Goal: Information Seeking & Learning: Learn about a topic

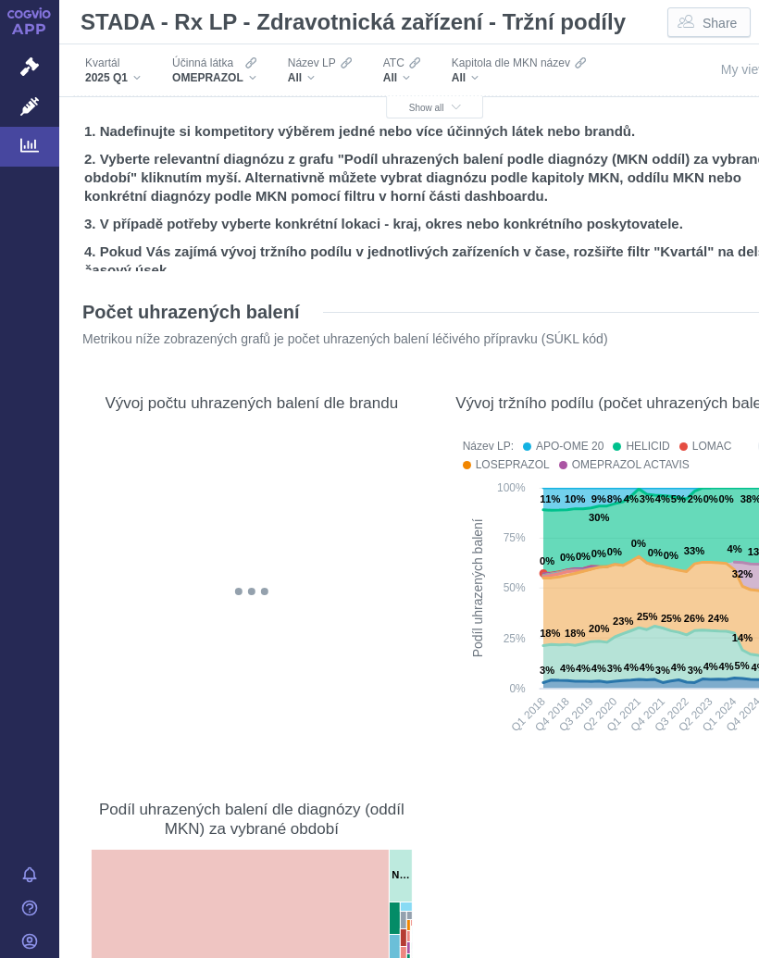
click at [436, 105] on span "Show all" at bounding box center [435, 108] width 52 height 10
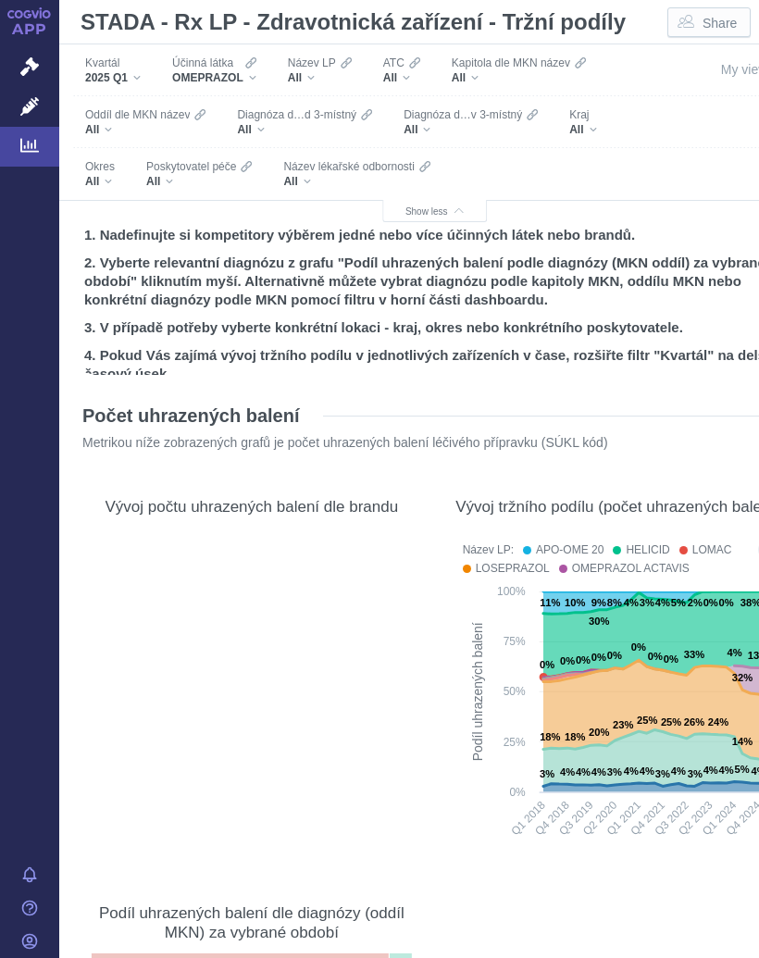
click at [181, 179] on div "All" at bounding box center [199, 181] width 106 height 15
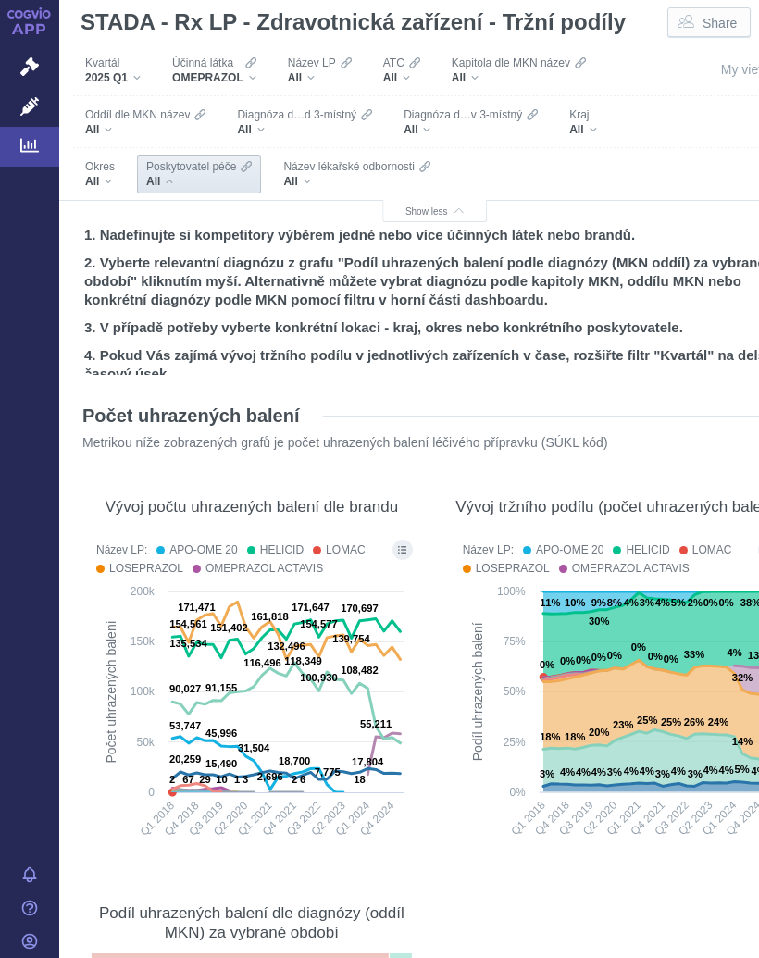
click at [176, 170] on span "Poskytovatel péče" at bounding box center [191, 166] width 90 height 15
click at [207, 170] on span "Poskytovatel péče" at bounding box center [191, 166] width 90 height 15
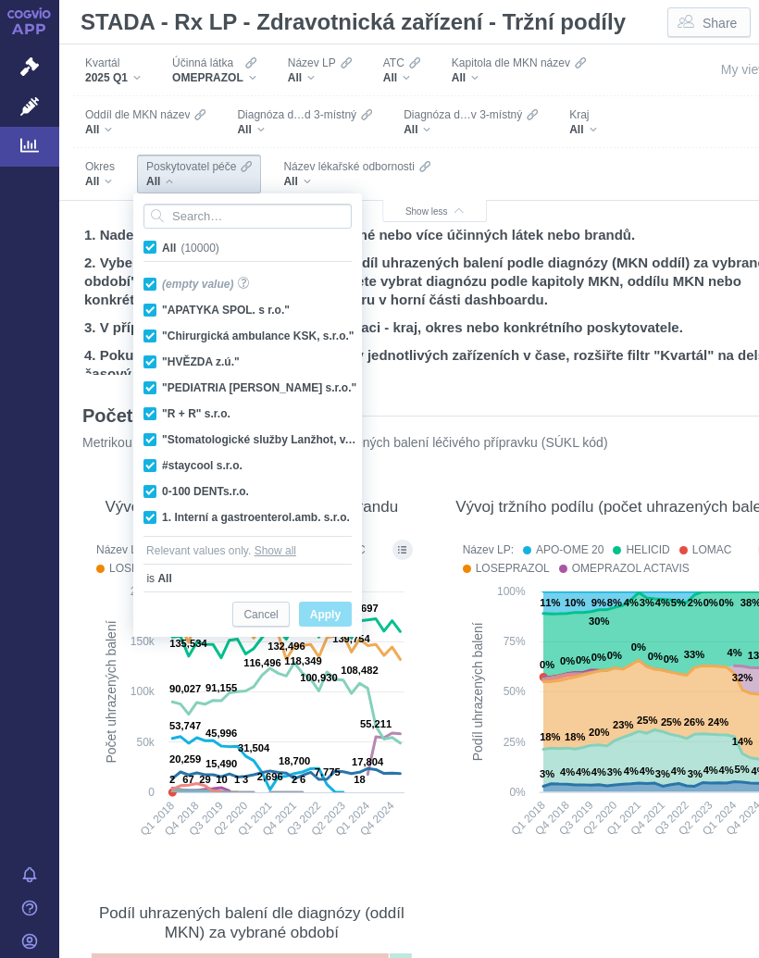
click at [162, 244] on span "All (10000)" at bounding box center [190, 248] width 57 height 13
click at [162, 244] on input "All (10000)" at bounding box center [168, 244] width 12 height 12
checkbox input "false"
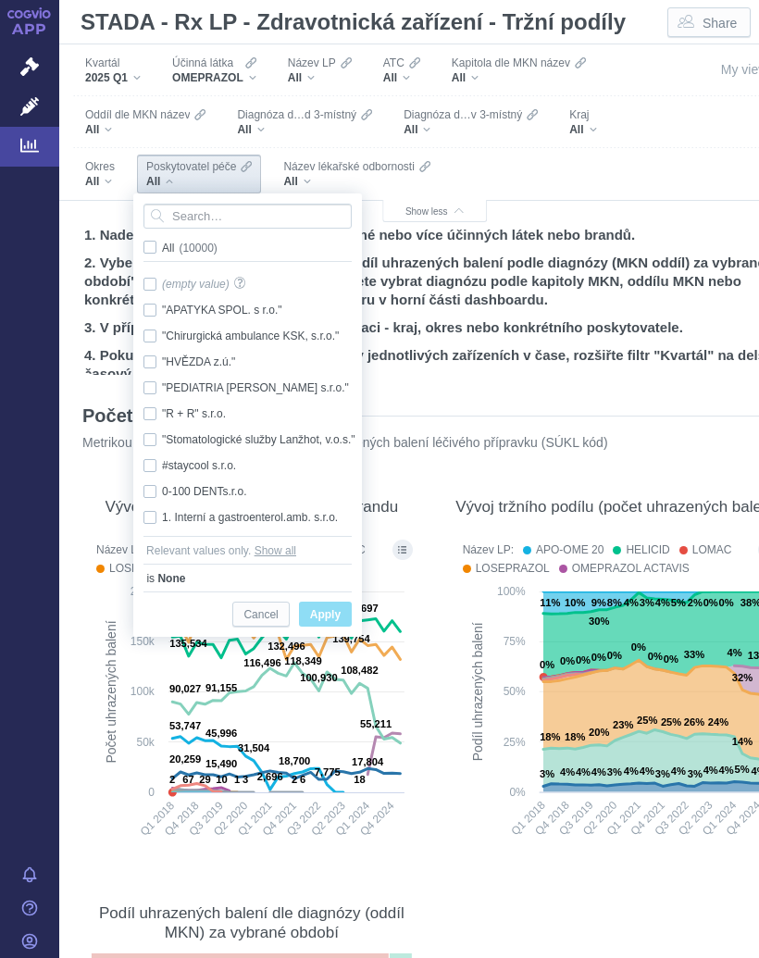
checkbox input "false"
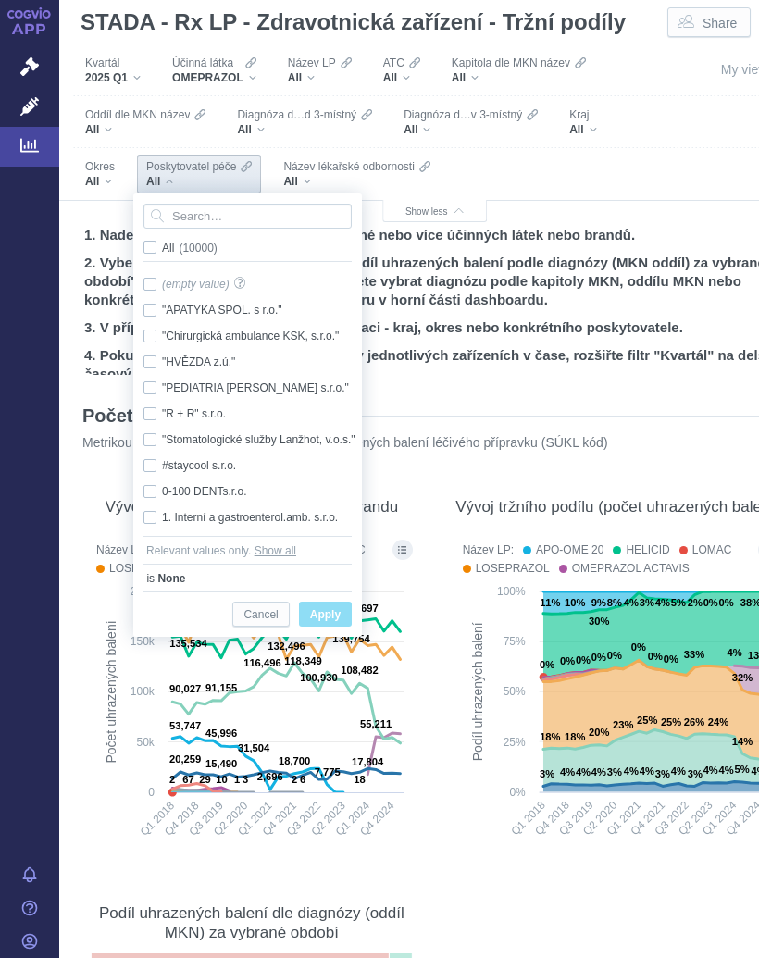
checkbox input "false"
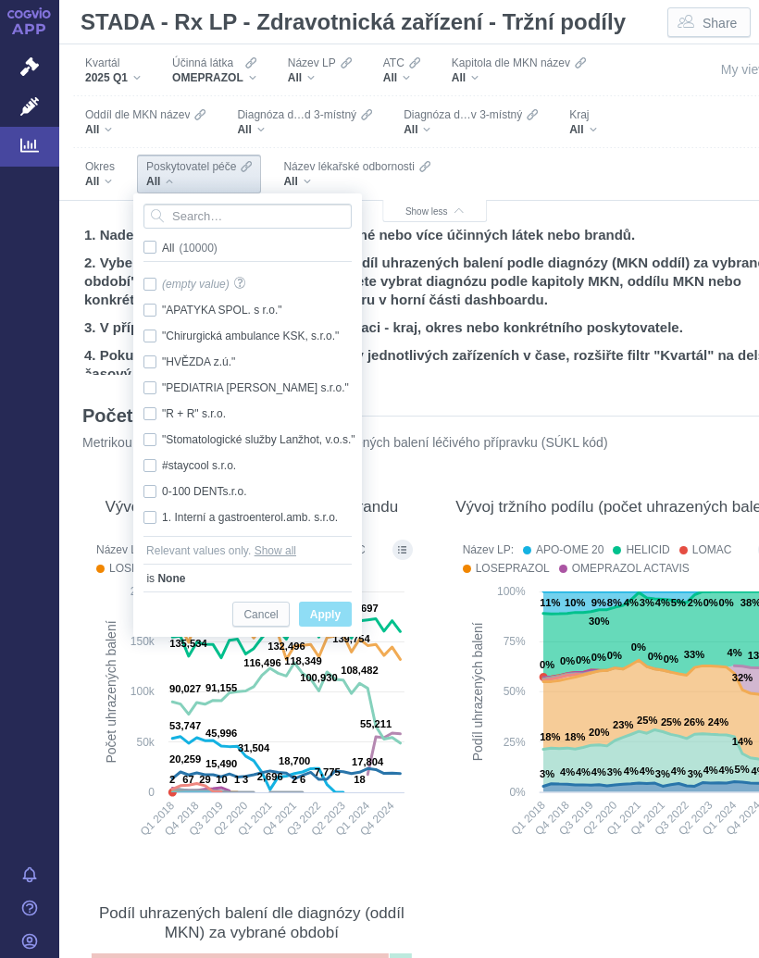
checkbox input "false"
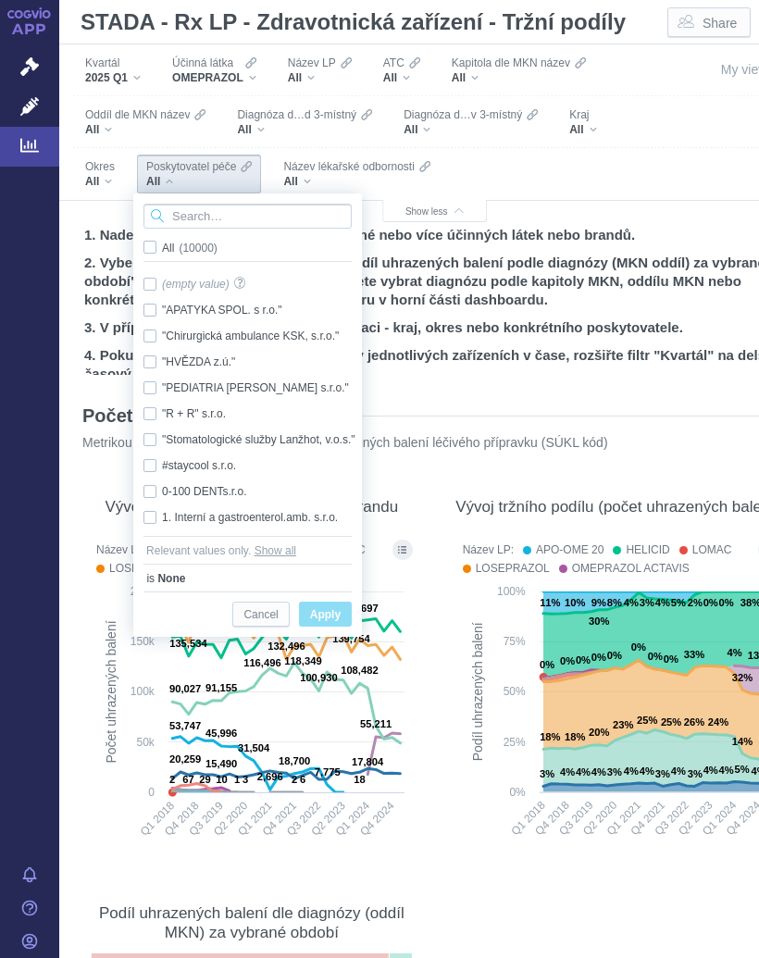
click at [215, 212] on input "Search attribute values" at bounding box center [248, 216] width 208 height 25
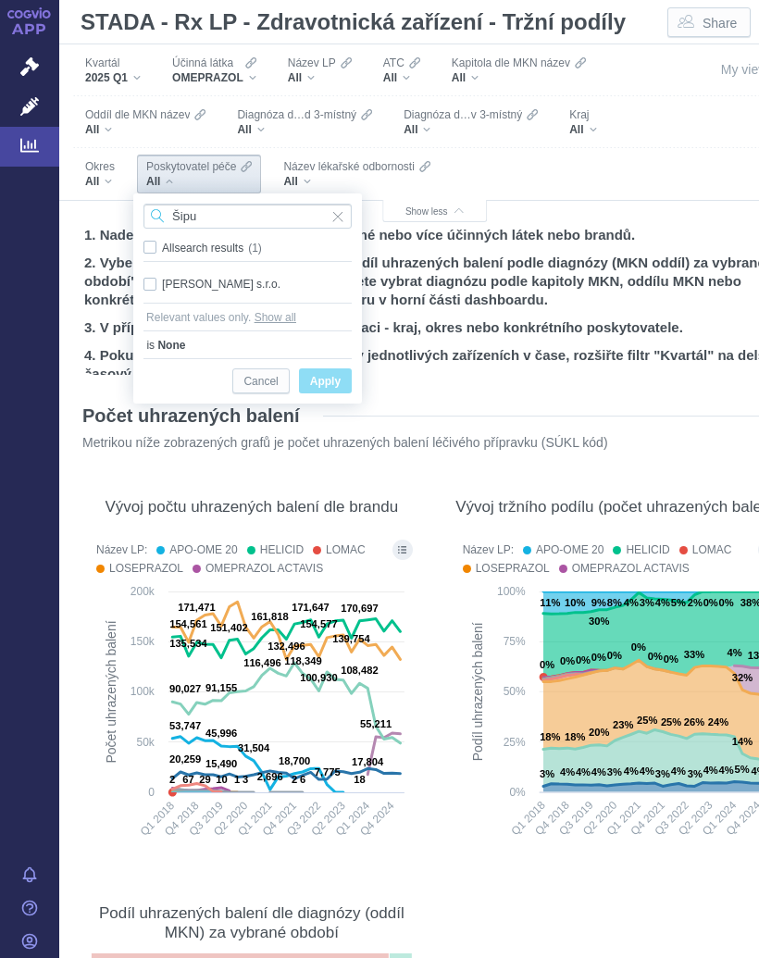
type input "Šipu"
click at [278, 281] on div "MUDr. Martina Šipulová s.r.o. Only" at bounding box center [247, 284] width 227 height 26
checkbox input "true"
click at [337, 380] on span "Apply" at bounding box center [325, 381] width 31 height 23
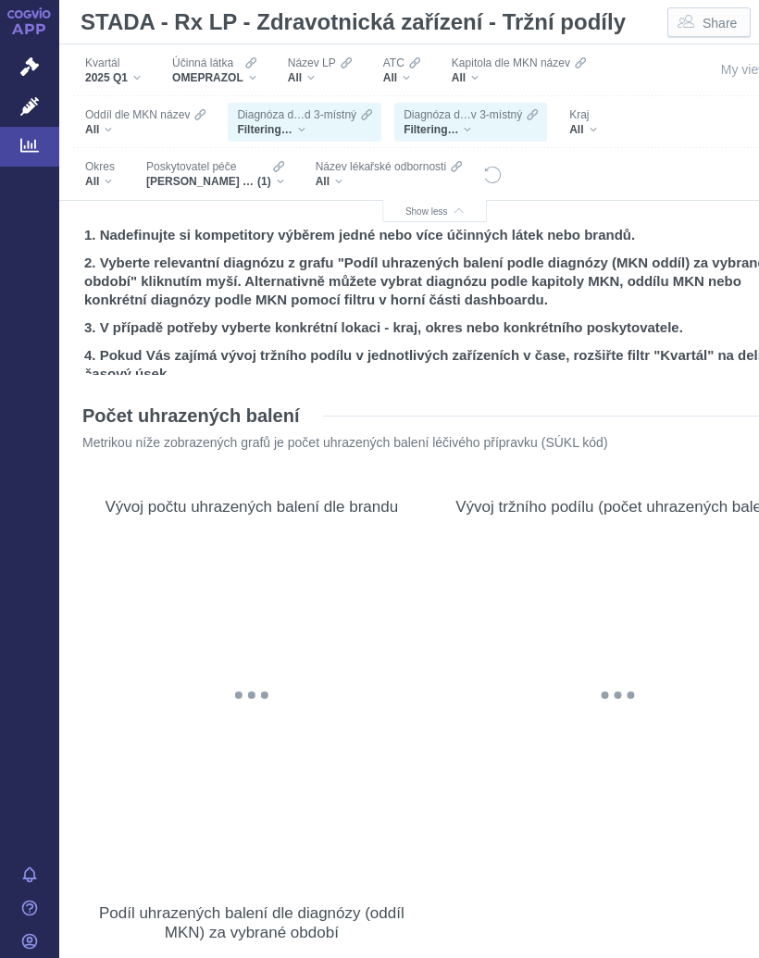
click at [251, 74] on div "OMEPRAZOL" at bounding box center [214, 77] width 84 height 15
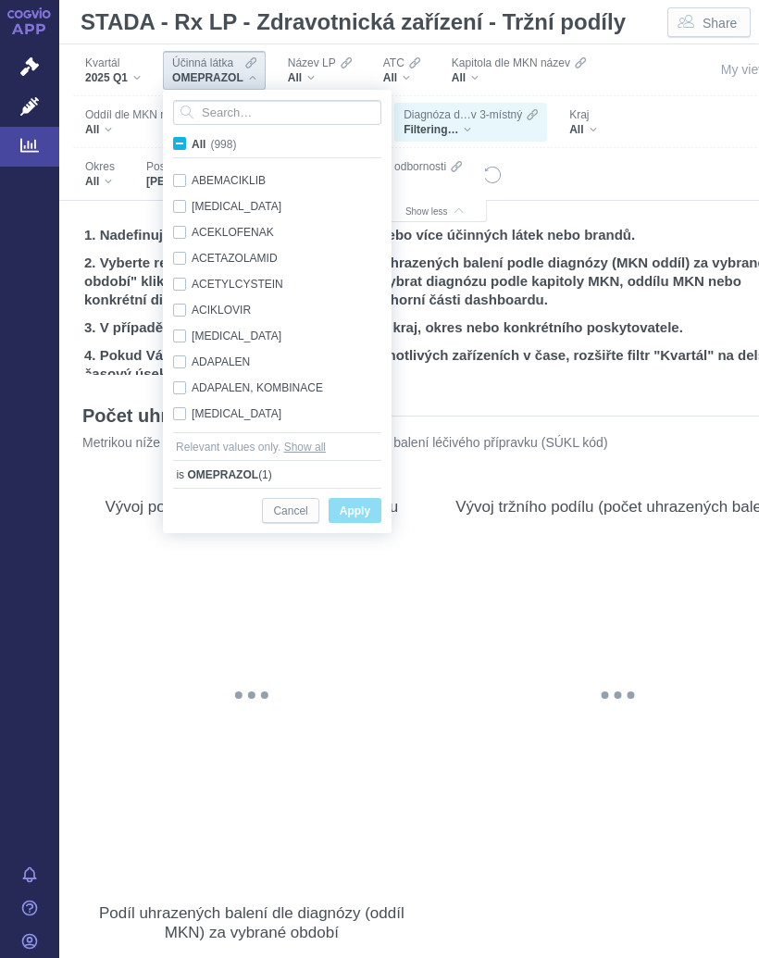
click at [193, 135] on input "All (998)" at bounding box center [198, 140] width 12 height 12
checkbox input "true"
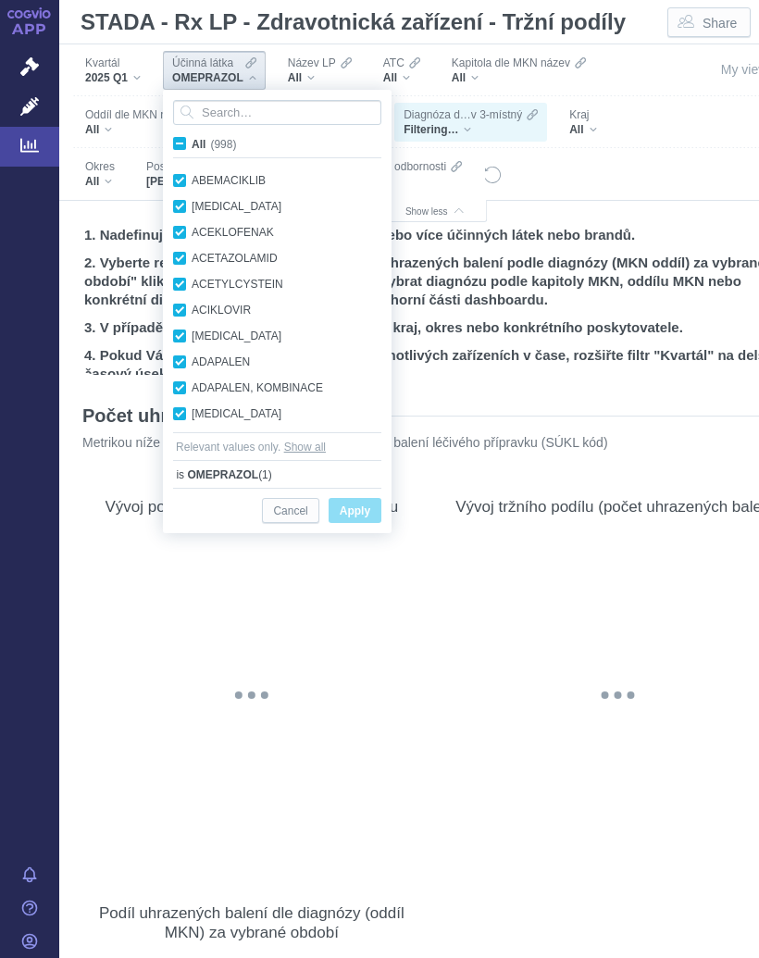
checkbox input "true"
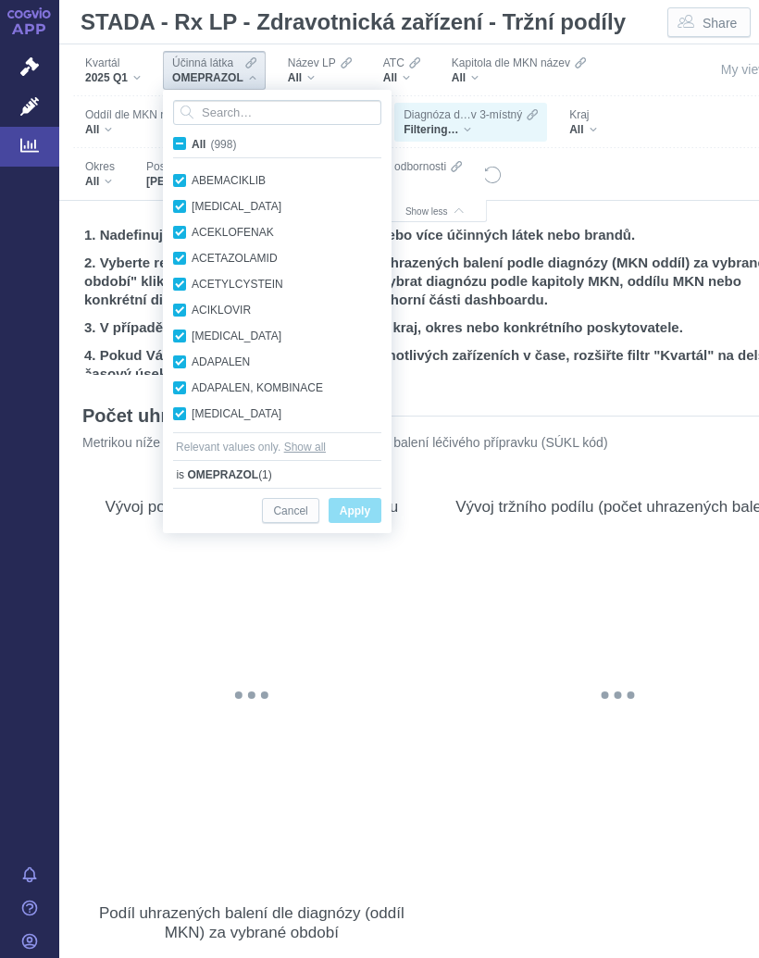
checkbox input "true"
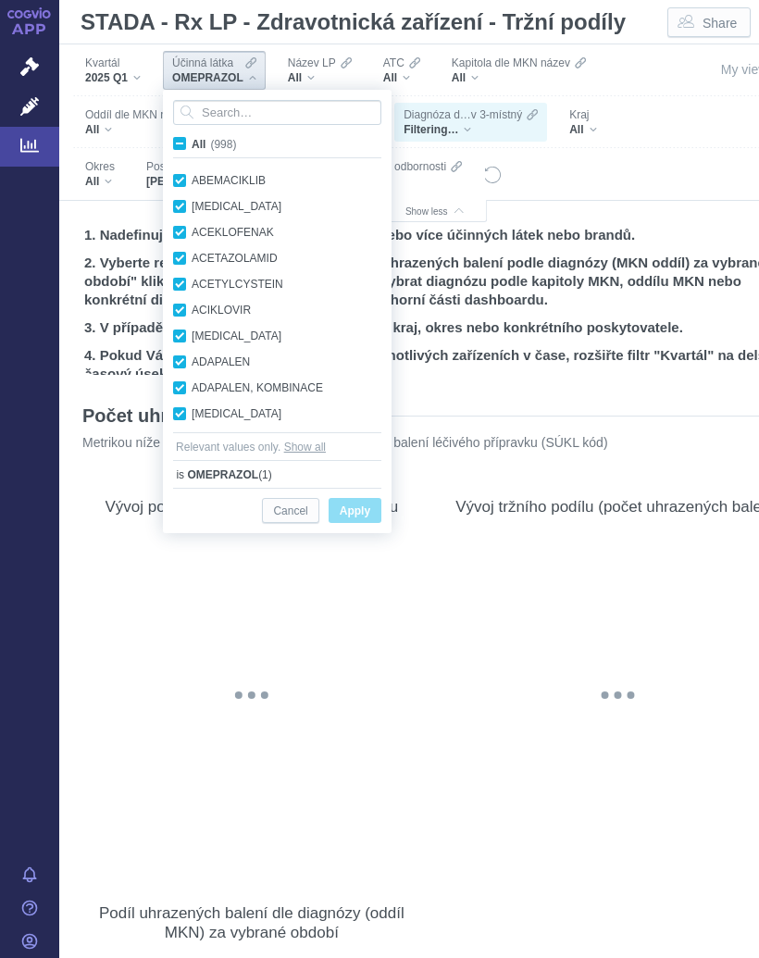
checkbox input "true"
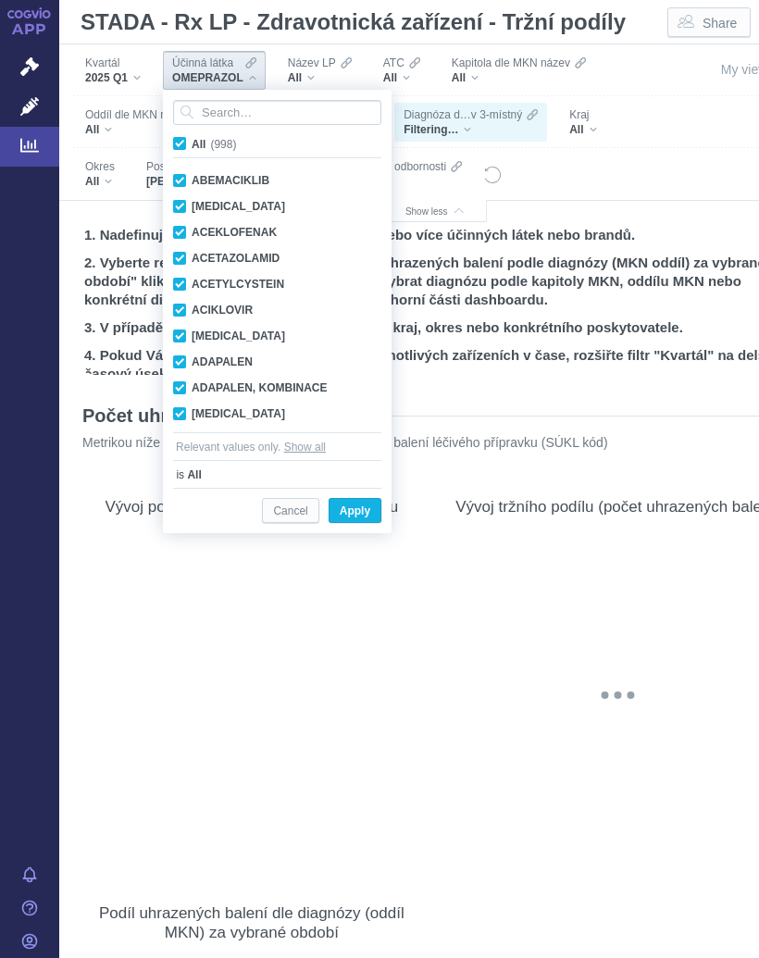
click at [192, 140] on span "All (998)" at bounding box center [214, 144] width 44 height 13
click at [192, 140] on input "All (998)" at bounding box center [198, 140] width 12 height 12
checkbox input "false"
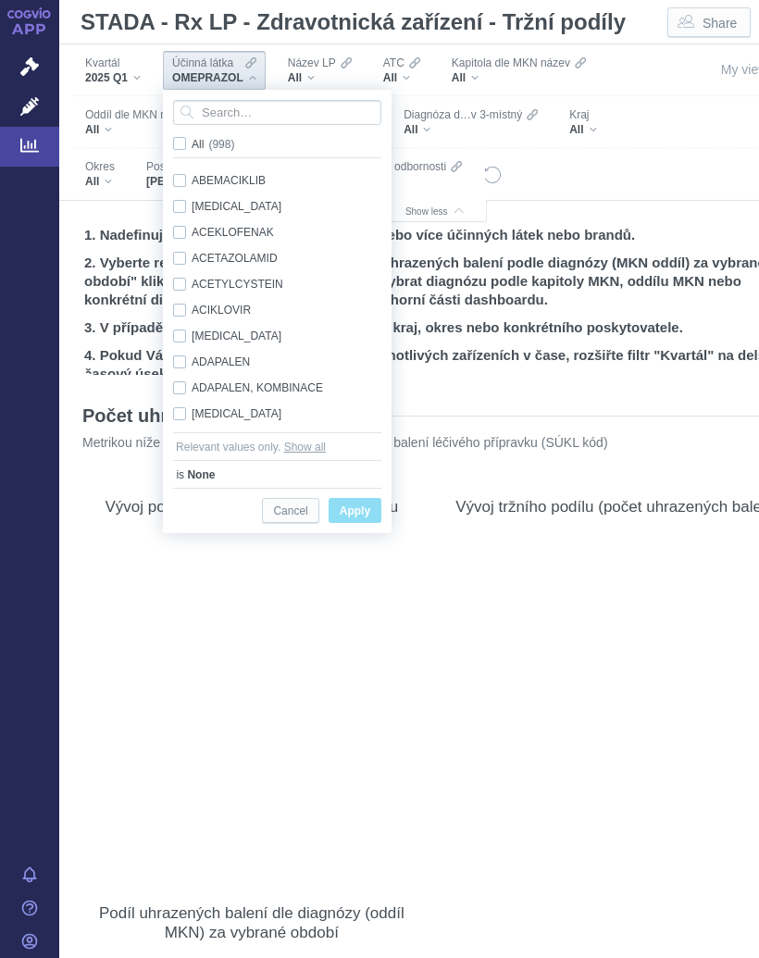
checkbox input "false"
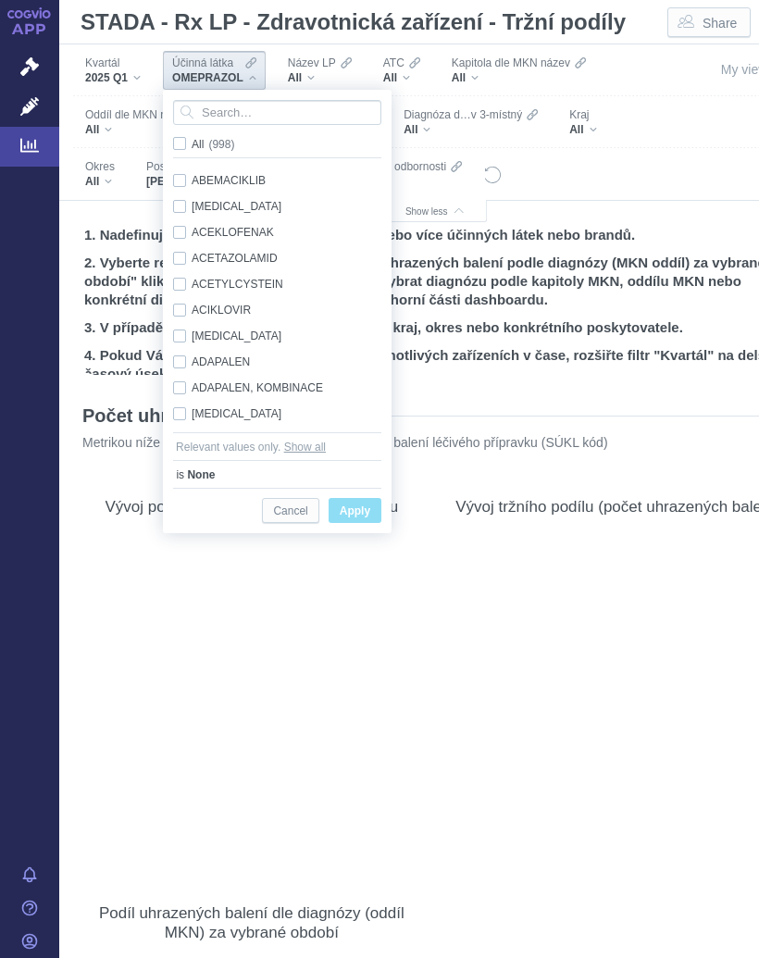
checkbox input "false"
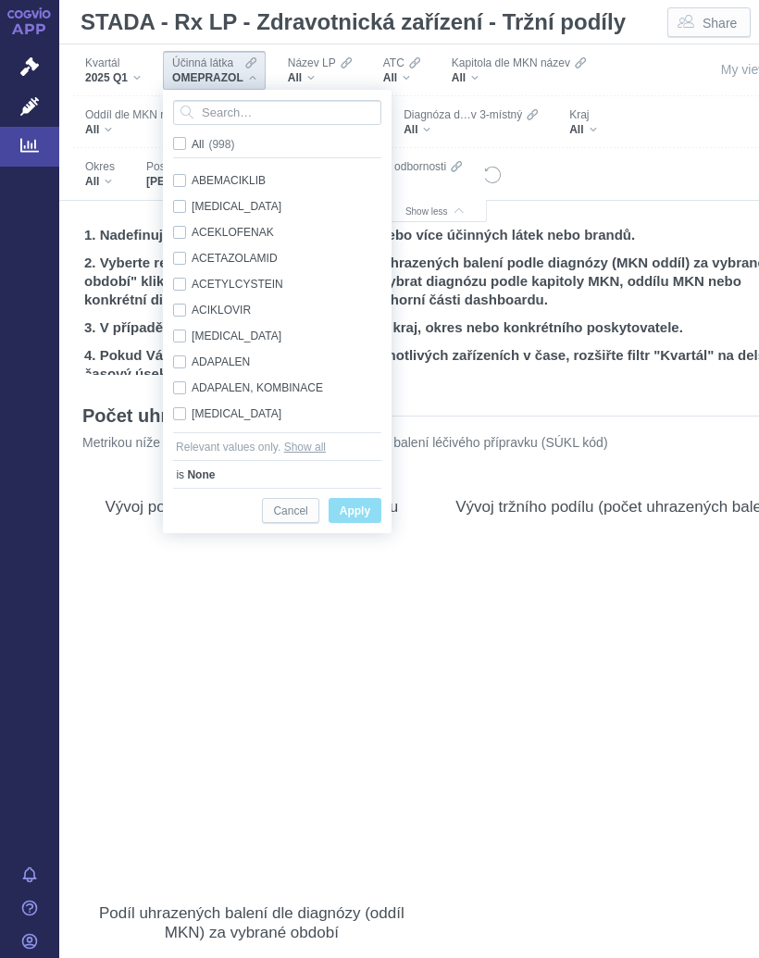
checkbox input "false"
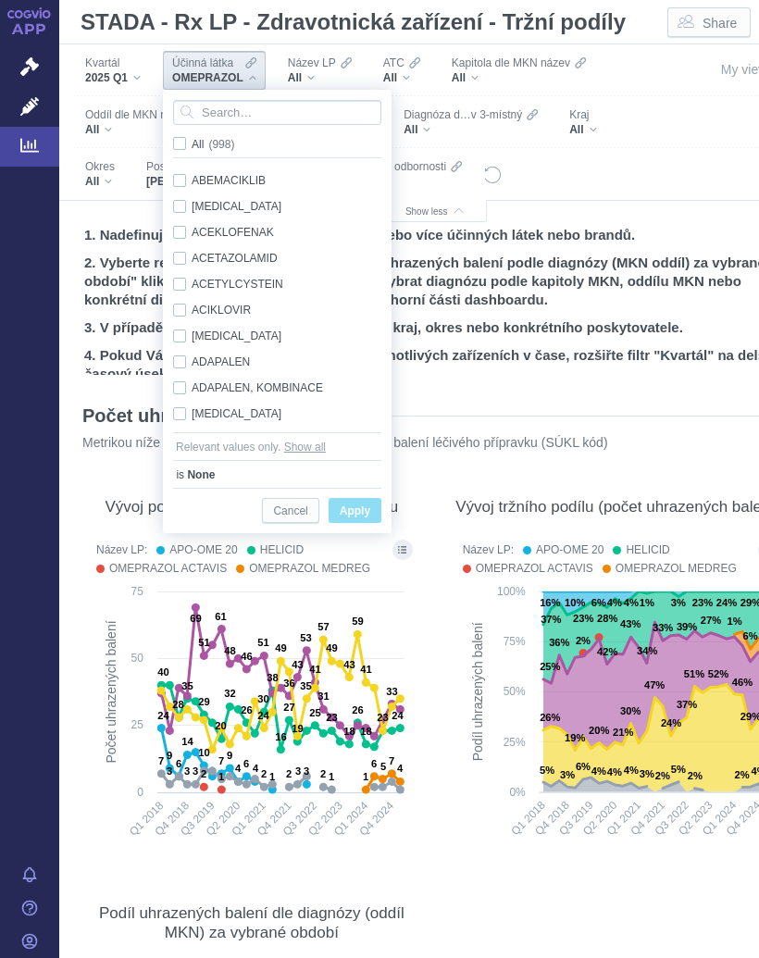
click at [192, 144] on span "All (998)" at bounding box center [213, 144] width 43 height 13
click at [192, 144] on input "All (998)" at bounding box center [198, 140] width 12 height 12
checkbox input "true"
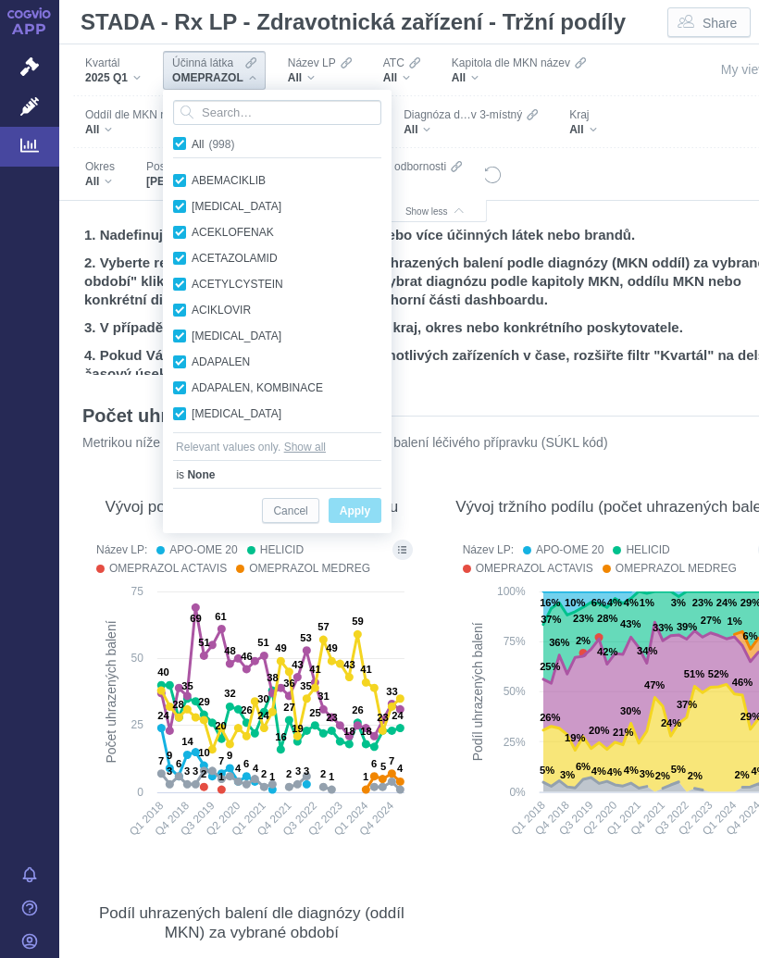
checkbox input "true"
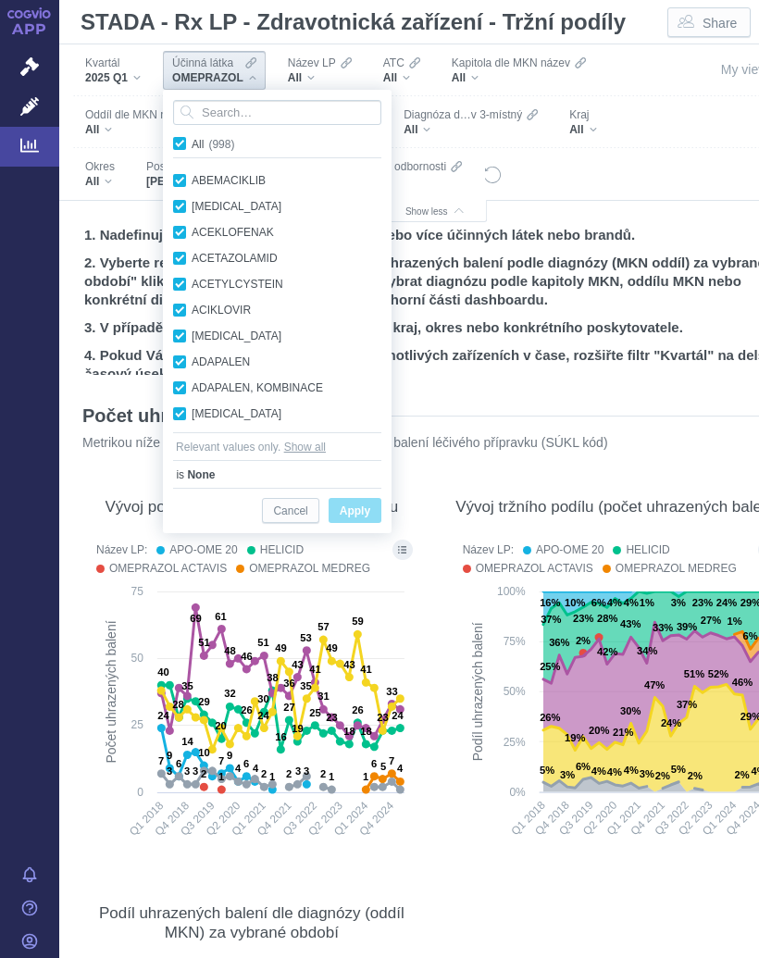
checkbox input "true"
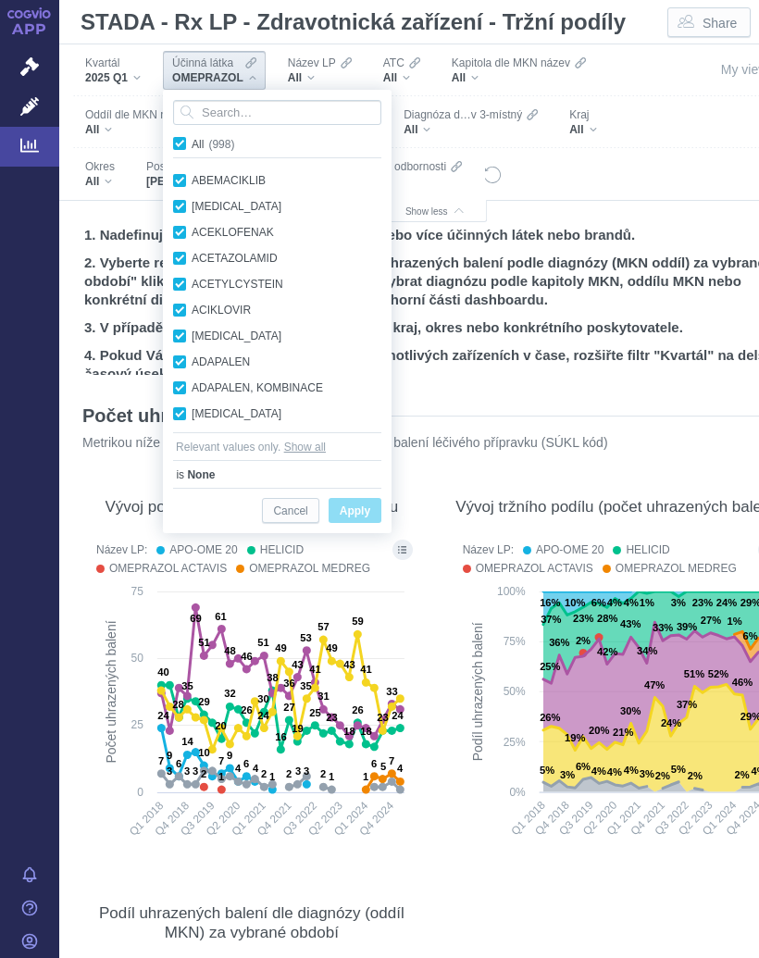
checkbox input "true"
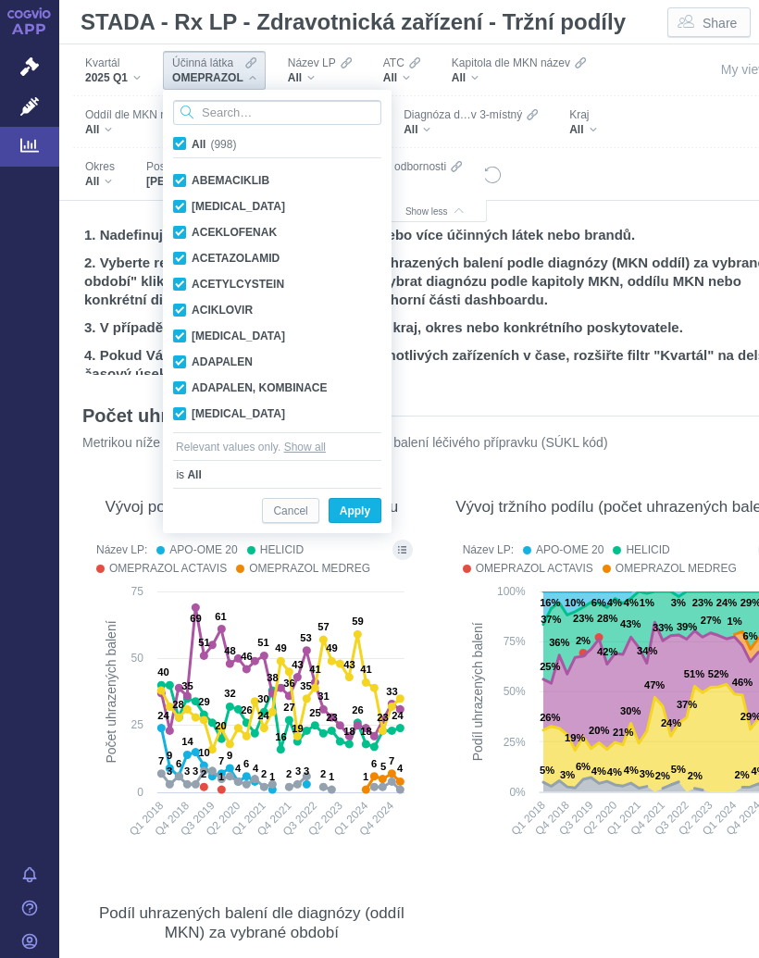
click at [244, 109] on input "Search attribute values" at bounding box center [277, 112] width 208 height 25
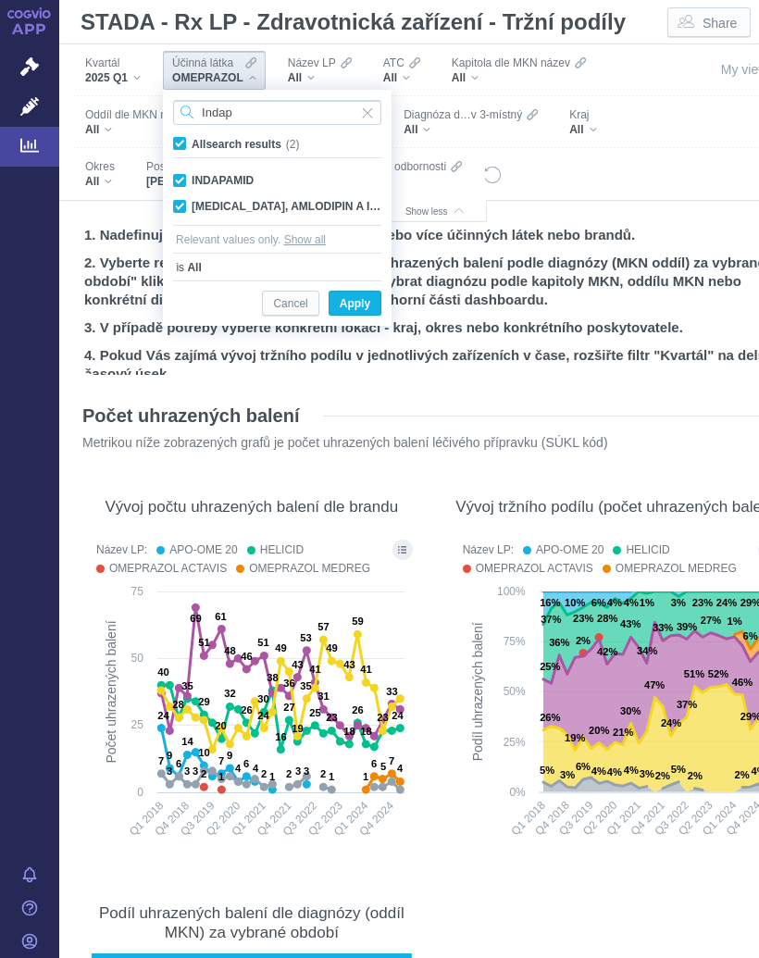
type input "Indap"
click at [302, 203] on div "PERINDOPRIL, AMLODIPIN A INDAPAMID Only" at bounding box center [277, 207] width 227 height 26
checkbox input "false"
click at [186, 178] on div "INDAPAMID Only" at bounding box center [277, 181] width 227 height 26
checkbox input "false"
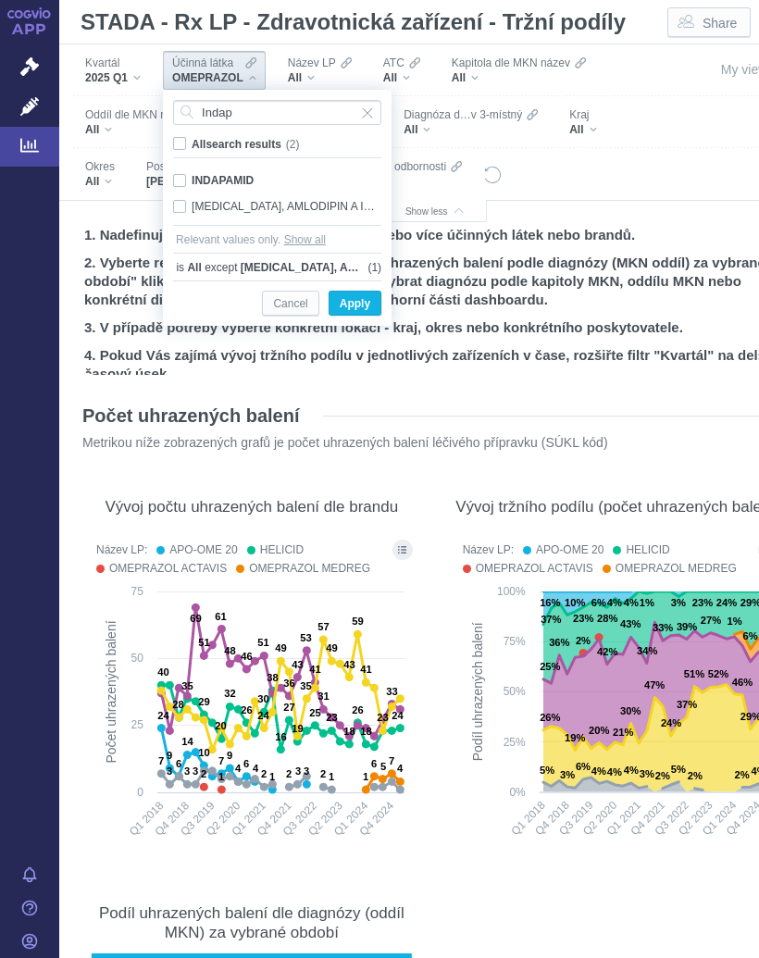
checkbox input "false"
click at [0, 0] on span "Only" at bounding box center [0, 0] width 0 height 0
checkbox input "true"
click at [0, 0] on span "Only" at bounding box center [0, 0] width 0 height 0
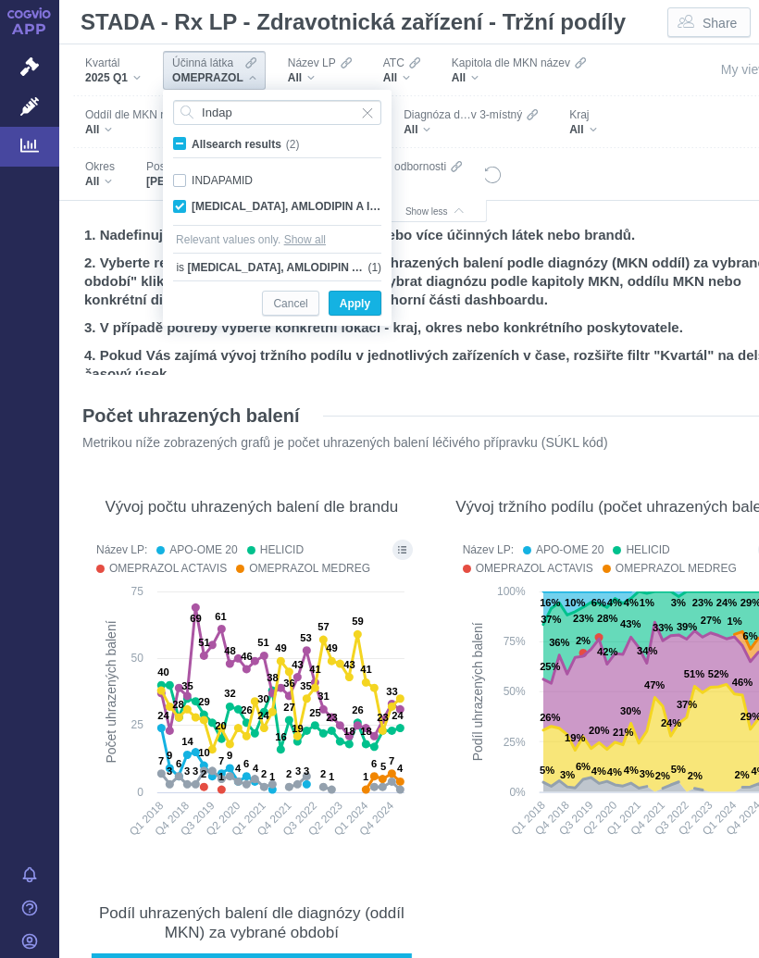
click at [358, 296] on span "Apply" at bounding box center [355, 304] width 31 height 23
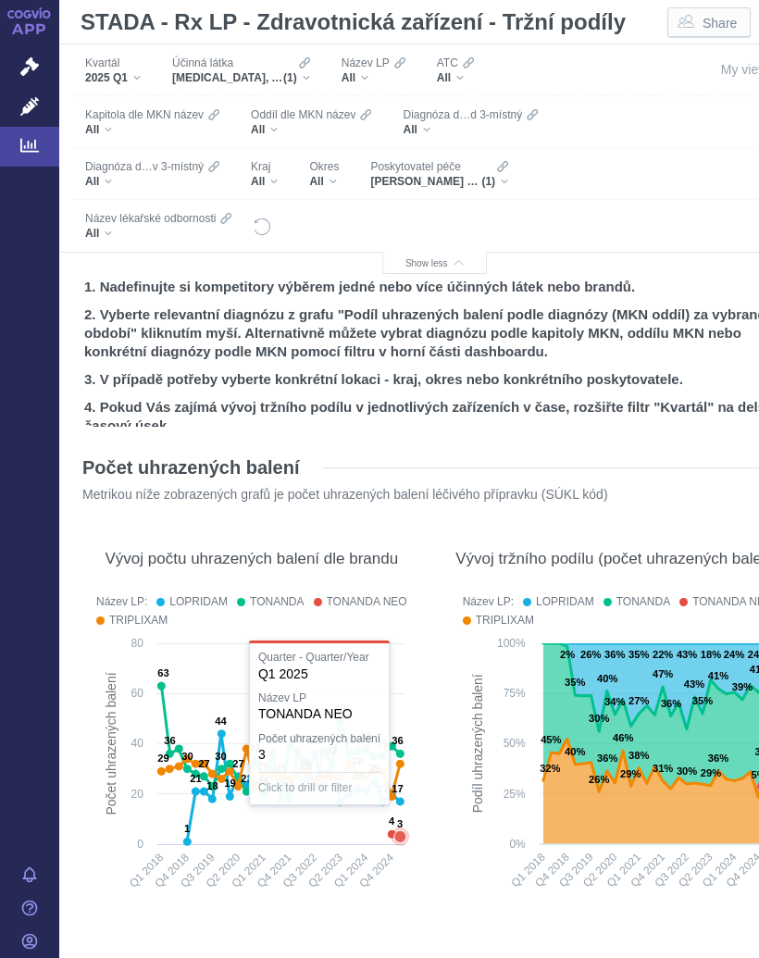
click at [397, 825] on text "3" at bounding box center [400, 823] width 6 height 11
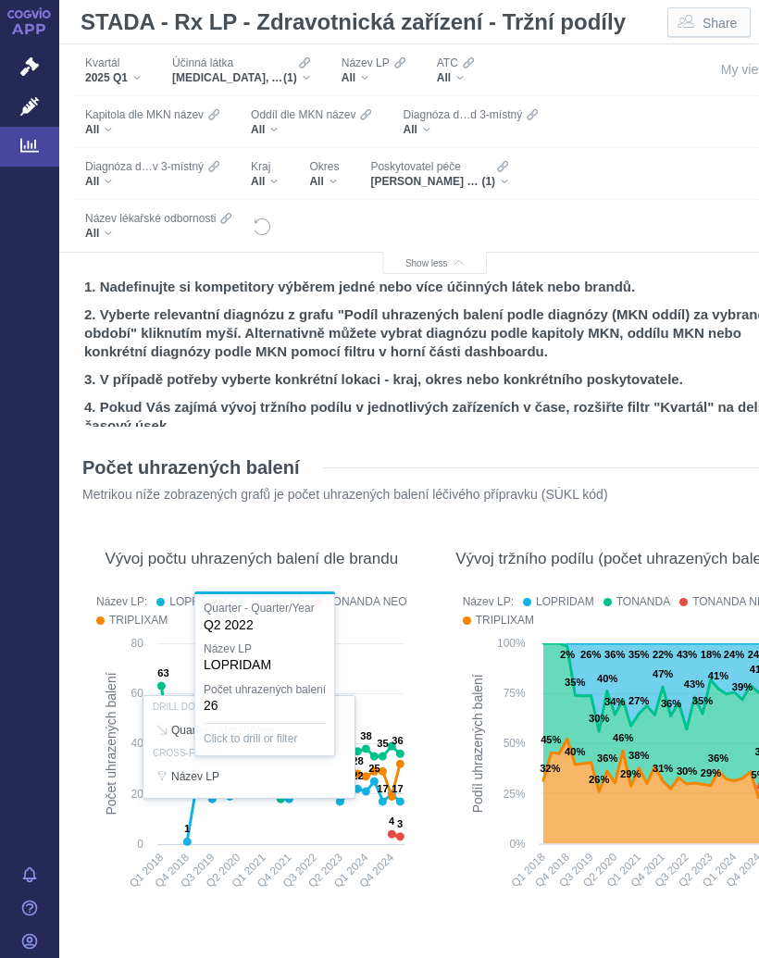
click at [305, 831] on div at bounding box center [252, 747] width 330 height 318
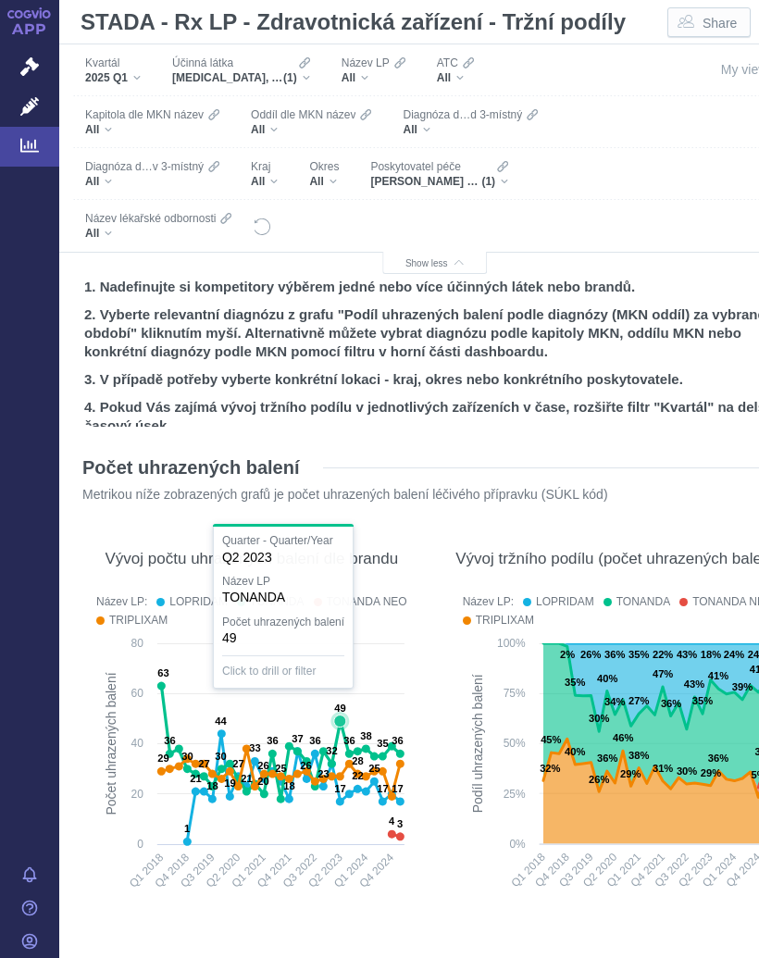
click at [341, 721] on icon at bounding box center [340, 722] width 12 height 12
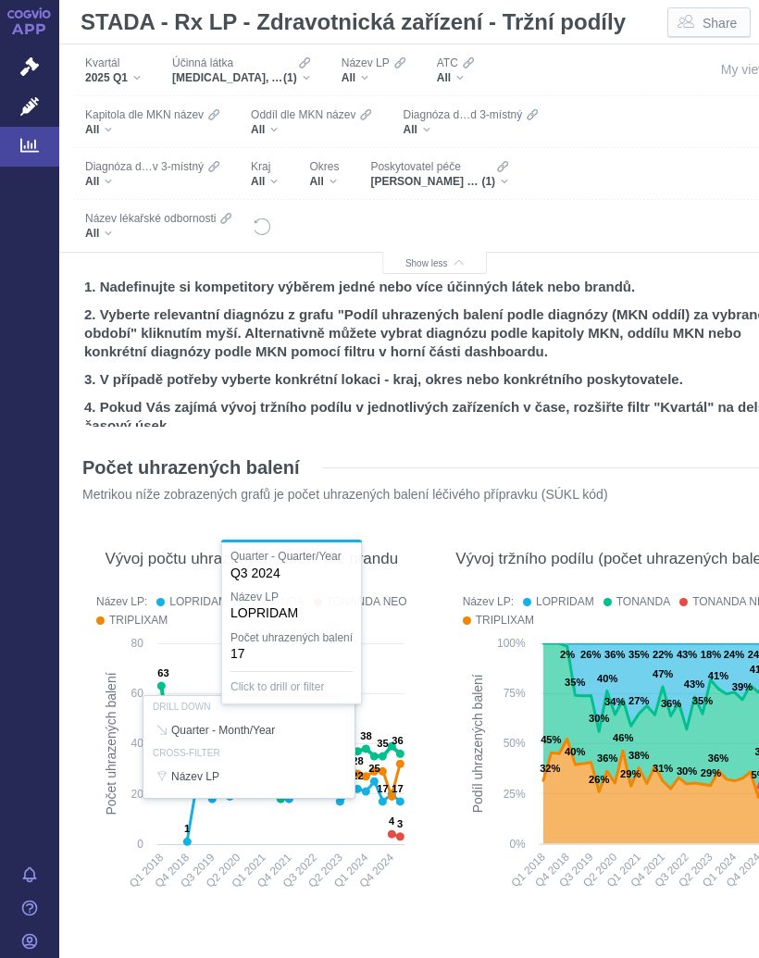
click at [378, 797] on div at bounding box center [252, 747] width 330 height 318
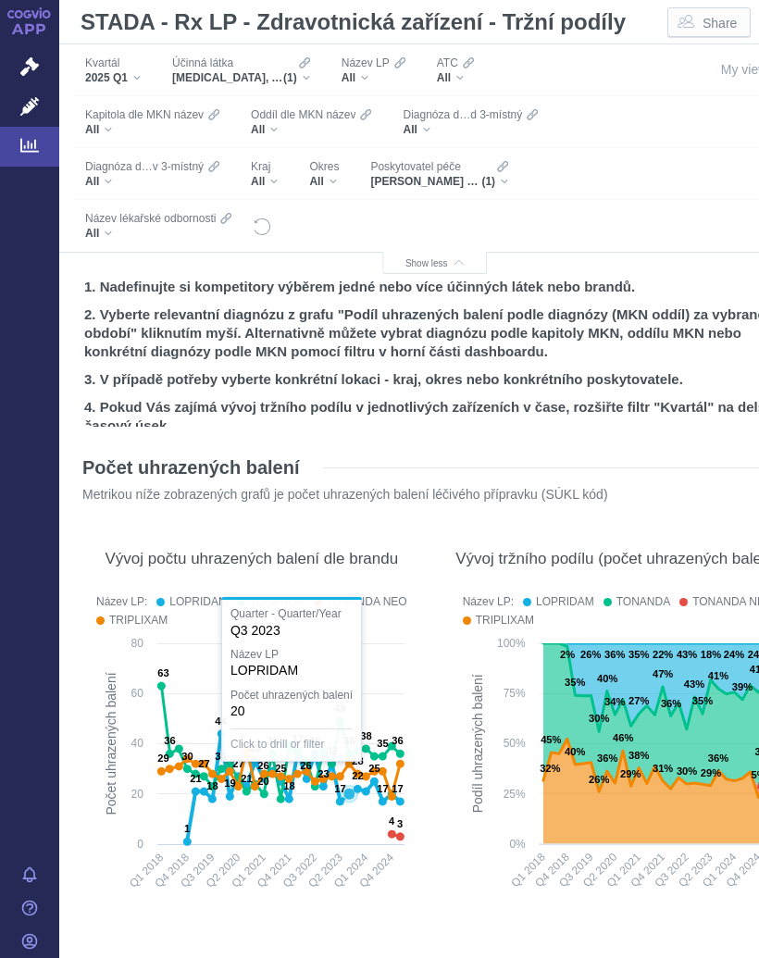
click at [343, 794] on text "17" at bounding box center [339, 788] width 11 height 11
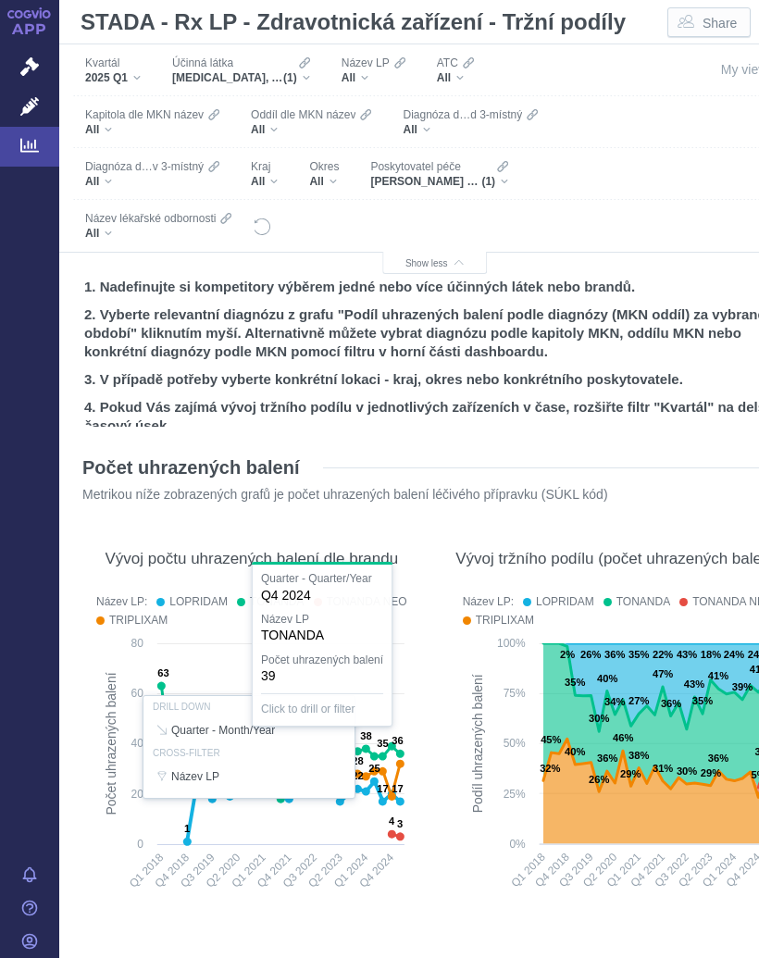
click at [385, 748] on div at bounding box center [252, 747] width 330 height 318
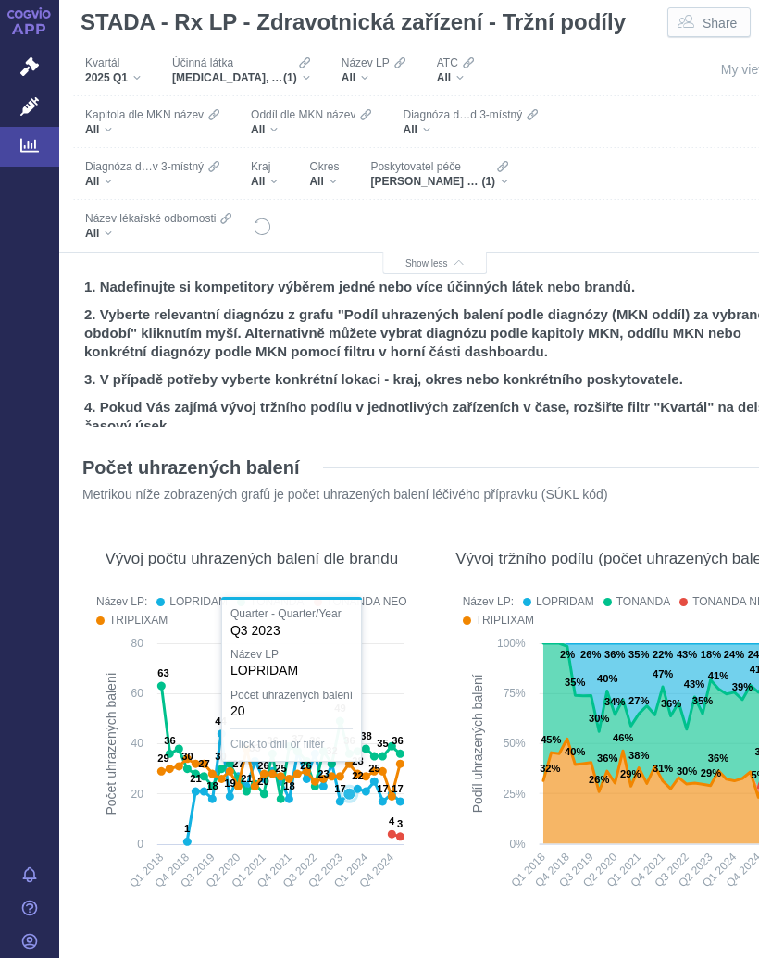
click at [347, 787] on icon at bounding box center [280, 773] width 239 height 48
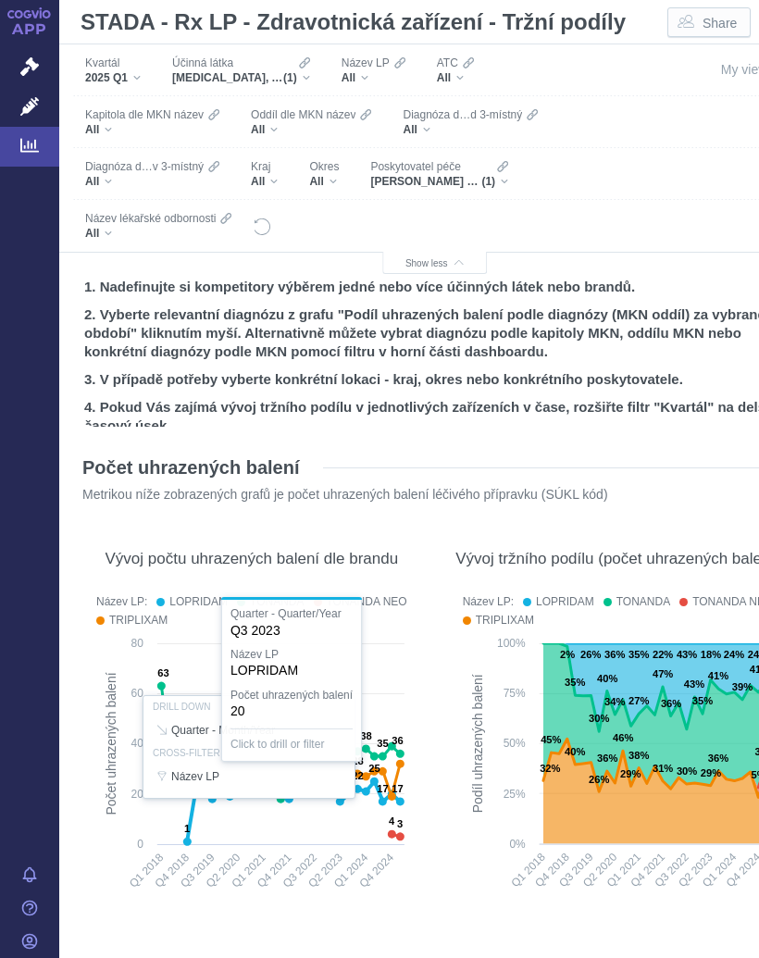
click at [401, 826] on div at bounding box center [252, 747] width 330 height 318
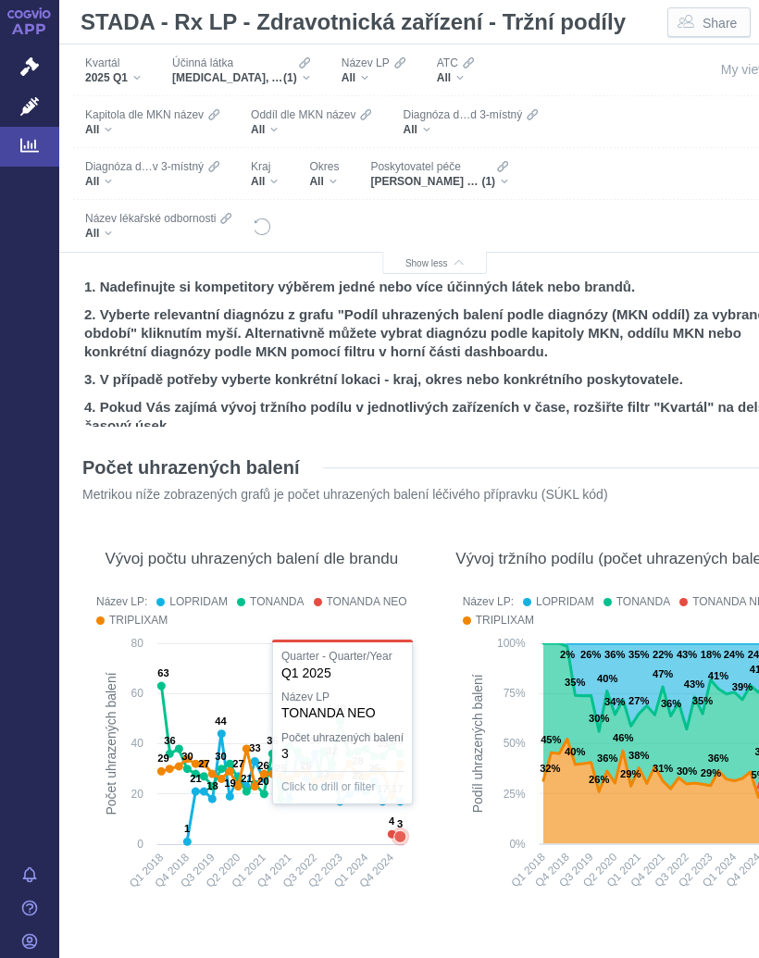
click at [401, 826] on text "3" at bounding box center [400, 823] width 6 height 11
click at [454, 827] on icon "Created with Highcharts 12.2.0 Podíl uhrazených balení 2% 26% 26% 26% 44% 24% 3…" at bounding box center [619, 770] width 330 height 272
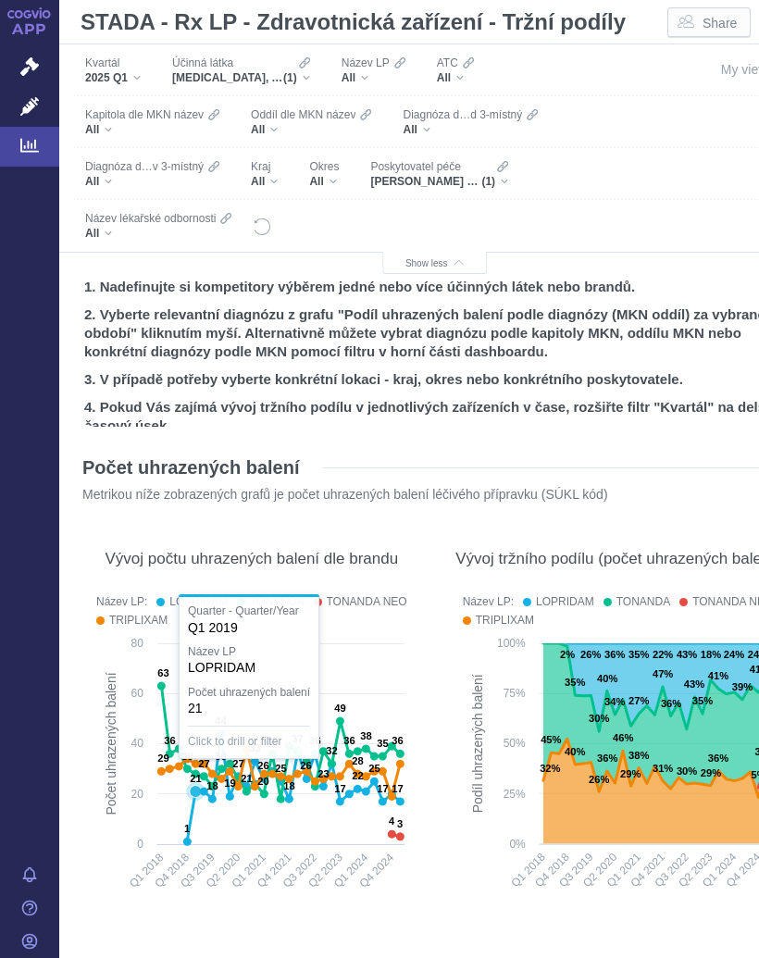
click at [189, 828] on icon at bounding box center [293, 788] width 213 height 108
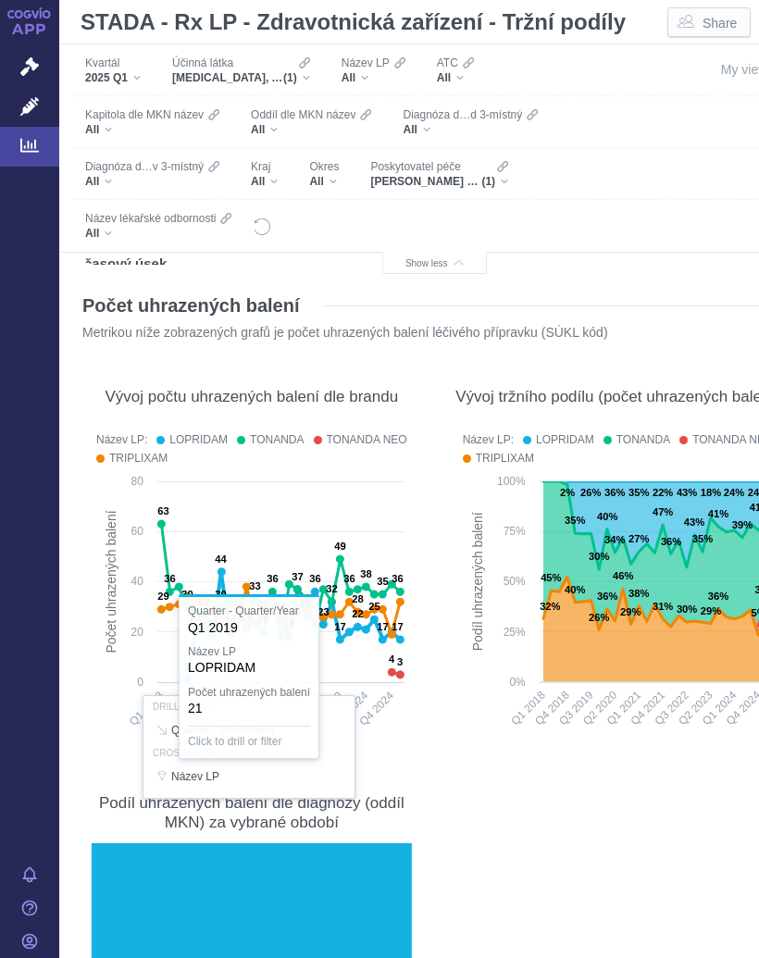
scroll to position [163, 0]
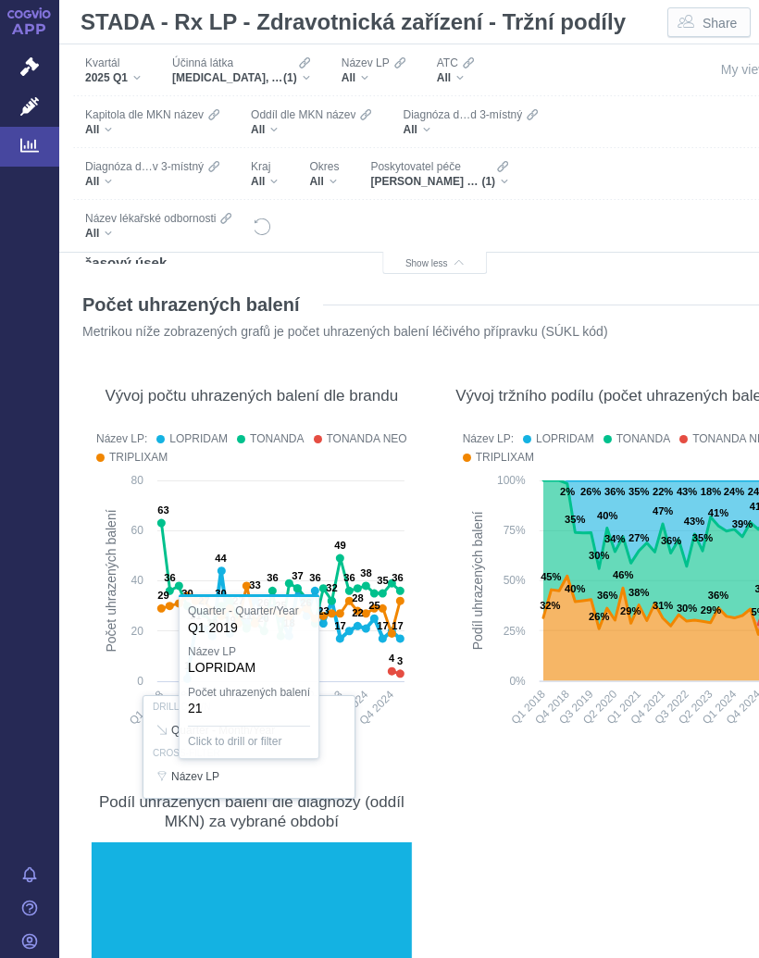
click at [668, 210] on div "Kvartál 2025 Q1 Účinná látka PERINDOPRIL, AMLODIPIN A INDAPAMID (1) Název LP Al…" at bounding box center [434, 148] width 751 height 208
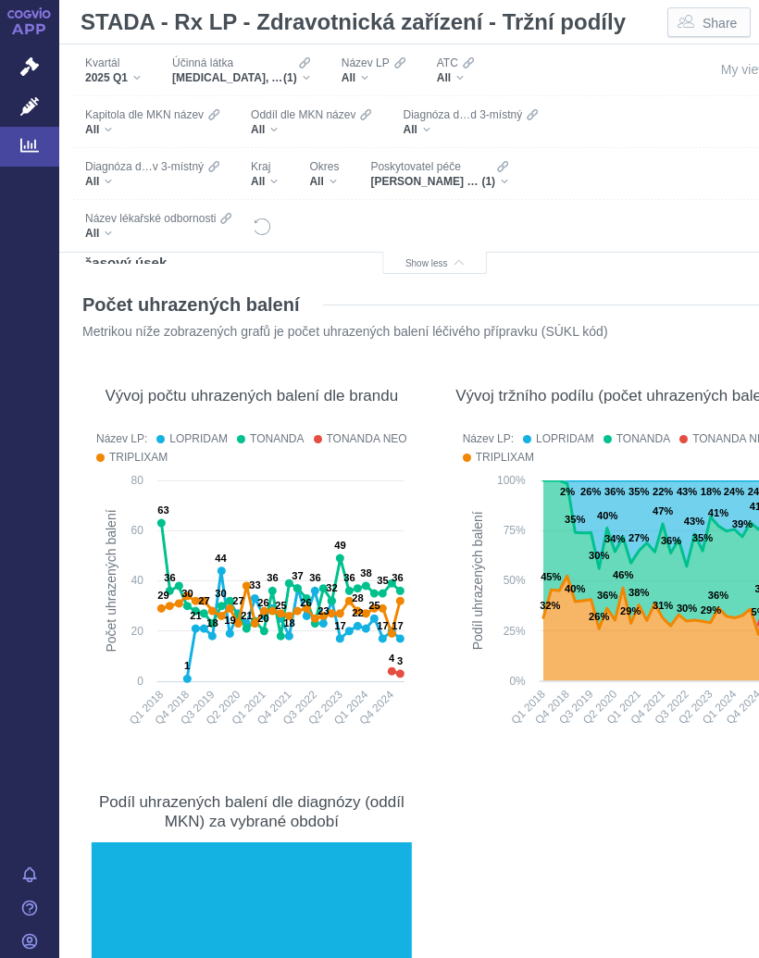
click at [530, 782] on section "Počet uhrazených balení Metrikou níže zobrazených grafů je počet uhrazených bal…" at bounding box center [435, 722] width 714 height 894
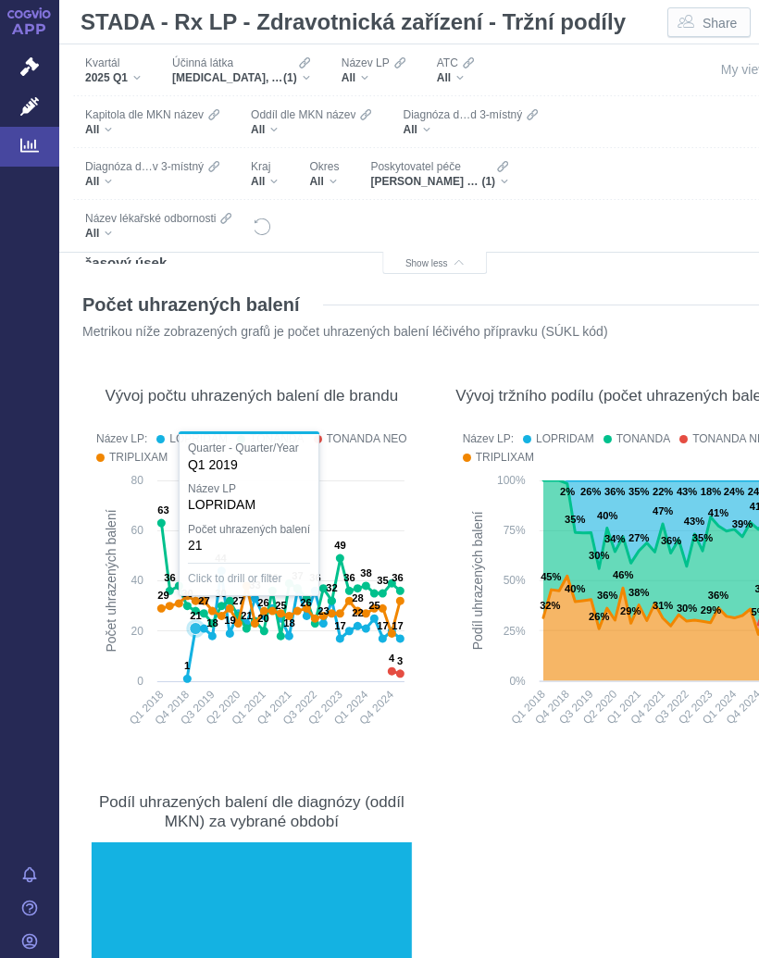
click at [192, 643] on icon at bounding box center [293, 625] width 213 height 108
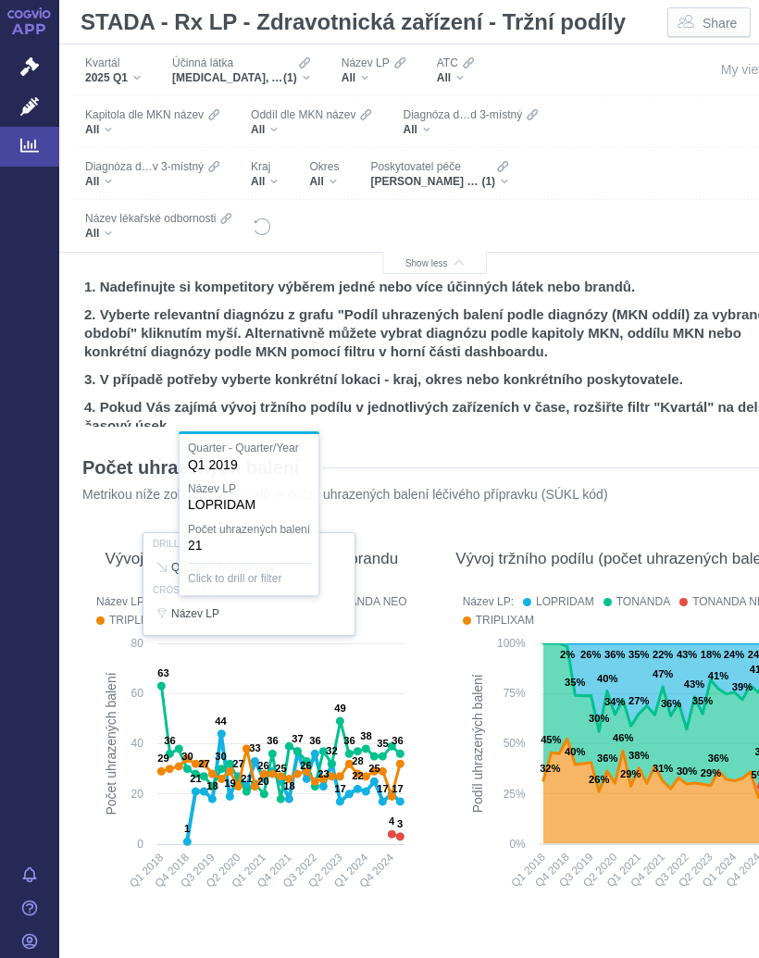
scroll to position [0, 0]
click at [497, 179] on div "MUDr. Martina Šipulová s.r.o. (1)" at bounding box center [439, 181] width 138 height 15
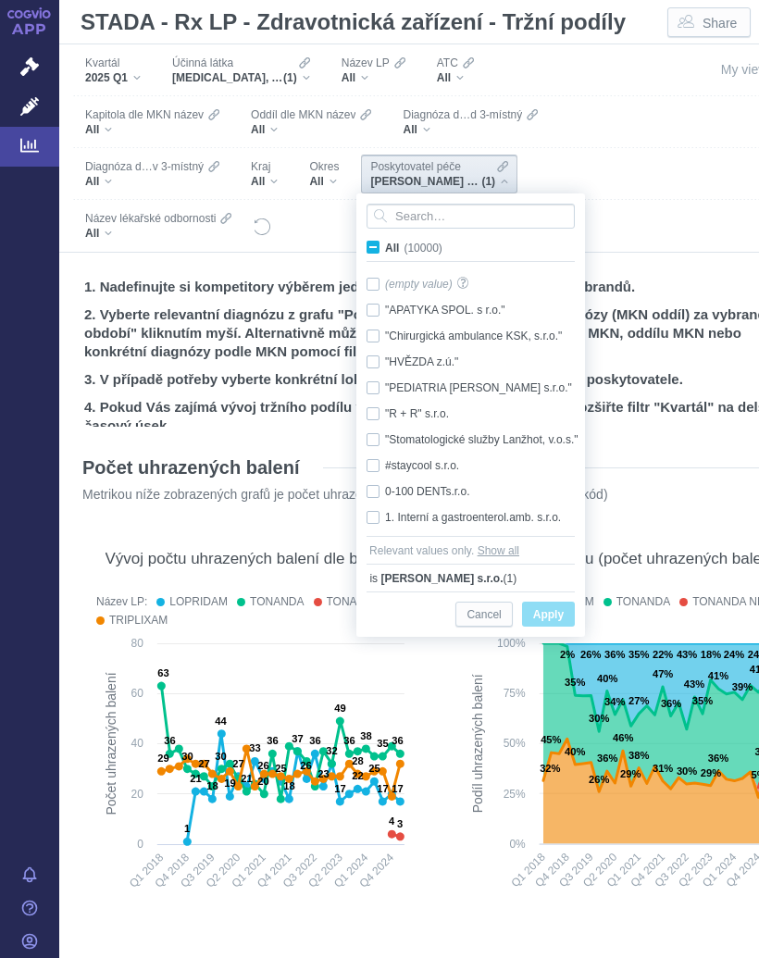
click at [385, 244] on span "All (10000)" at bounding box center [413, 248] width 57 height 13
click at [385, 244] on input "All (10000)" at bounding box center [391, 244] width 12 height 12
checkbox input "true"
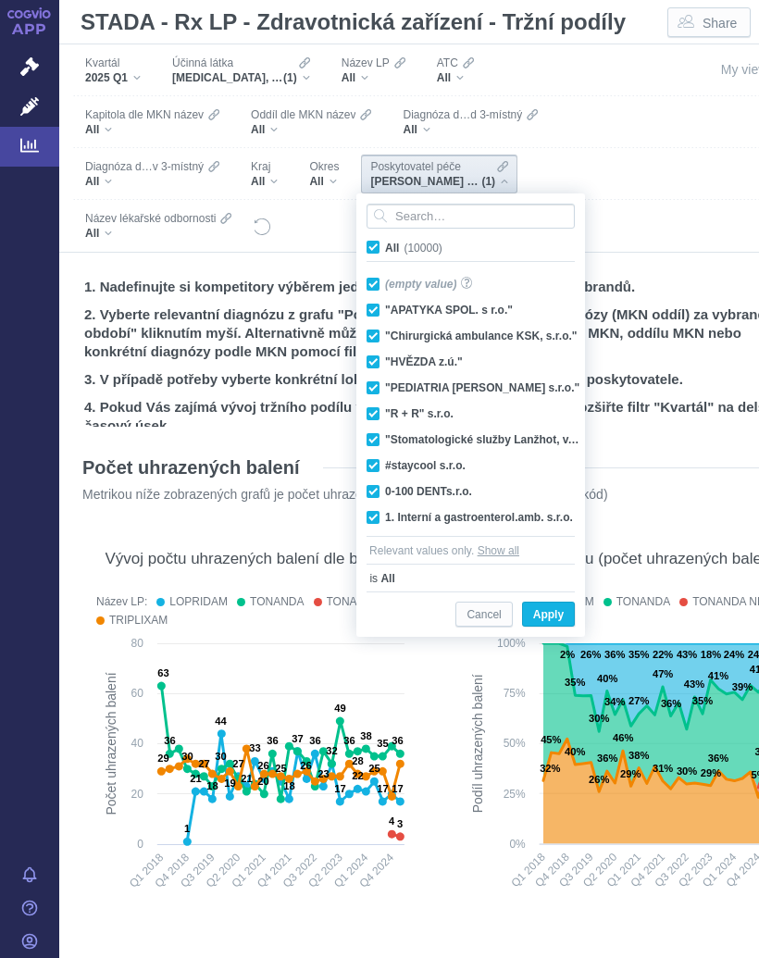
checkbox input "true"
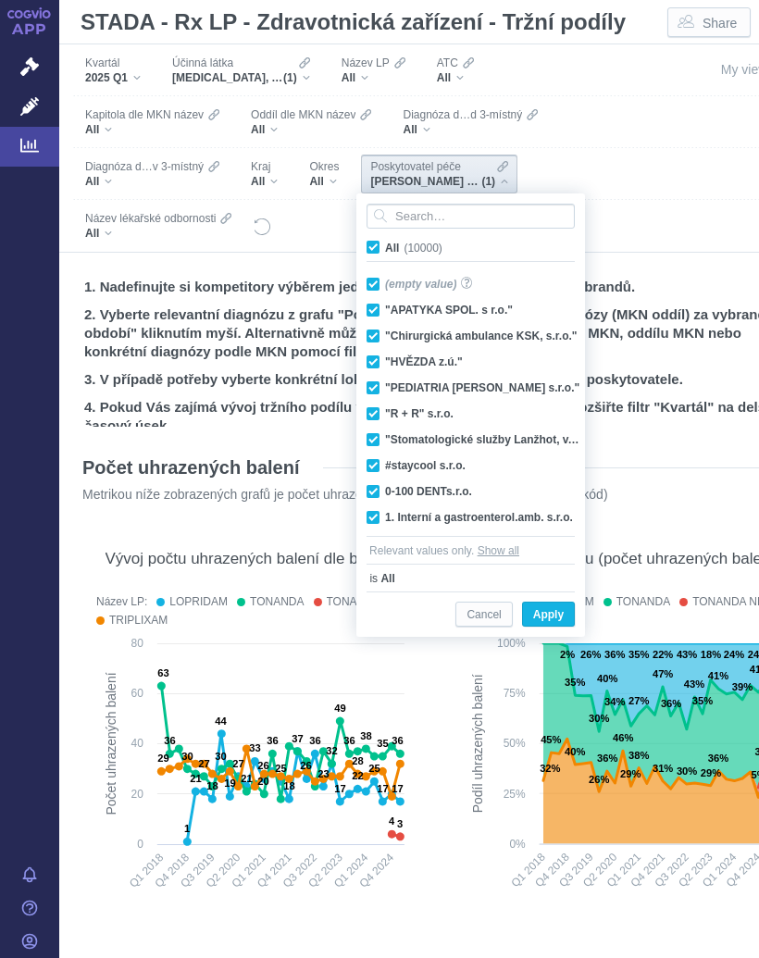
checkbox input "true"
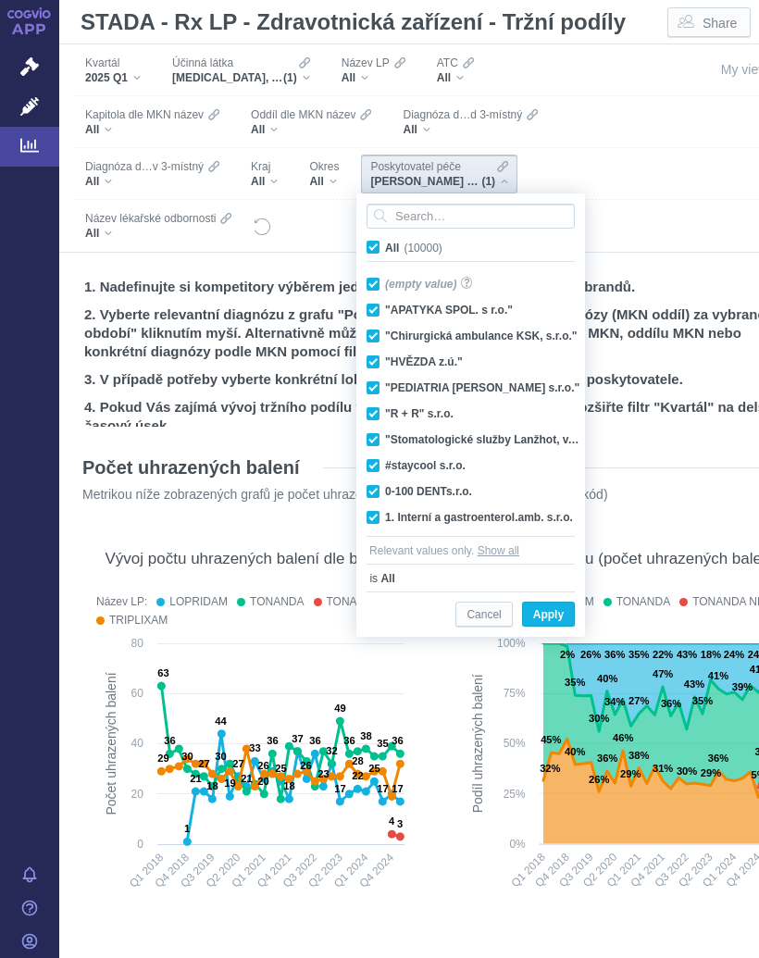
checkbox input "true"
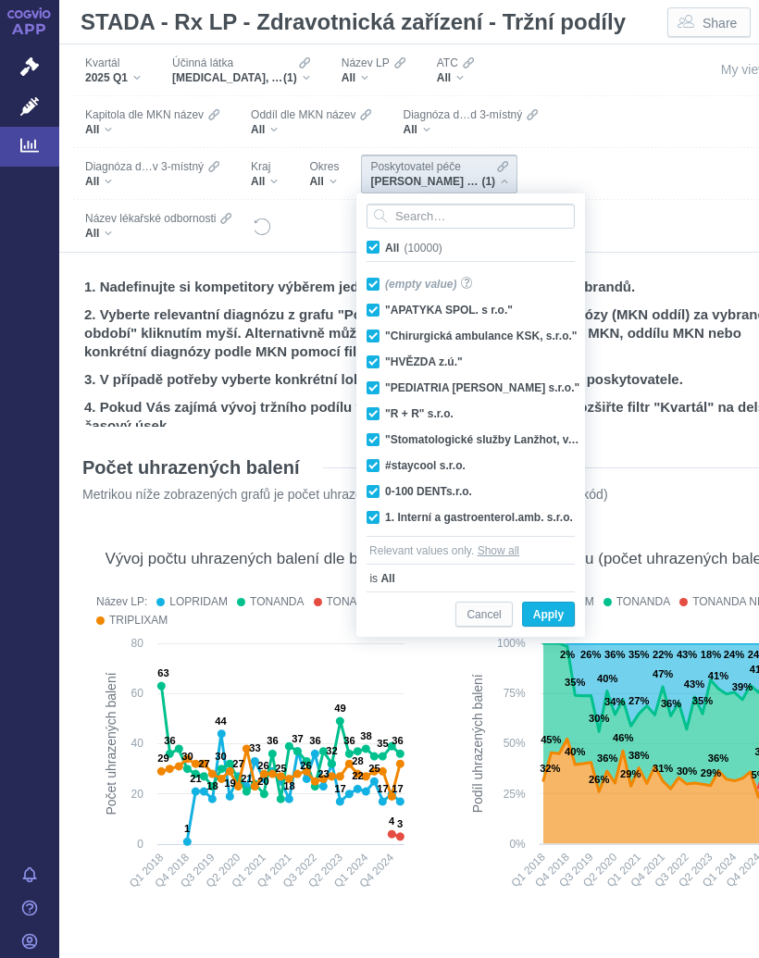
click at [385, 245] on span "All (10000)" at bounding box center [413, 248] width 57 height 13
click at [385, 245] on input "All (10000)" at bounding box center [391, 244] width 12 height 12
checkbox input "false"
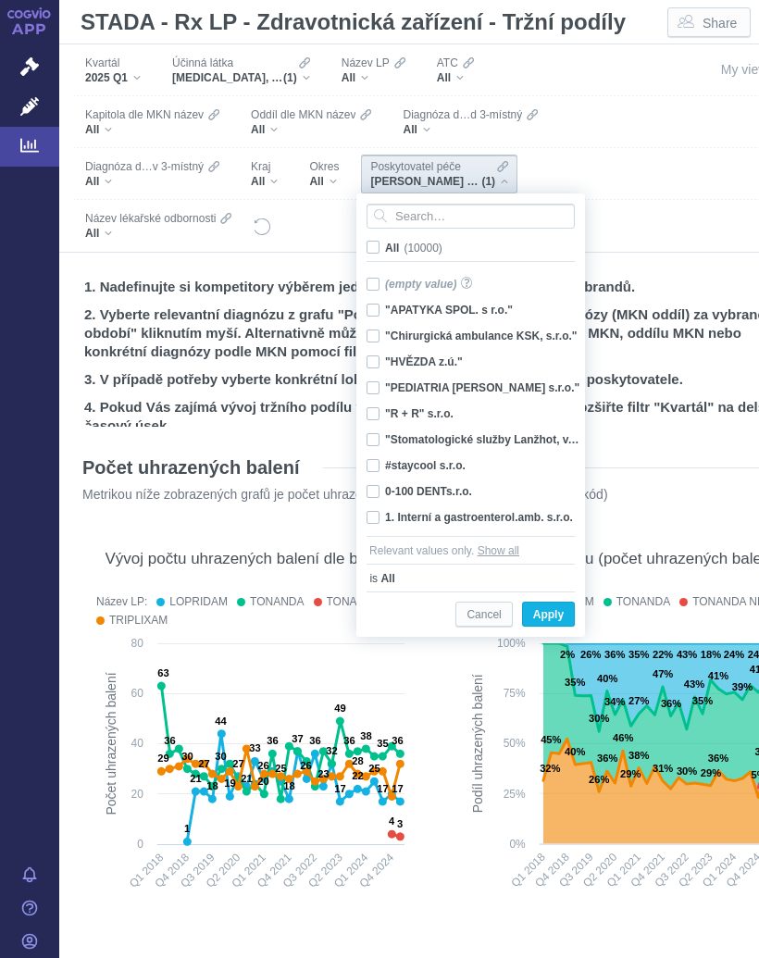
checkbox input "false"
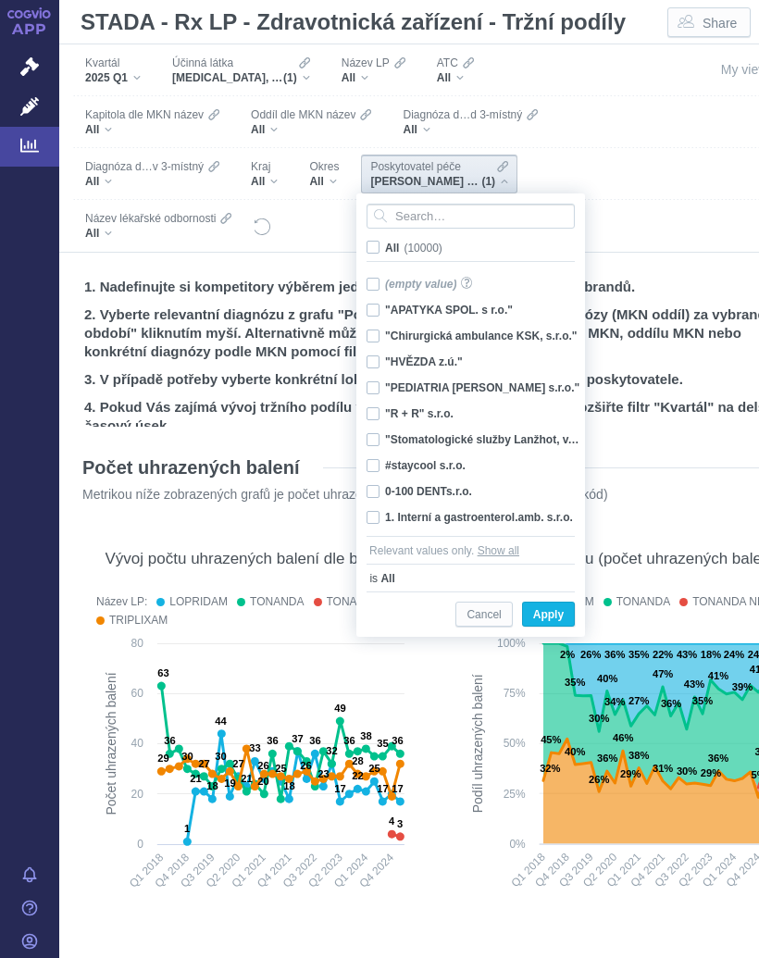
checkbox input "false"
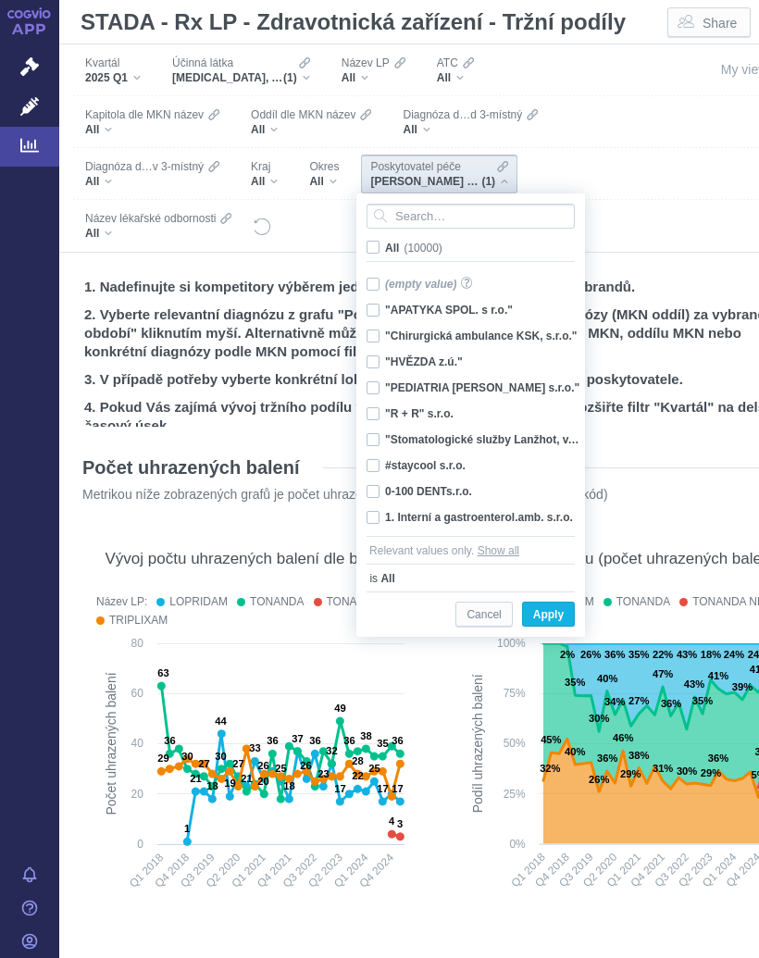
checkbox input "false"
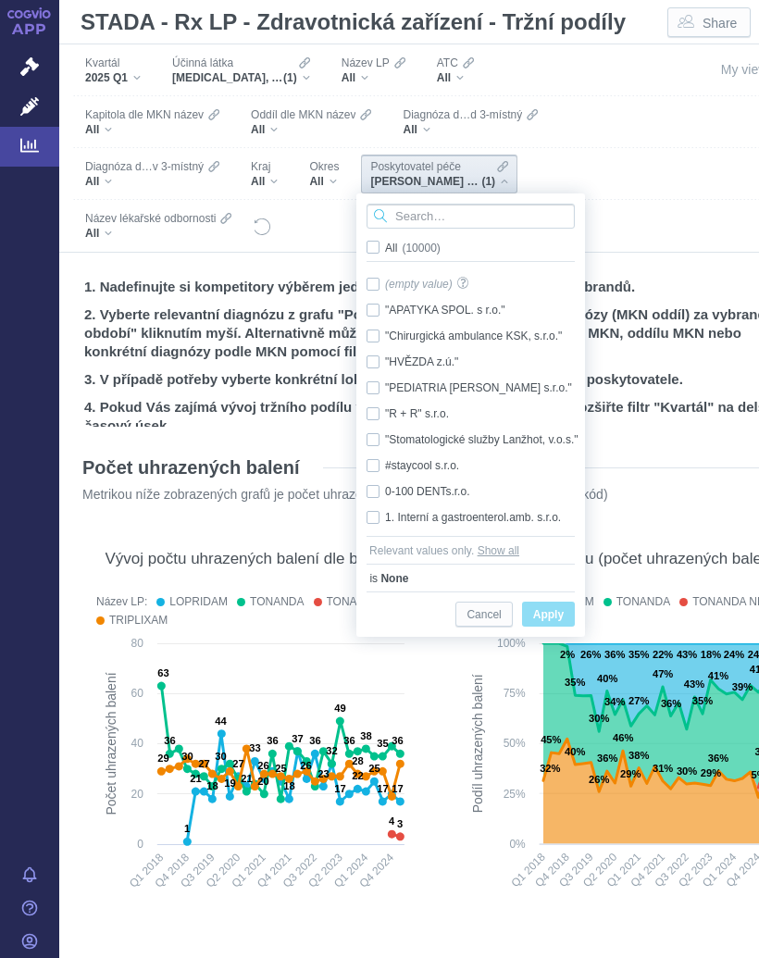
click at [468, 209] on input "Search attribute values" at bounding box center [471, 216] width 208 height 25
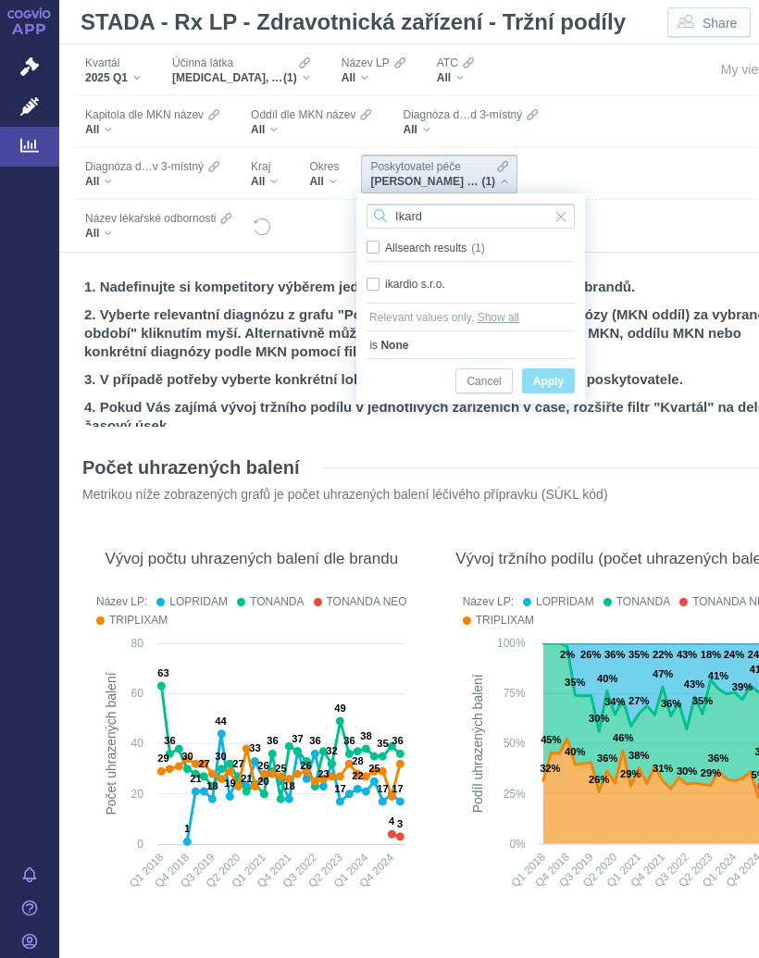
type input "Ikard"
click at [430, 282] on div "ikardio s.r.o. Only" at bounding box center [470, 284] width 227 height 26
checkbox input "true"
click at [558, 378] on span "Apply" at bounding box center [548, 381] width 31 height 23
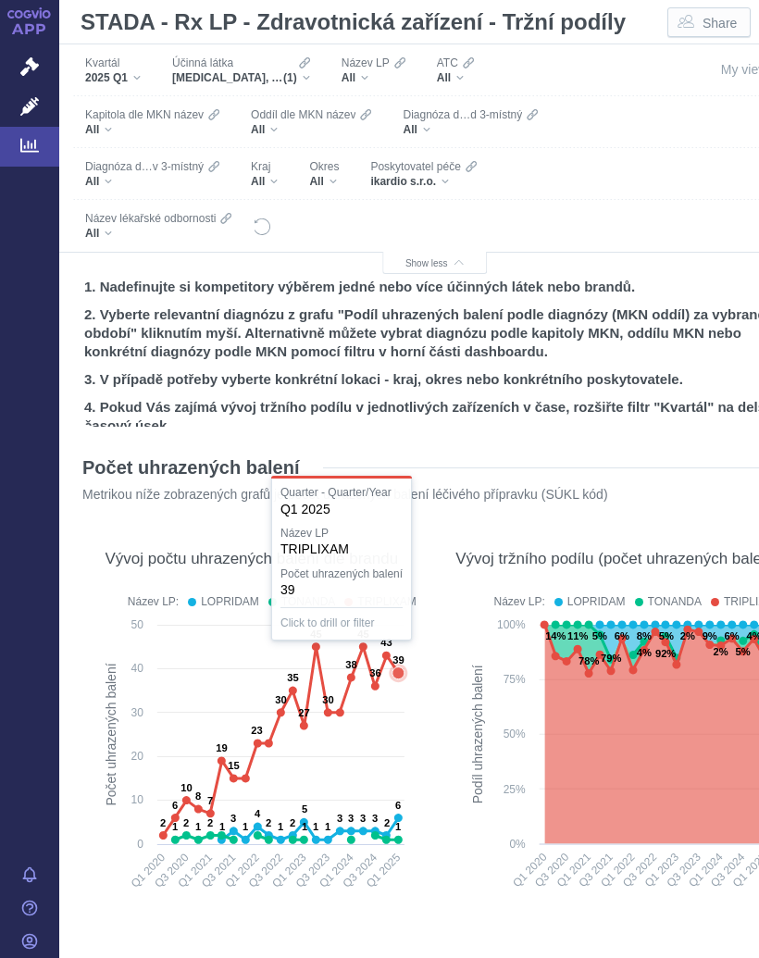
click at [394, 666] on text "39" at bounding box center [398, 660] width 11 height 11
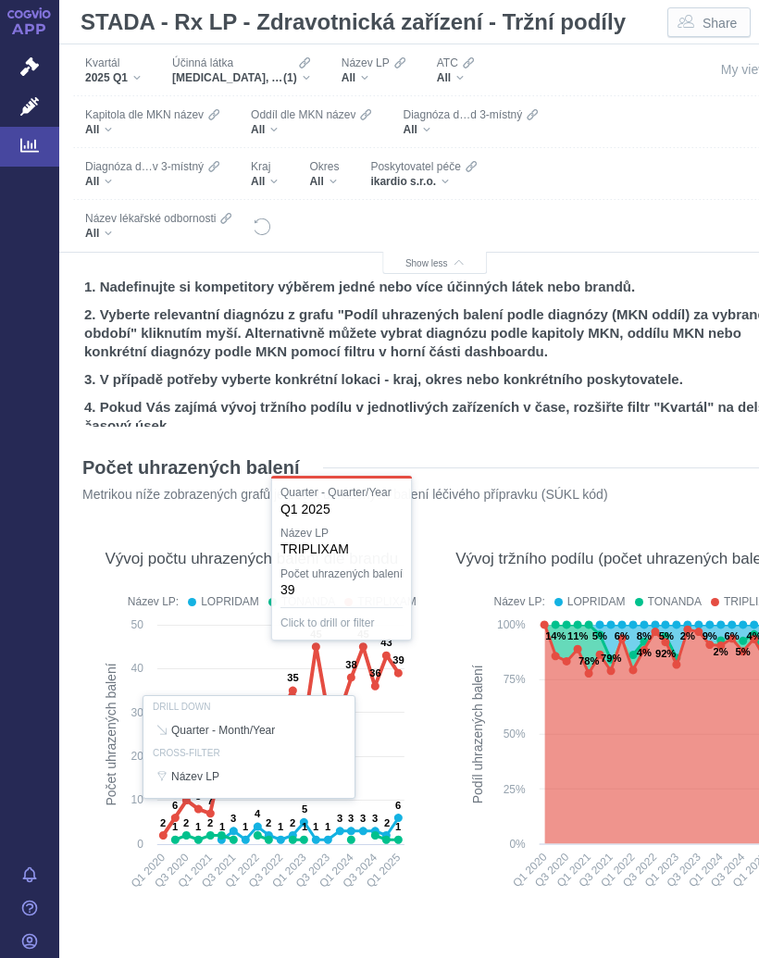
click at [294, 72] on span "(1)" at bounding box center [290, 77] width 14 height 15
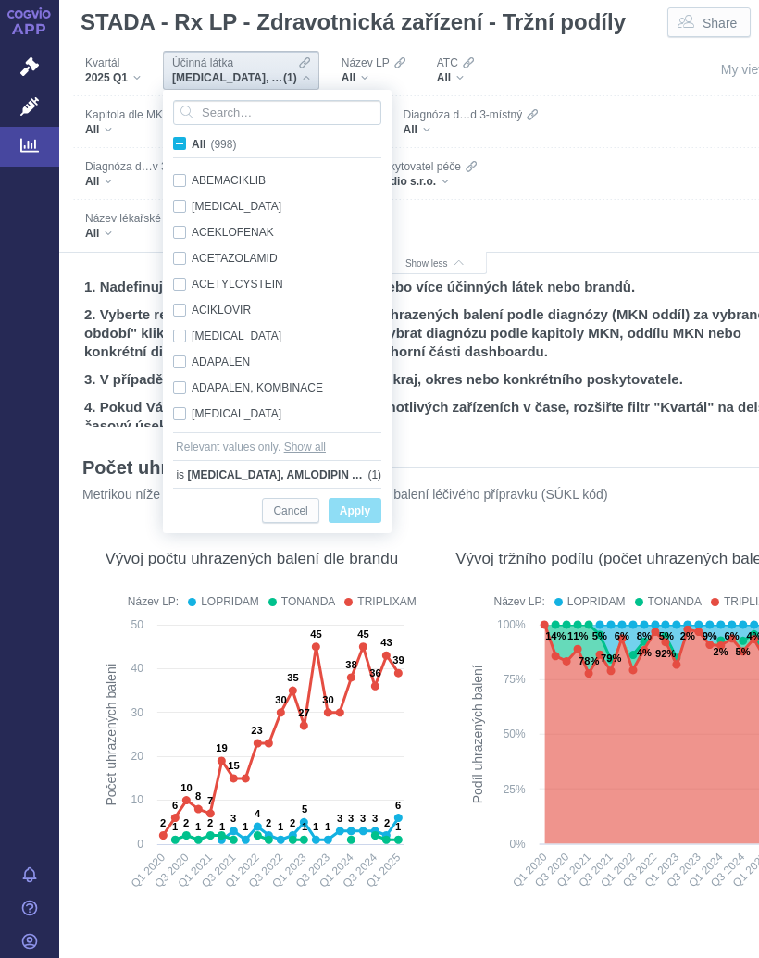
click at [177, 125] on input "Search attribute values" at bounding box center [277, 112] width 208 height 25
click at [192, 140] on span "All (998)" at bounding box center [214, 144] width 44 height 13
click at [192, 140] on input "All (998)" at bounding box center [198, 140] width 12 height 12
checkbox input "true"
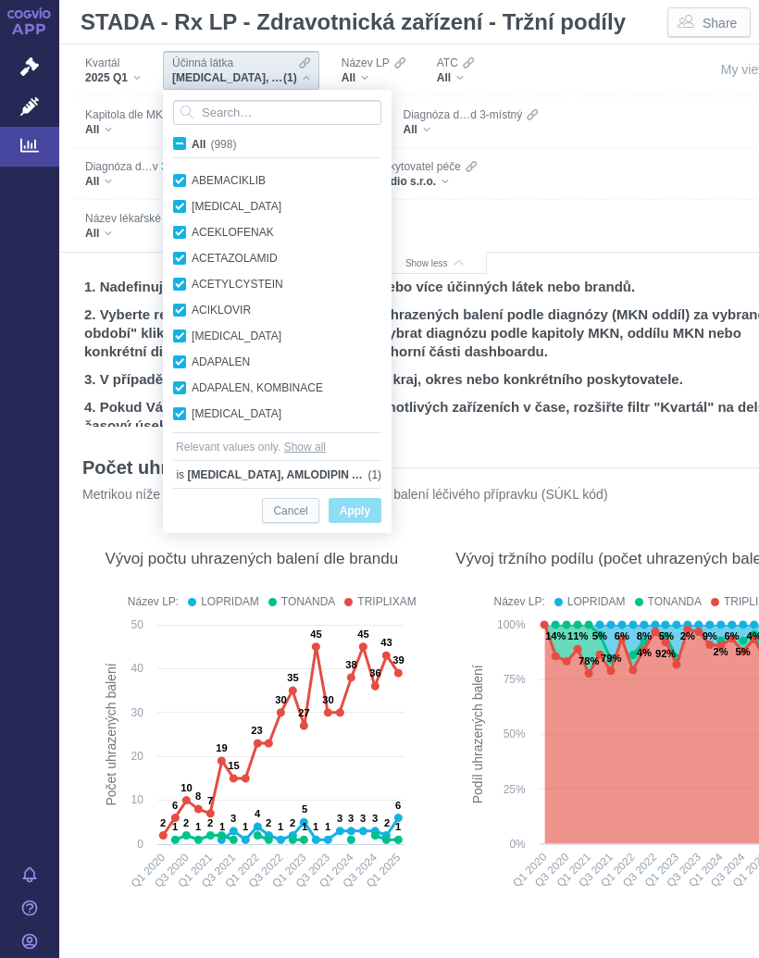
checkbox input "true"
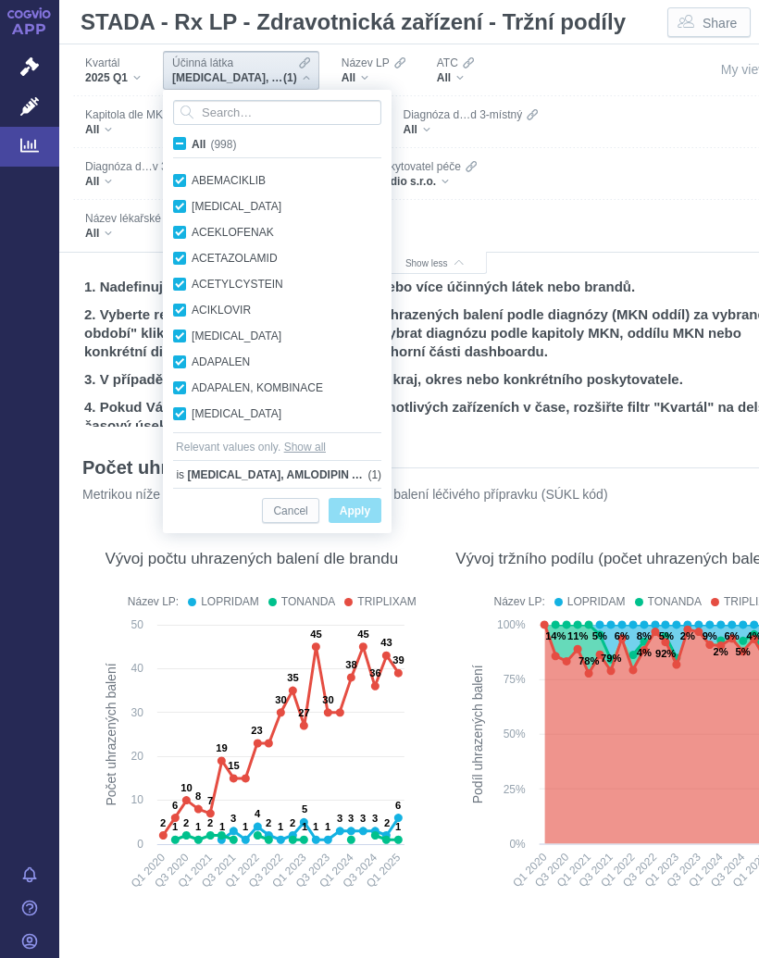
checkbox input "true"
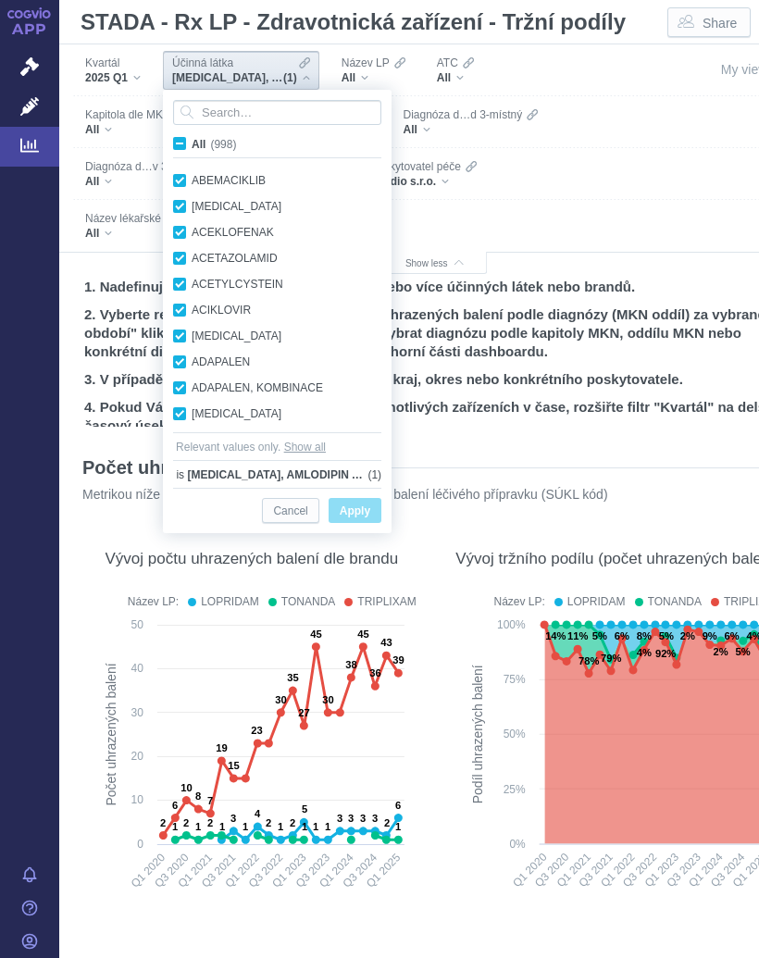
checkbox input "true"
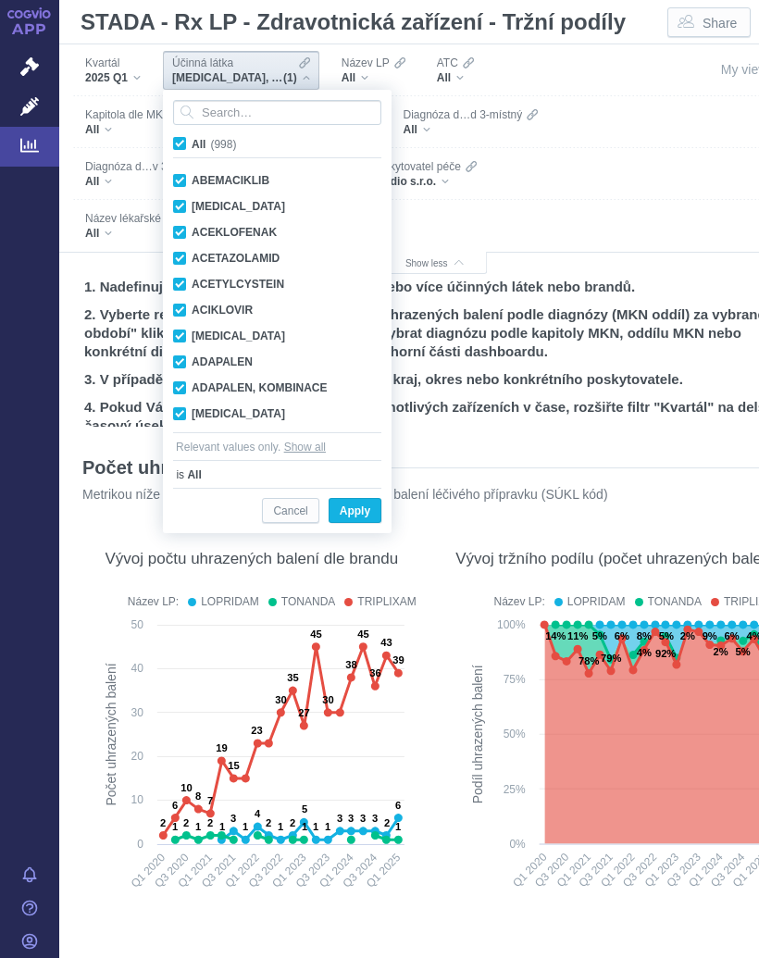
click at [185, 135] on label "All (998)" at bounding box center [207, 143] width 75 height 19
click at [192, 135] on input "All (998)" at bounding box center [198, 140] width 12 height 12
checkbox input "false"
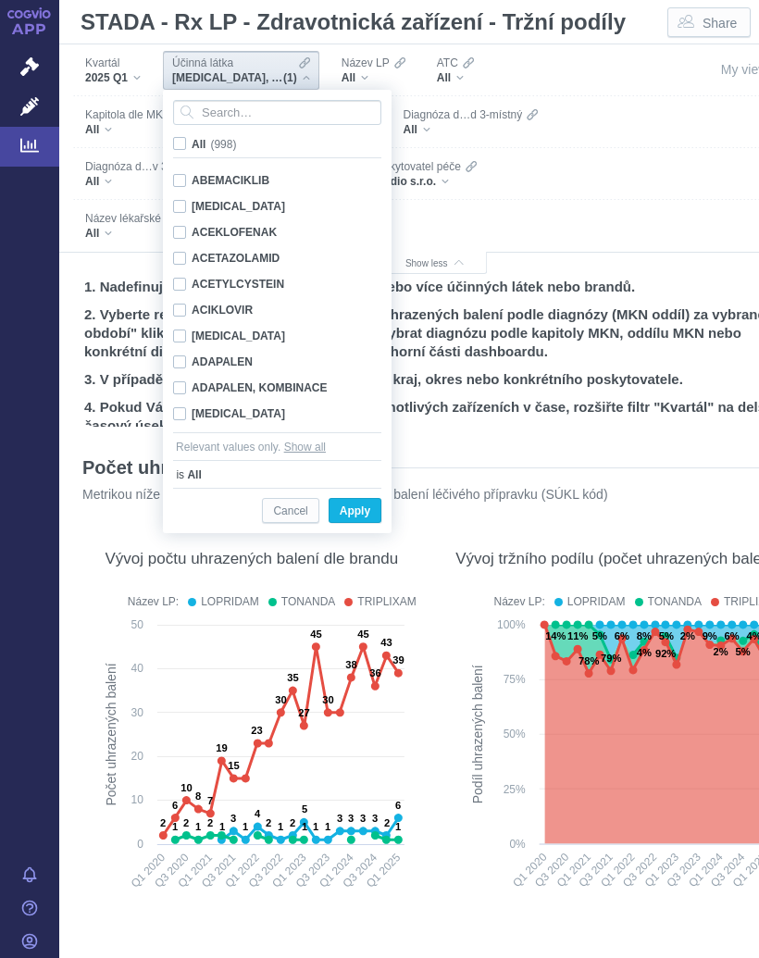
checkbox input "false"
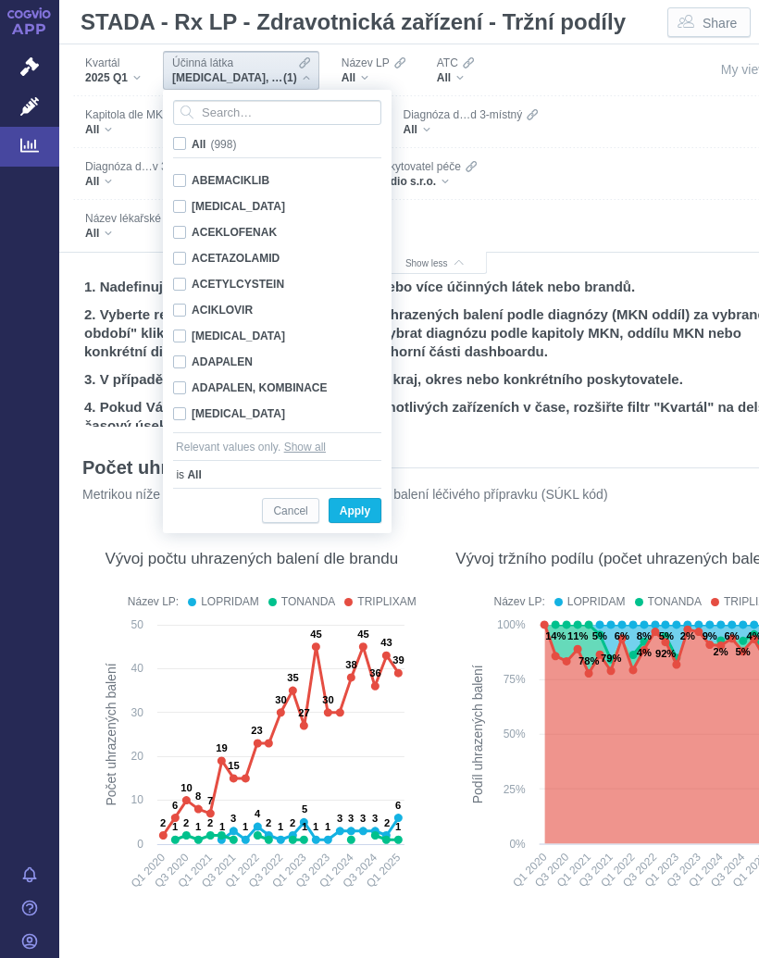
checkbox input "false"
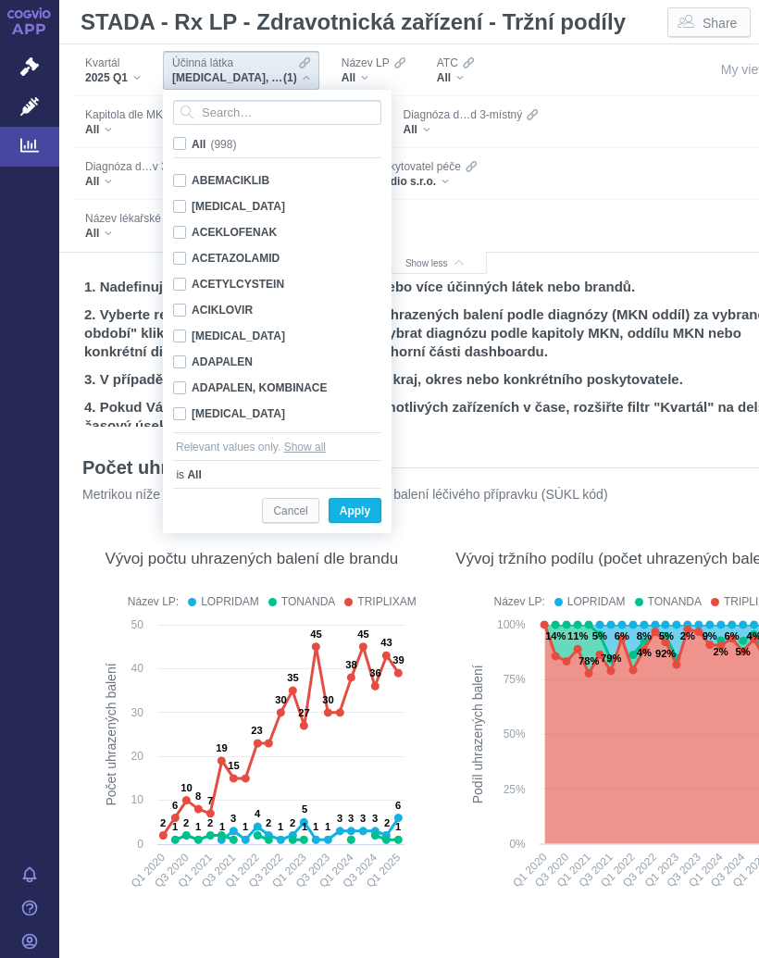
checkbox input "false"
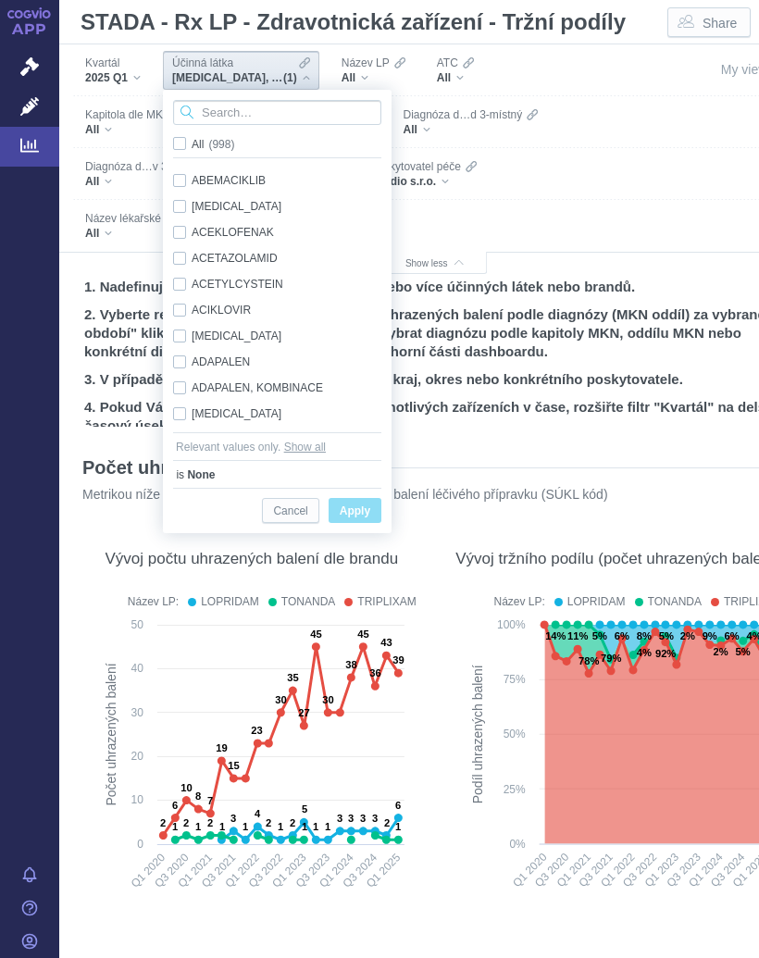
click at [245, 109] on input "Search attribute values" at bounding box center [277, 112] width 208 height 25
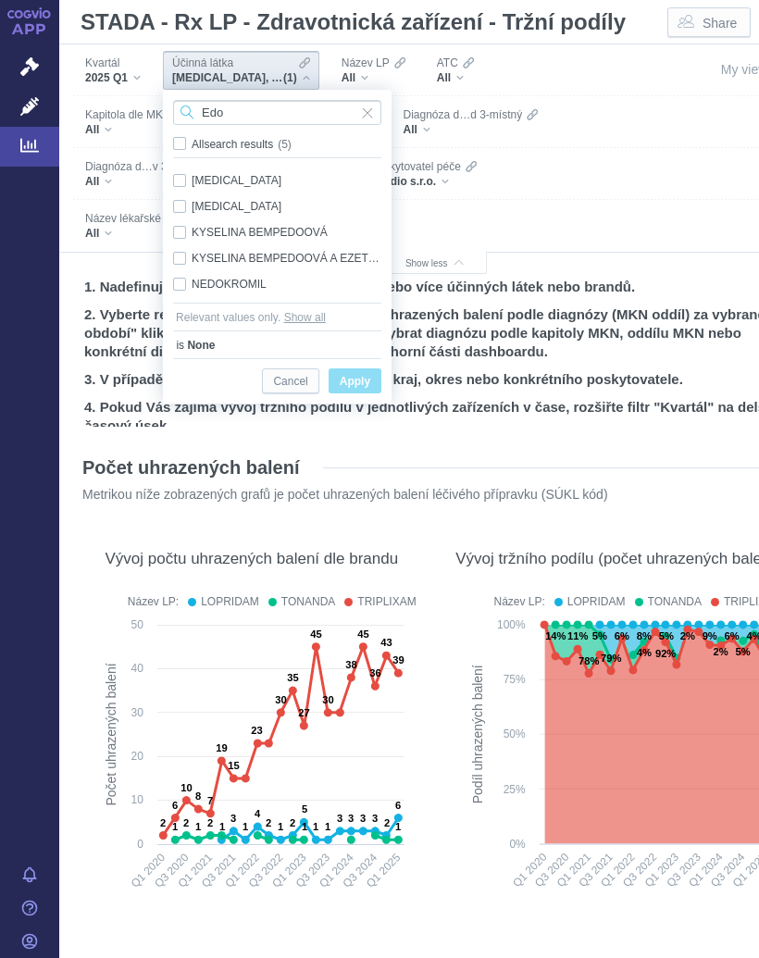
type input "Edo"
click at [227, 198] on div "EDOXABAN Only" at bounding box center [277, 207] width 227 height 26
checkbox input "true"
click at [0, 0] on span "Only" at bounding box center [0, 0] width 0 height 0
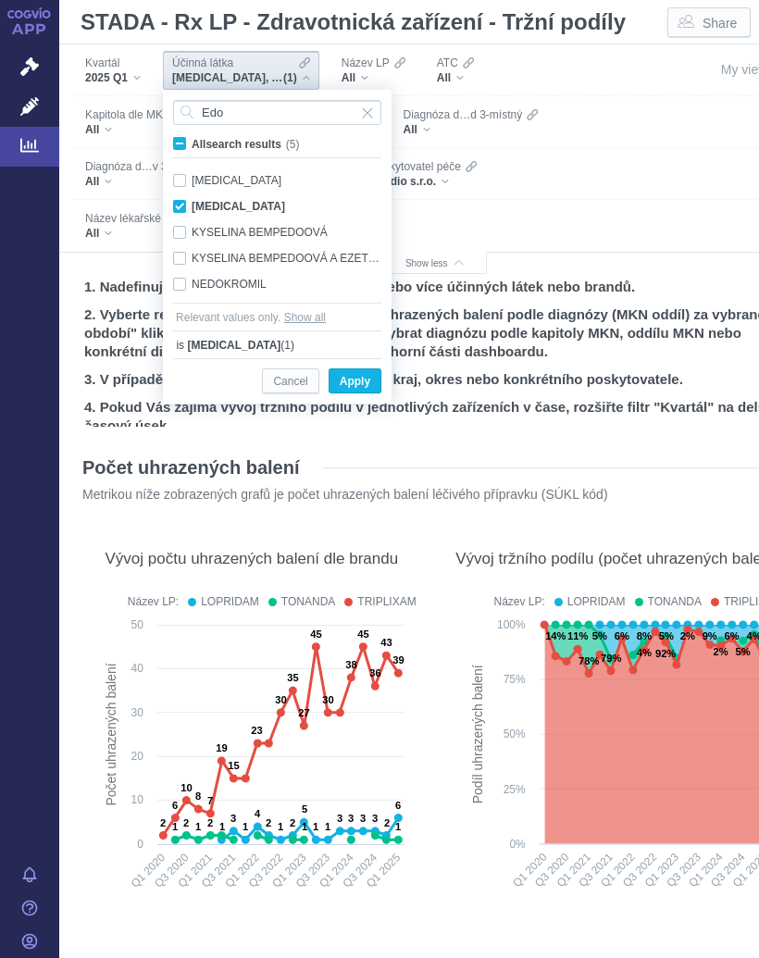
click at [359, 375] on span "Apply" at bounding box center [355, 381] width 31 height 23
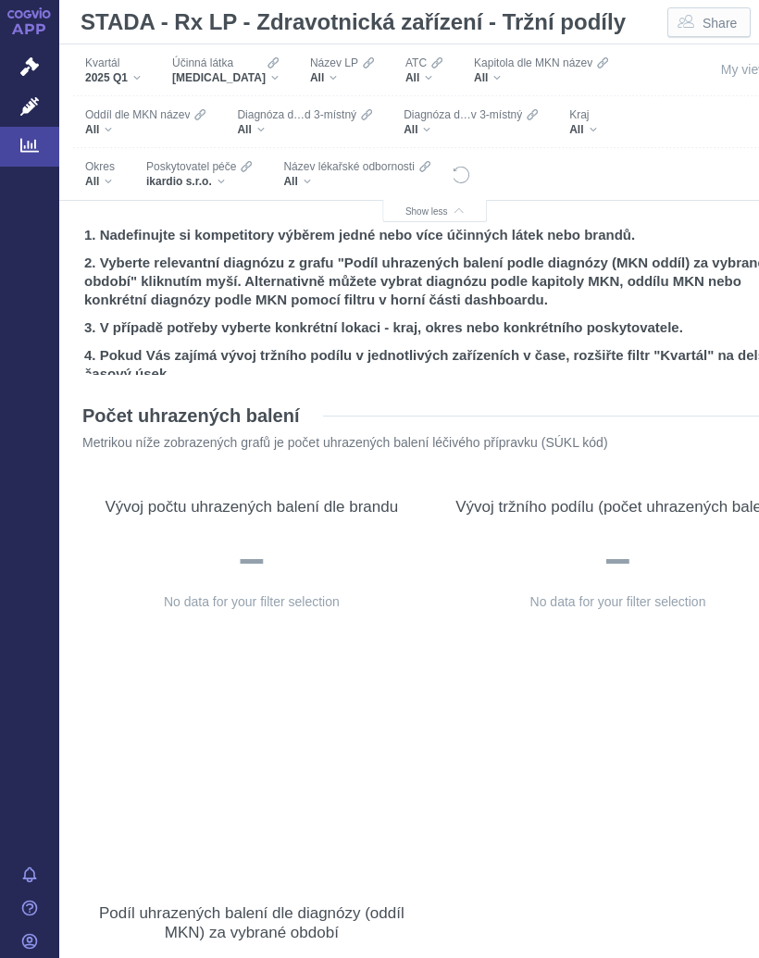
click at [247, 74] on div "EDOXABAN" at bounding box center [225, 77] width 106 height 15
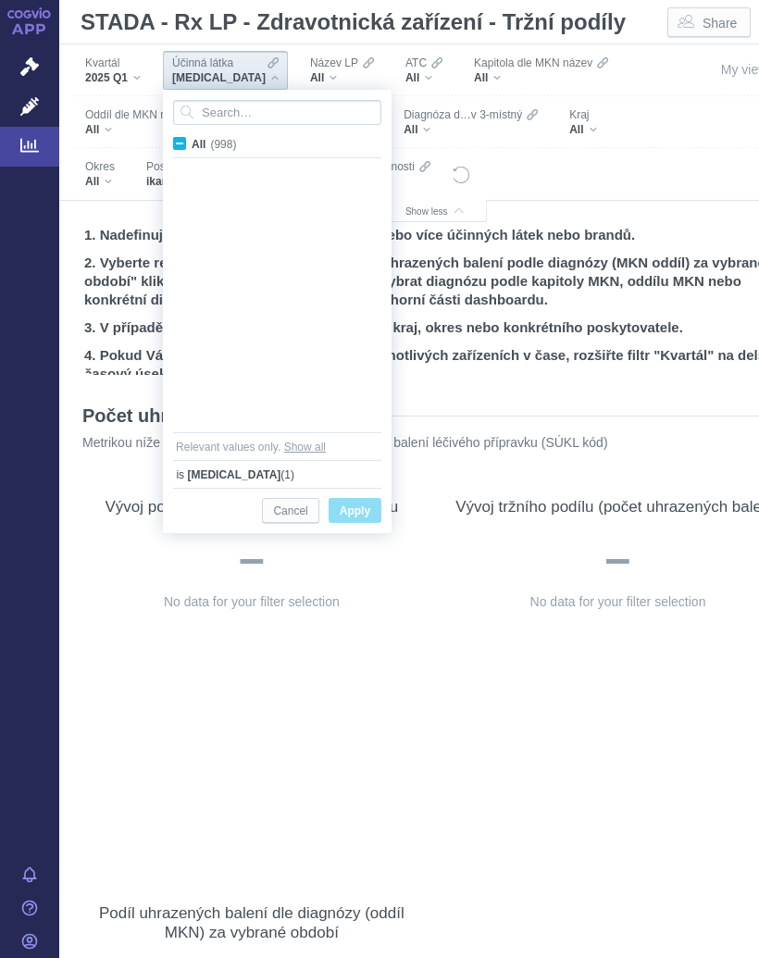
scroll to position [6001, 0]
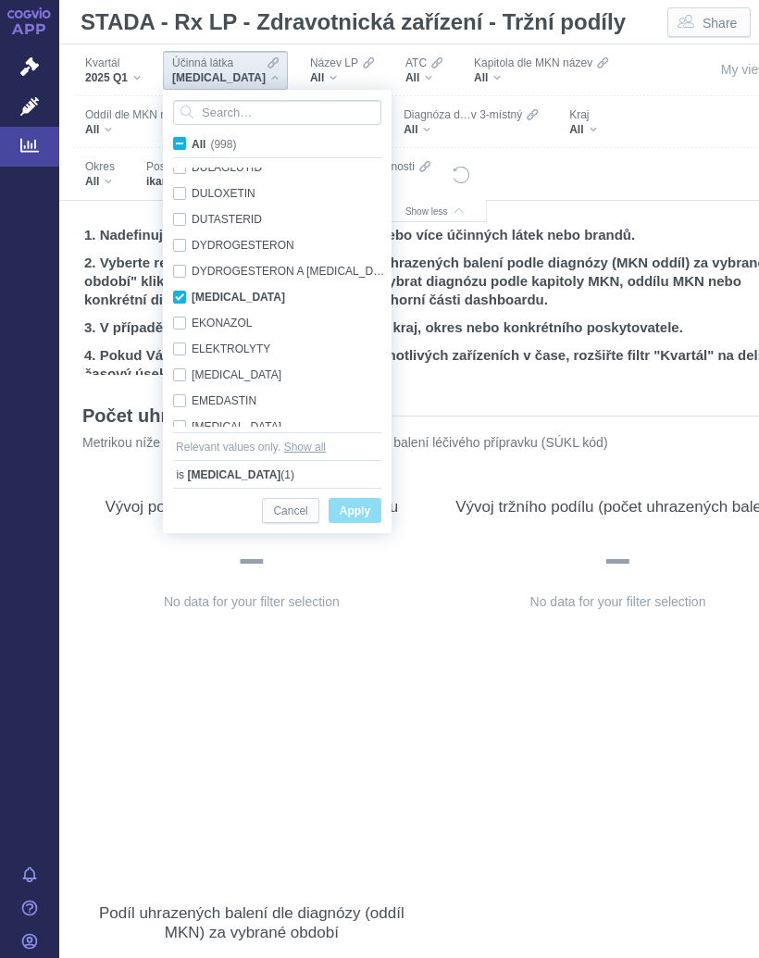
click at [177, 134] on label "All (998)" at bounding box center [207, 143] width 75 height 19
click at [192, 134] on input "All (998)" at bounding box center [198, 140] width 12 height 12
checkbox input "true"
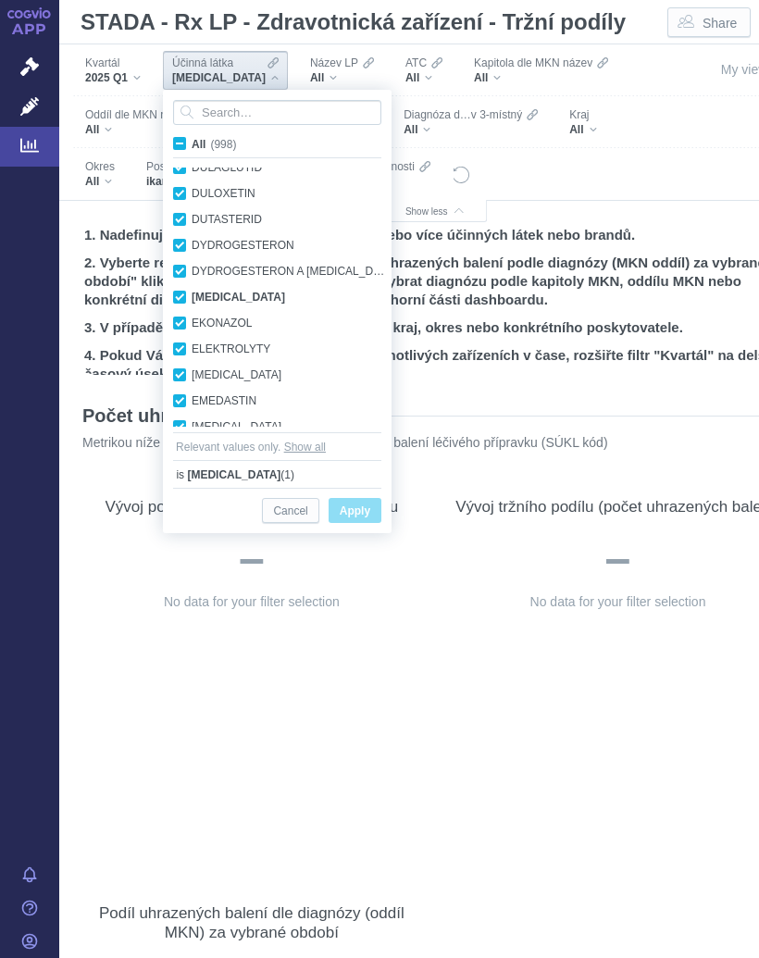
checkbox input "true"
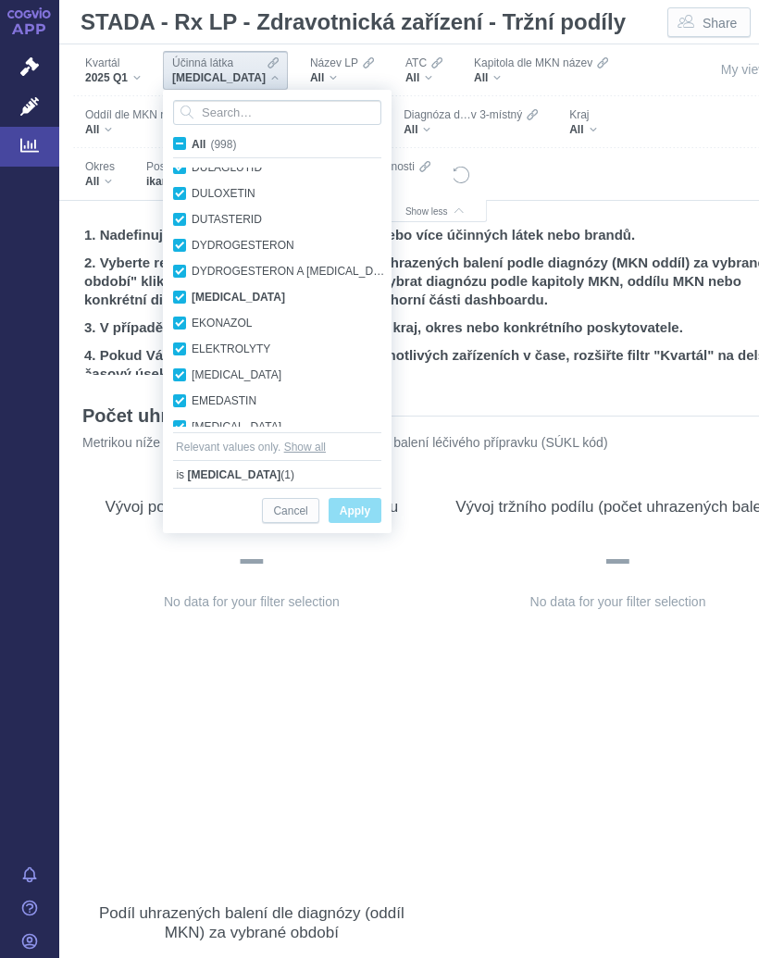
checkbox input "true"
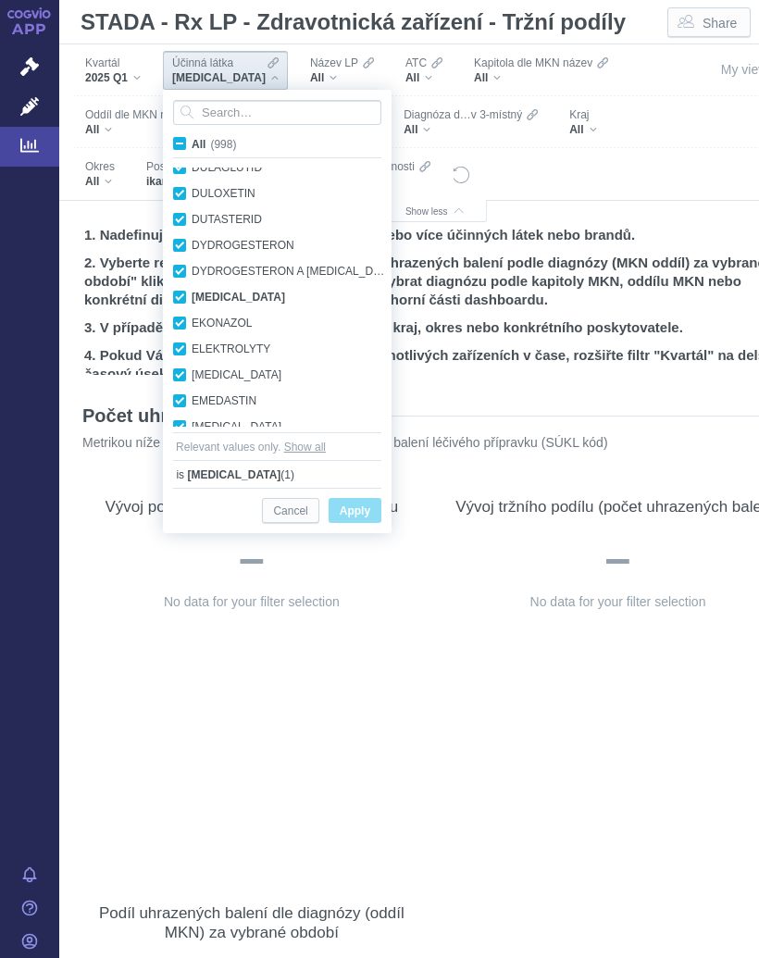
checkbox input "true"
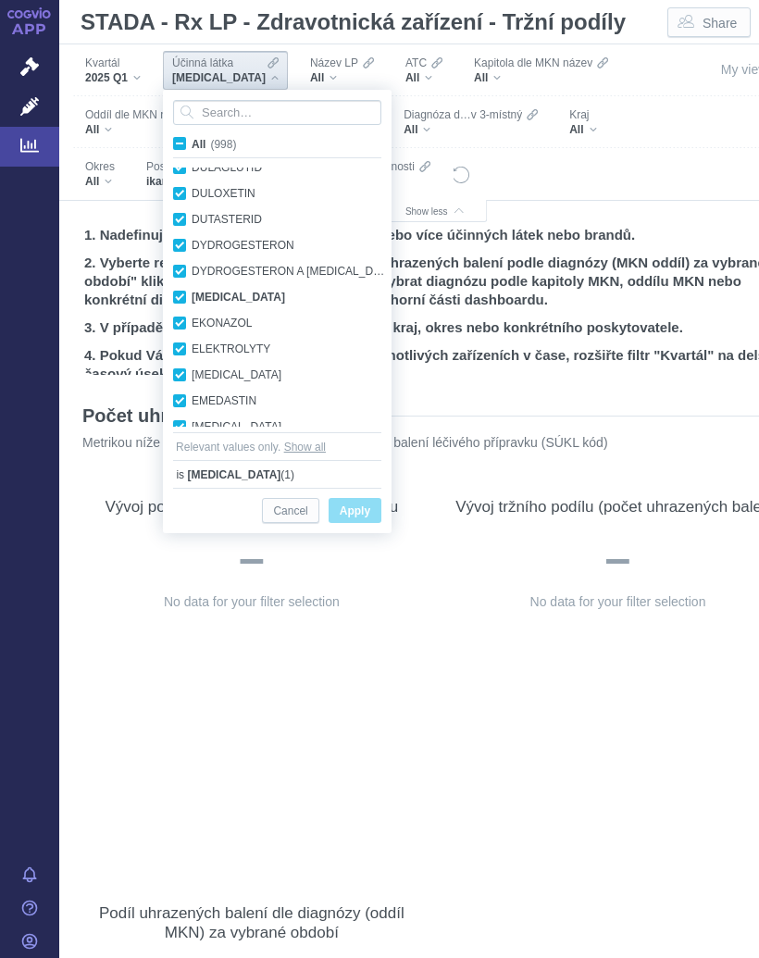
checkbox input "true"
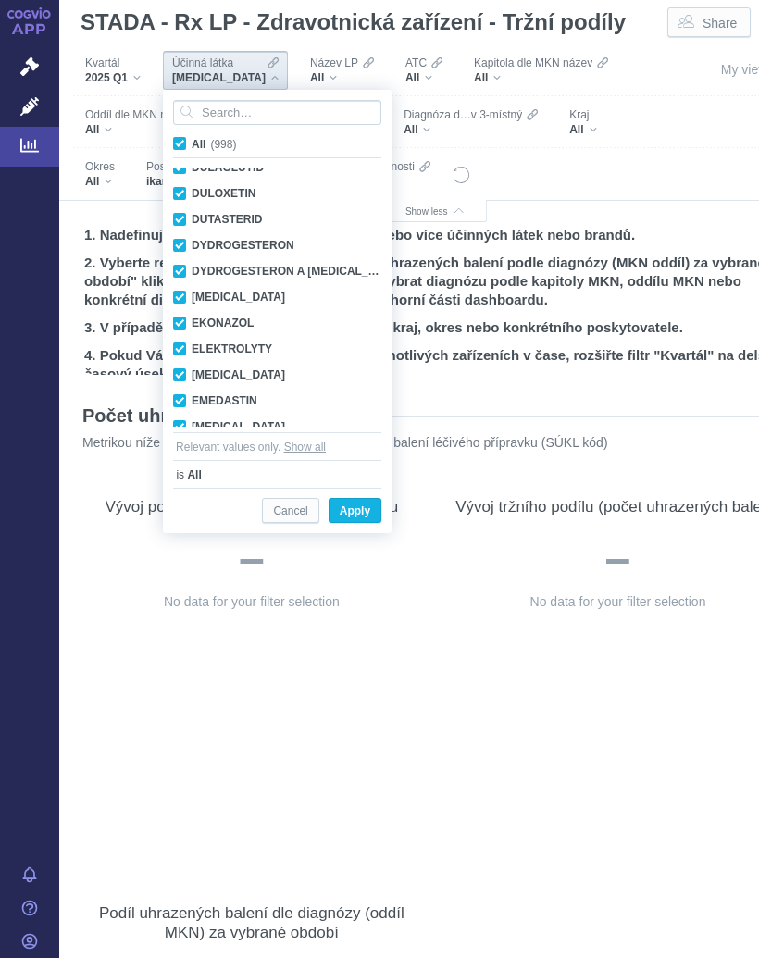
click at [183, 136] on label "All (998)" at bounding box center [207, 143] width 75 height 19
click at [192, 136] on input "All (998)" at bounding box center [198, 140] width 12 height 12
checkbox input "false"
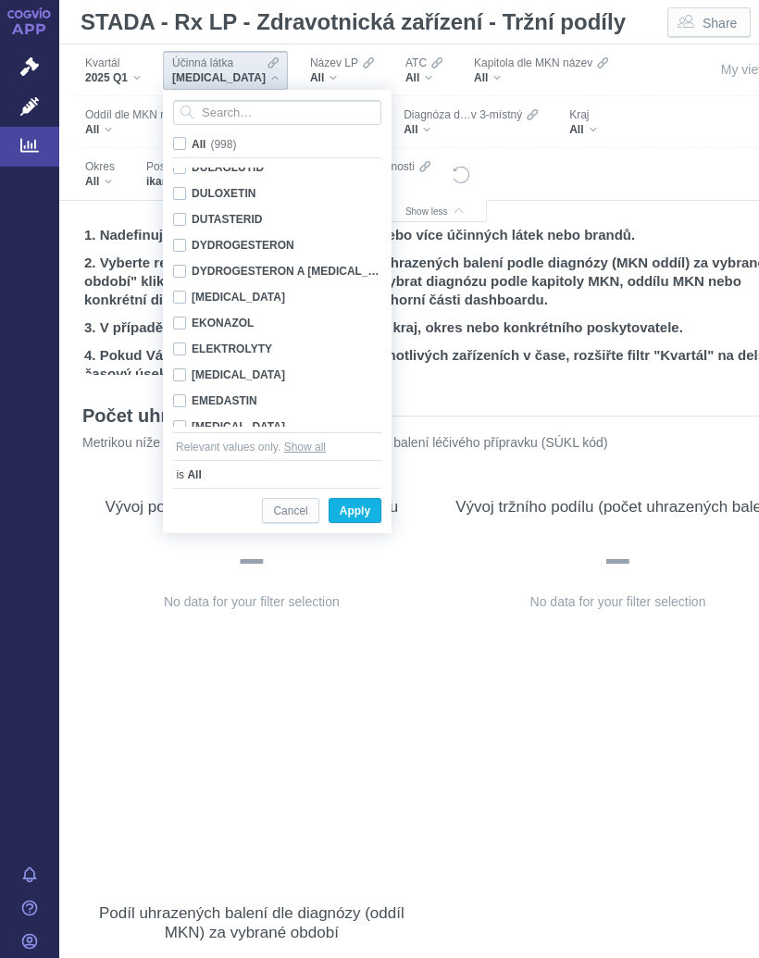
checkbox input "false"
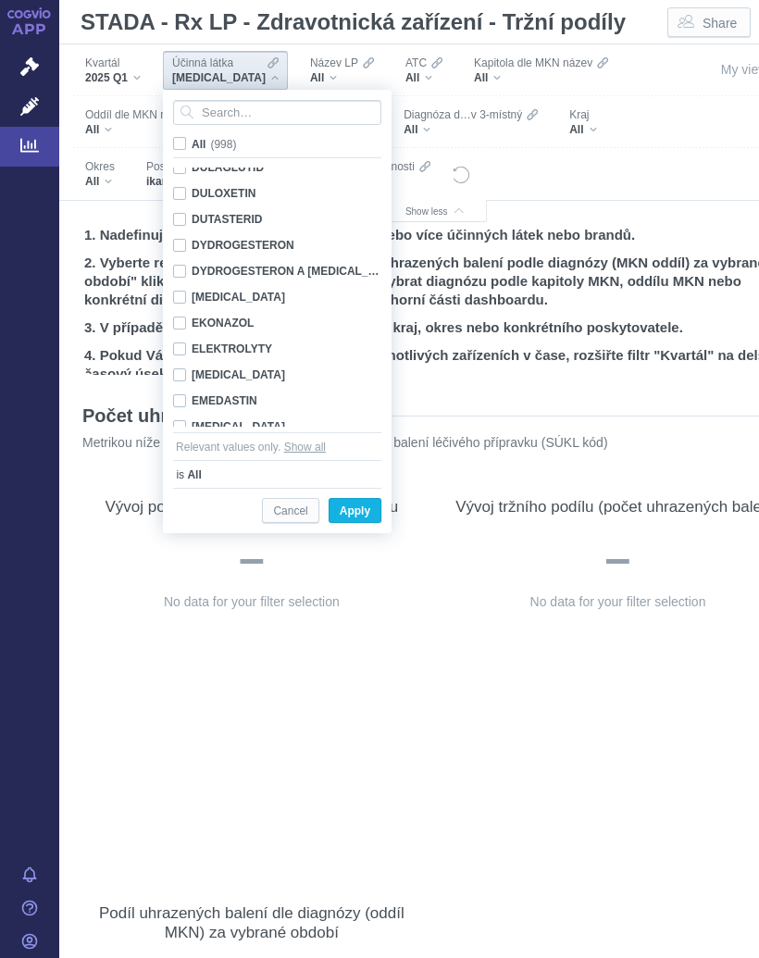
checkbox input "false"
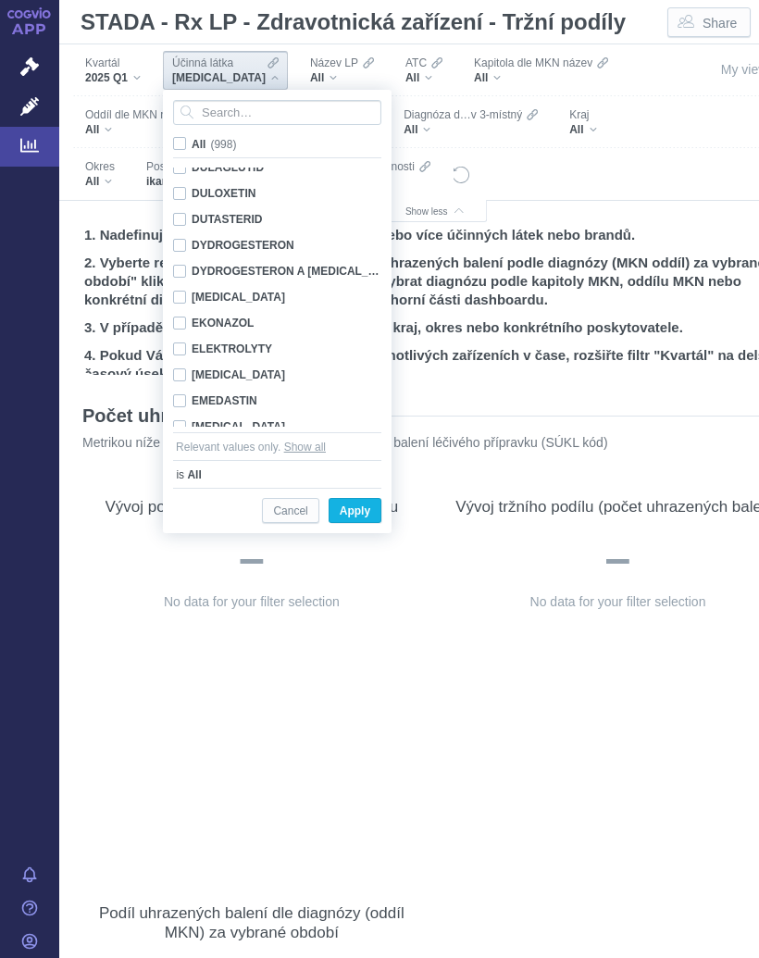
checkbox input "false"
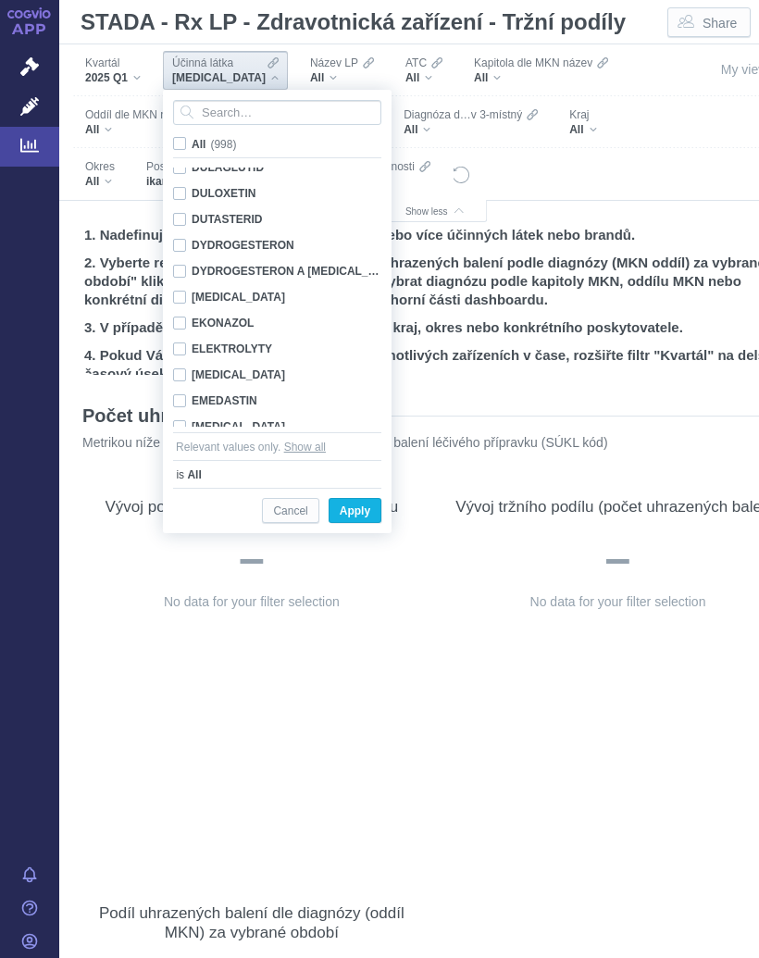
checkbox input "false"
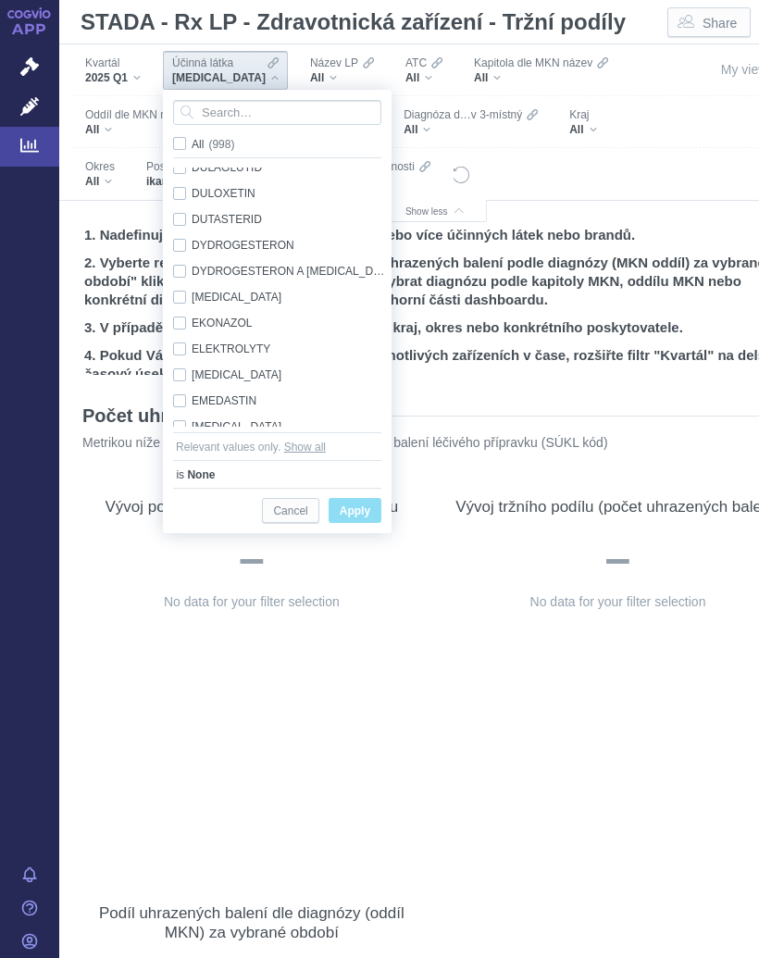
click at [185, 135] on label "All (998)" at bounding box center [206, 143] width 73 height 19
click at [192, 135] on input "All (998)" at bounding box center [198, 140] width 12 height 12
checkbox input "true"
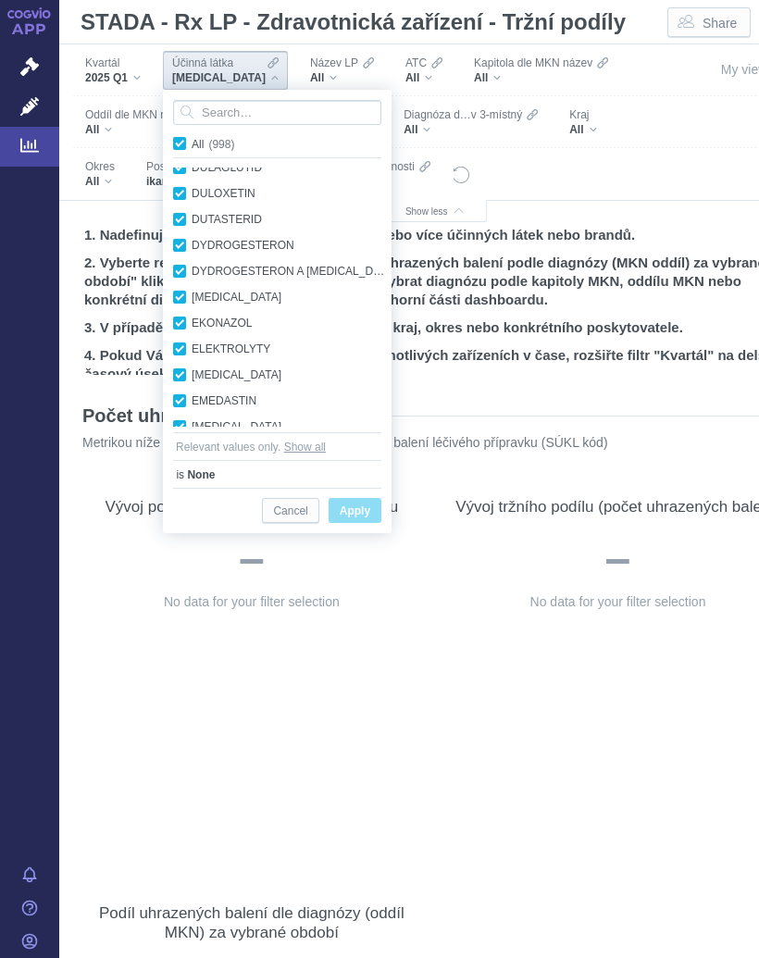
checkbox input "true"
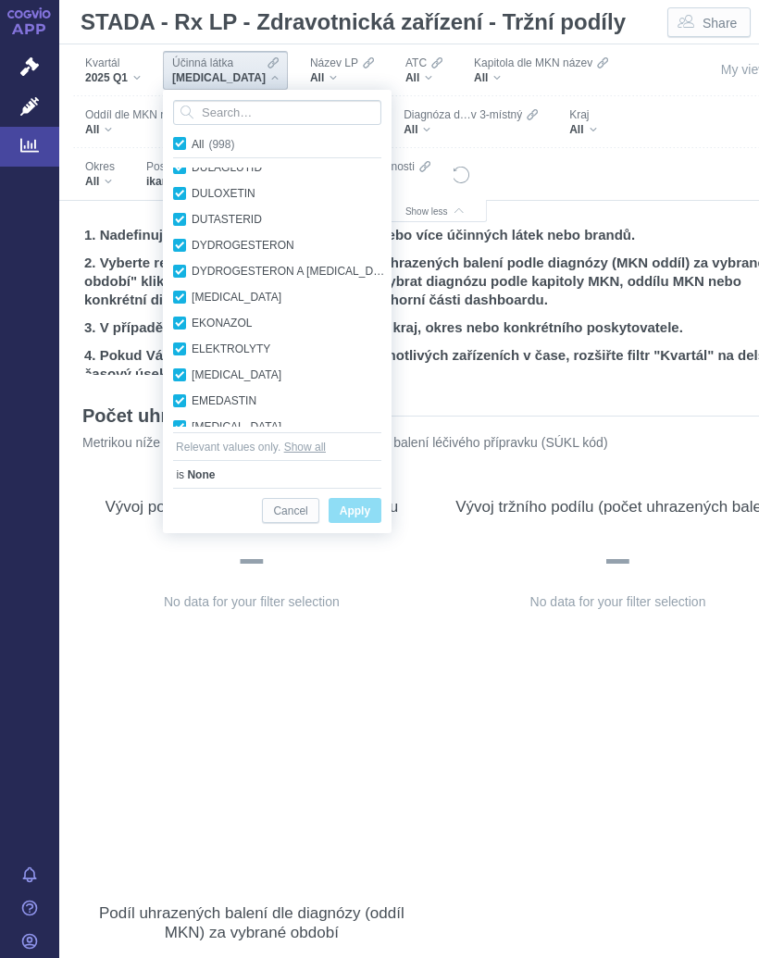
checkbox input "true"
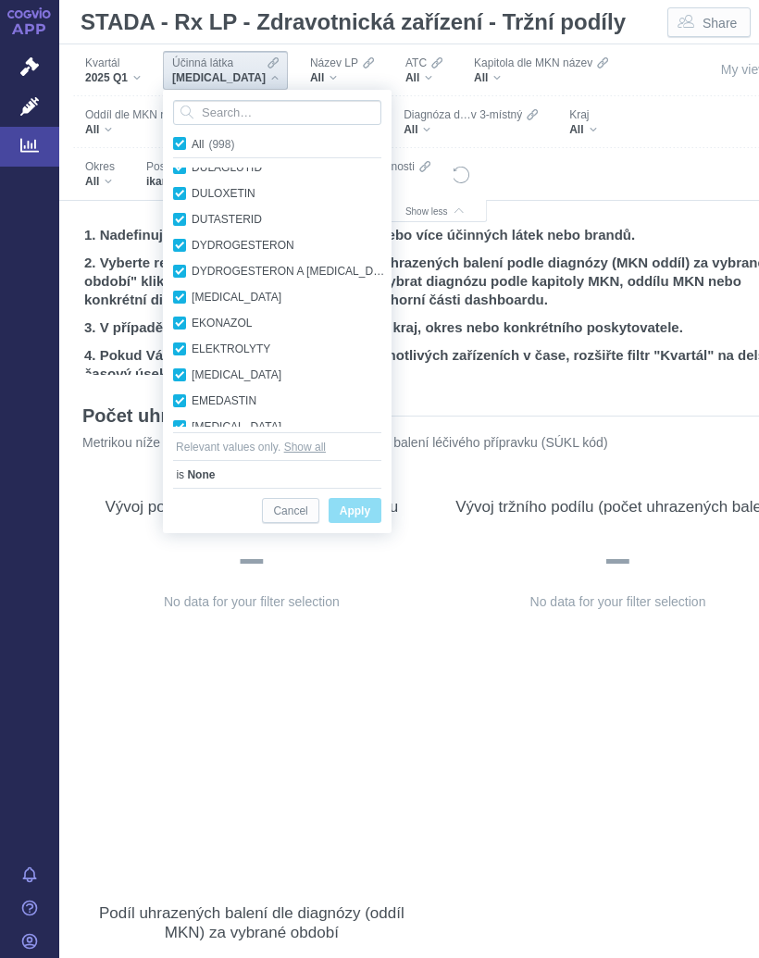
checkbox input "true"
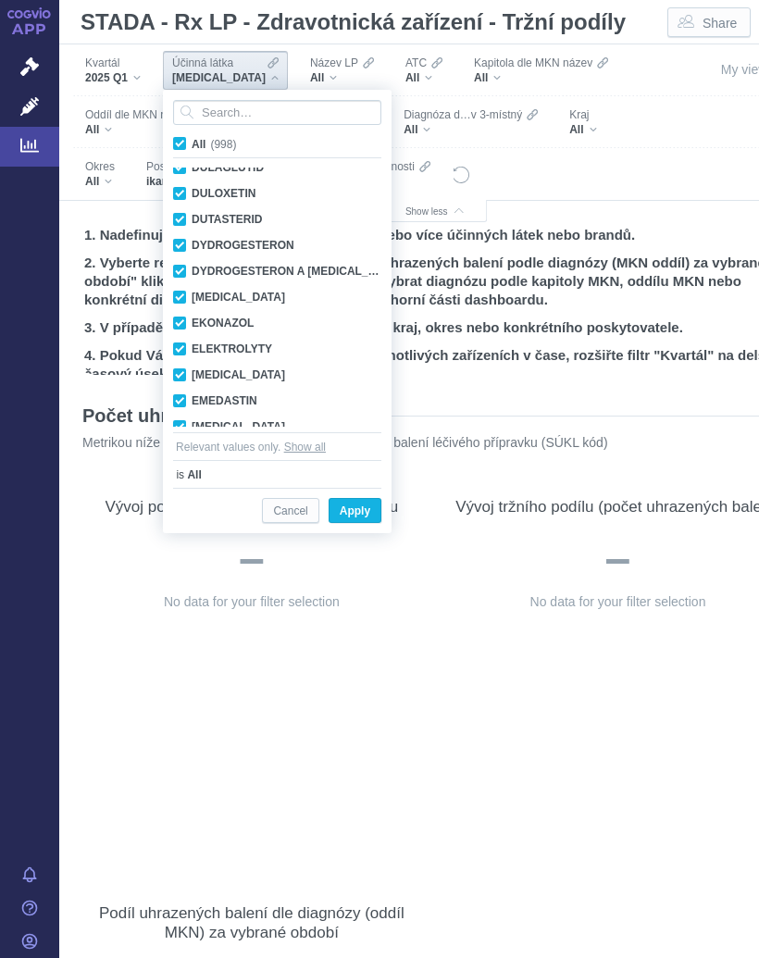
click at [360, 512] on span "Apply" at bounding box center [355, 511] width 31 height 23
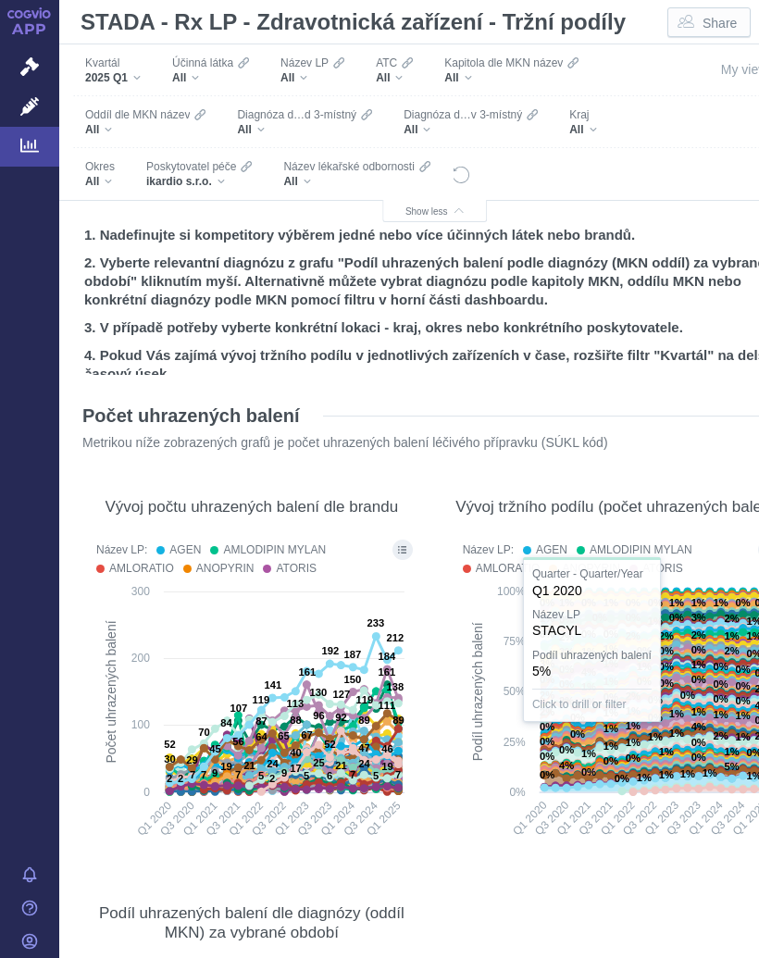
scroll to position [100, 0]
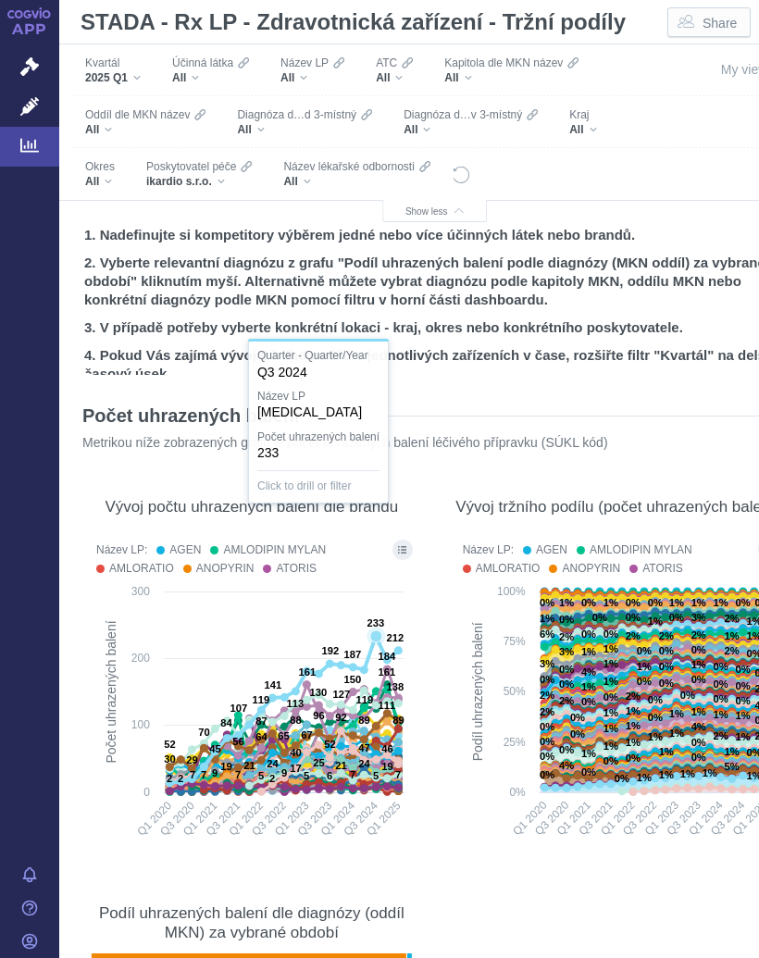
scroll to position [100, 0]
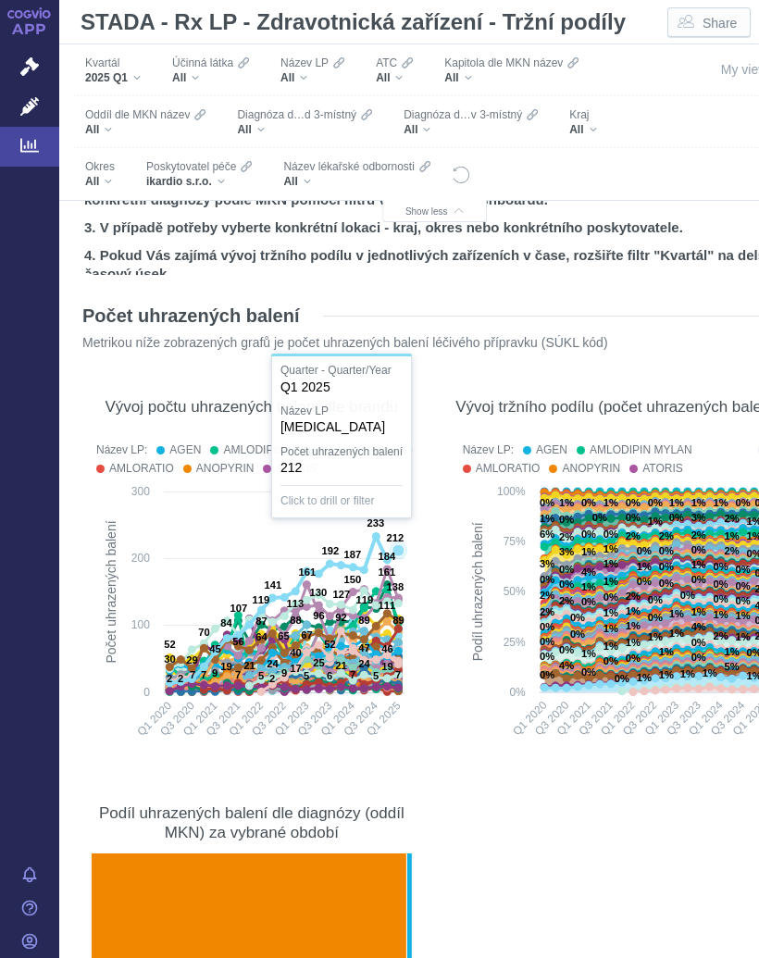
click at [398, 553] on icon at bounding box center [399, 550] width 12 height 12
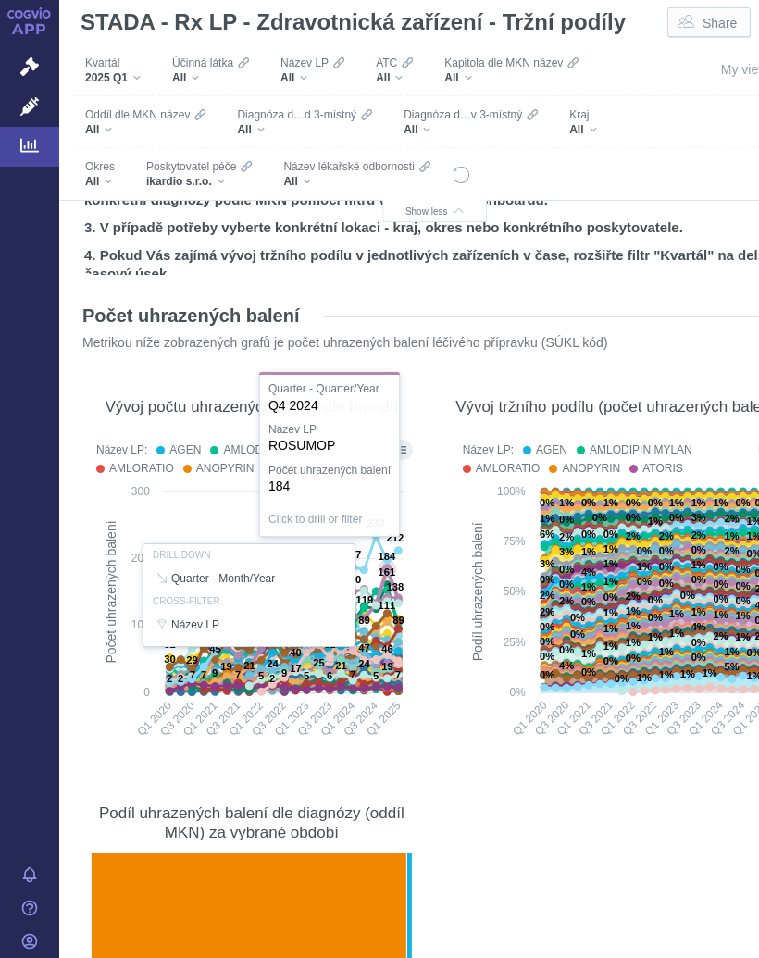
click at [389, 570] on div at bounding box center [252, 595] width 330 height 318
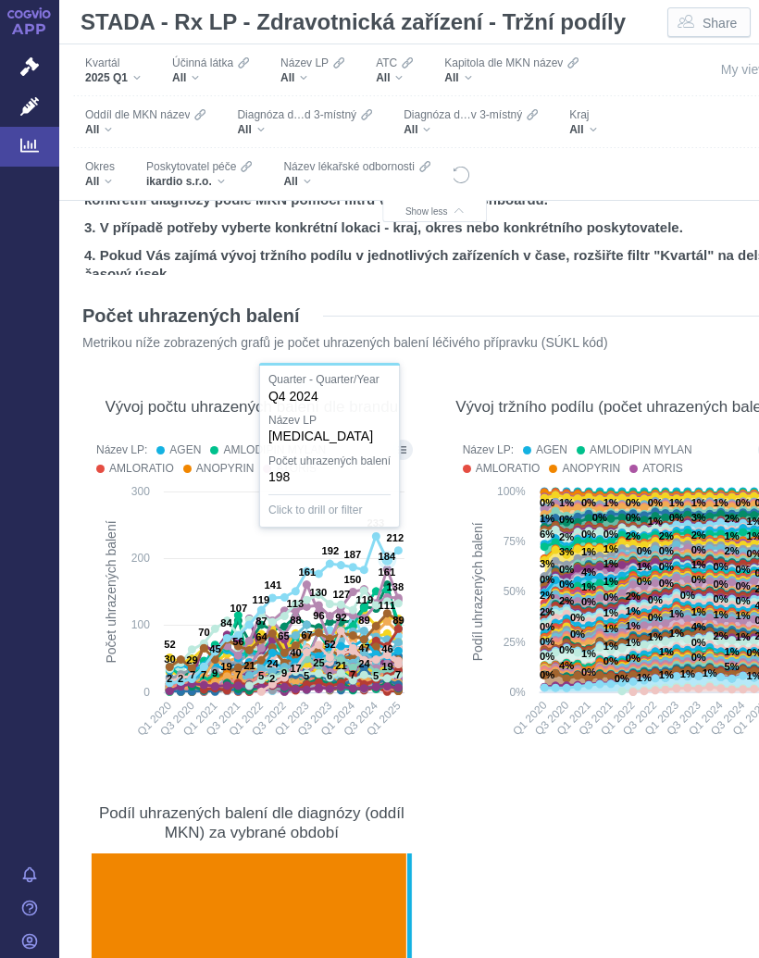
click at [381, 526] on text "233" at bounding box center [376, 523] width 18 height 11
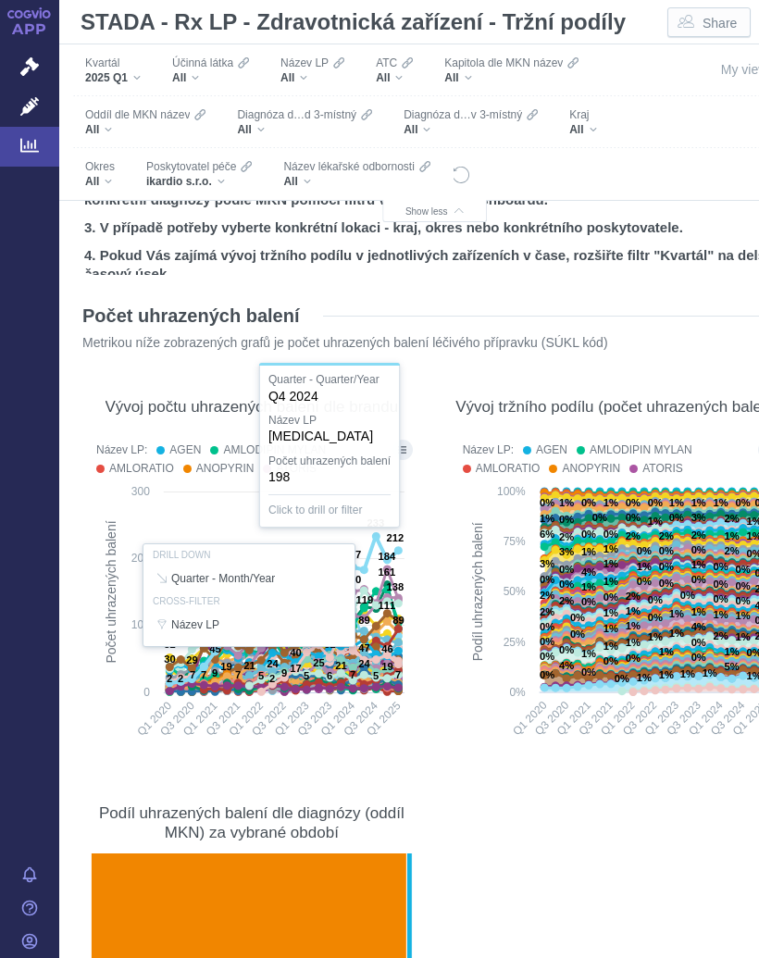
click at [444, 480] on div "Vývoj tržního podílu (počet uhrazených balení) Název LP: AGEN AMLODIPIN MYLAN A…" at bounding box center [618, 565] width 348 height 398
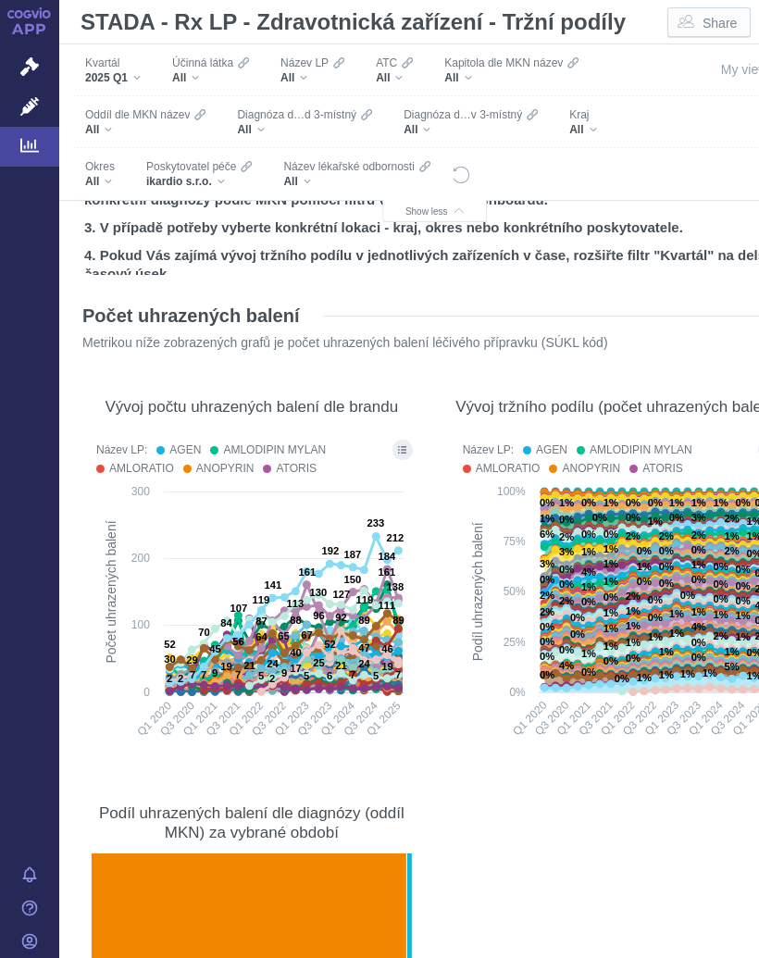
click at [489, 809] on section "Počet uhrazených balení Metrikou níže zobrazených grafů je počet uhrazených bal…" at bounding box center [435, 733] width 714 height 894
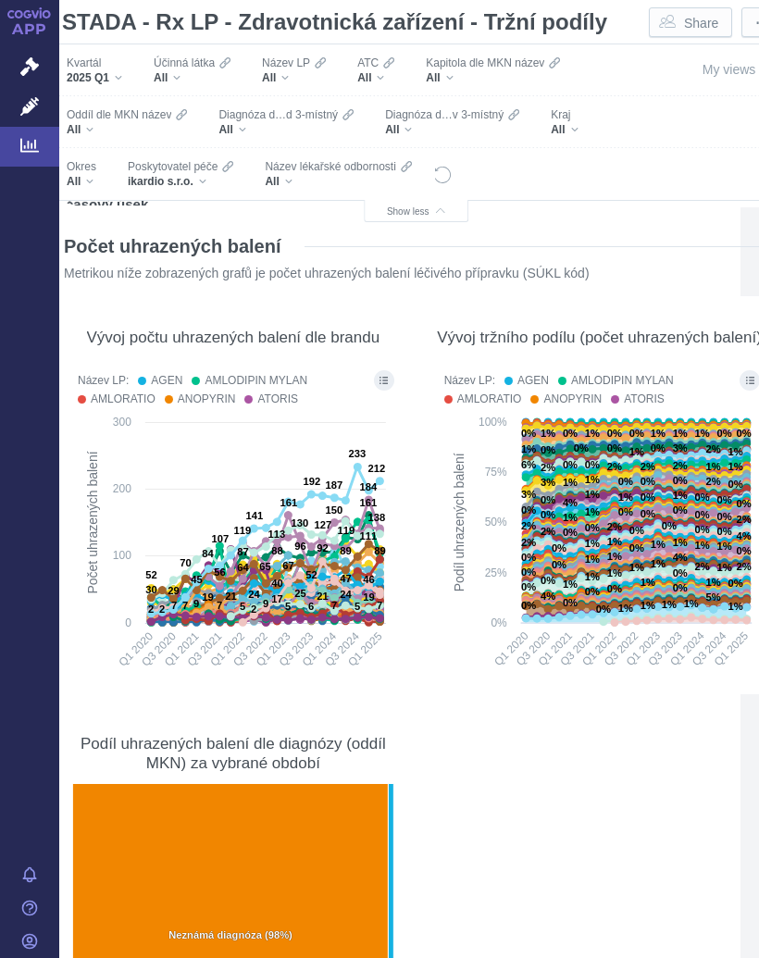
scroll to position [170, 18]
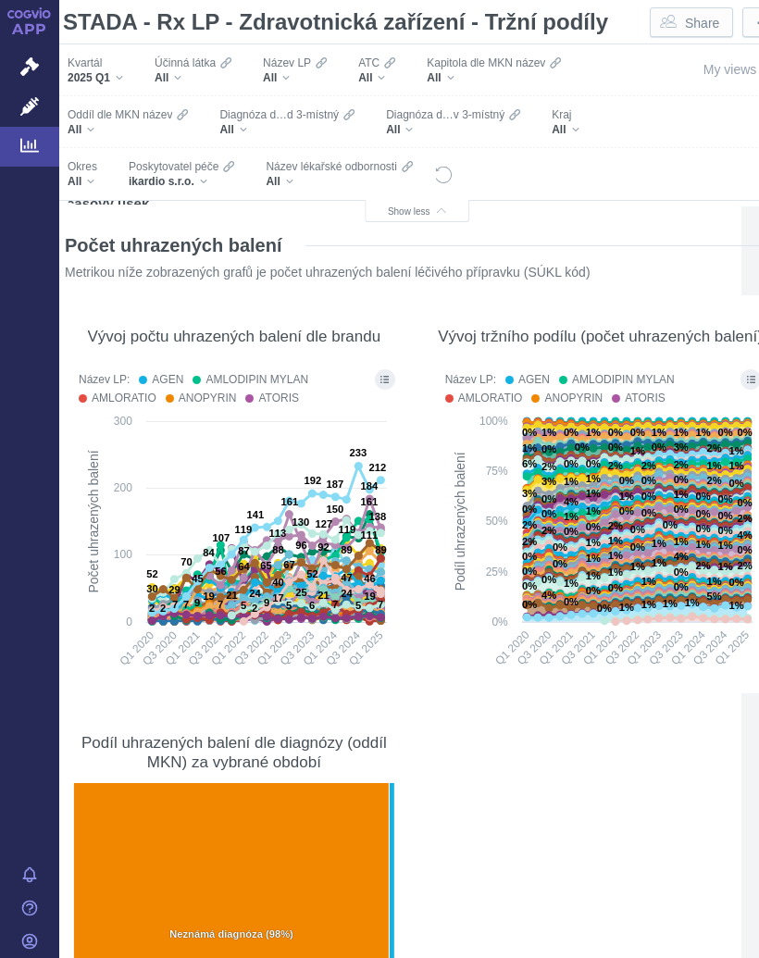
click at [381, 378] on icon "Show all legend items in a dialog" at bounding box center [385, 379] width 8 height 9
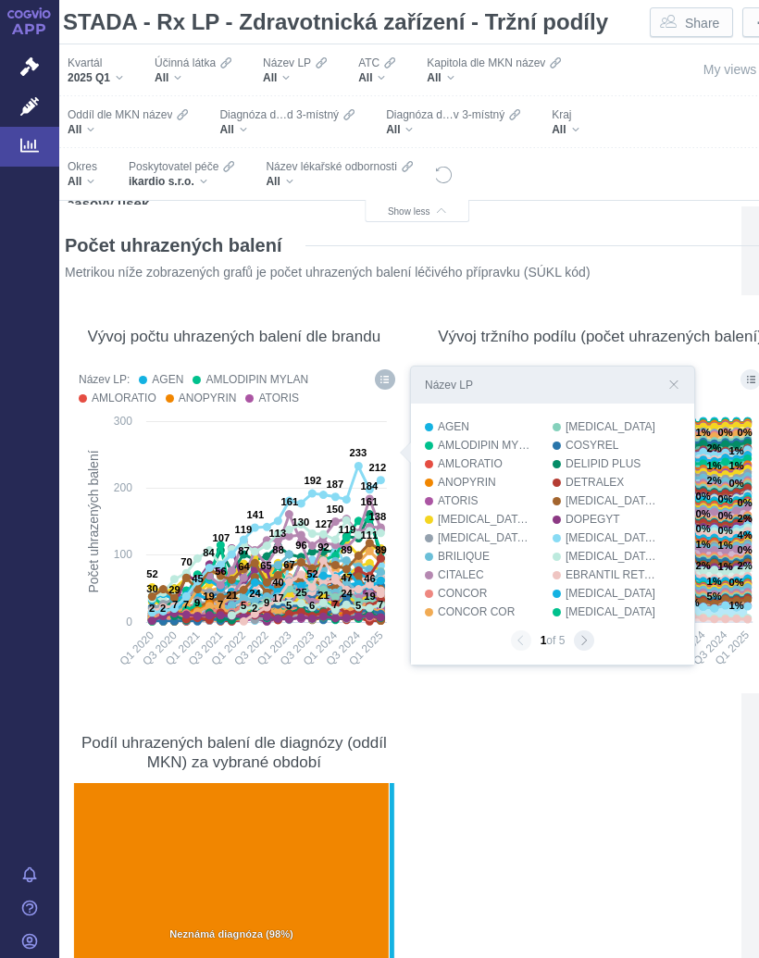
scroll to position [179, 42]
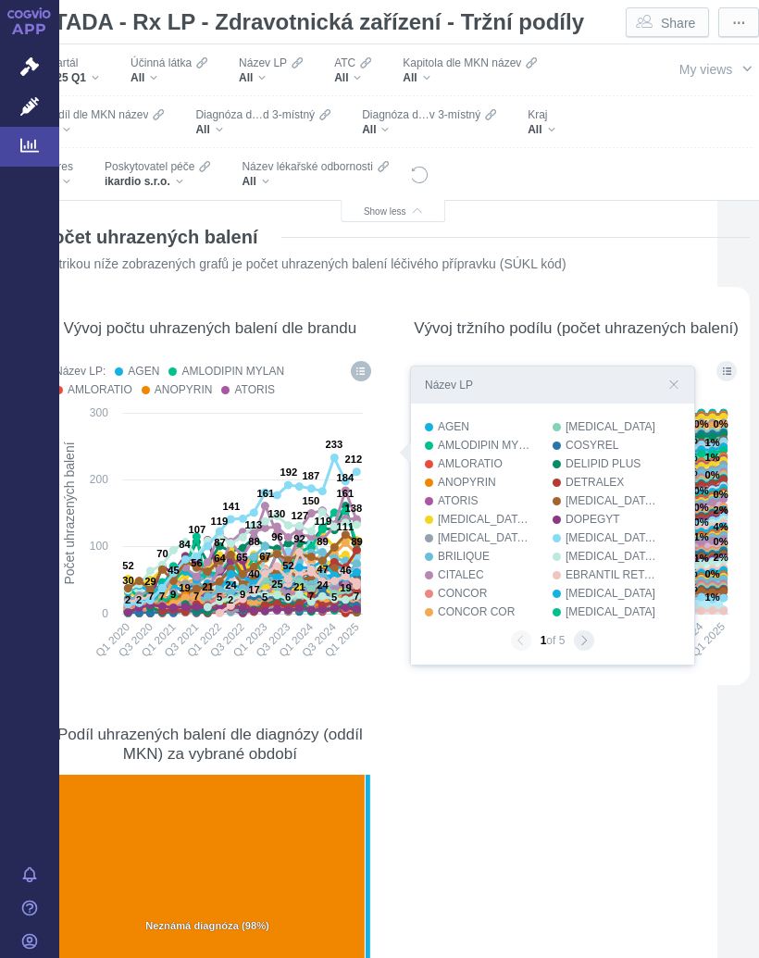
click at [351, 371] on button "Show all legend items in a dialog" at bounding box center [361, 371] width 20 height 20
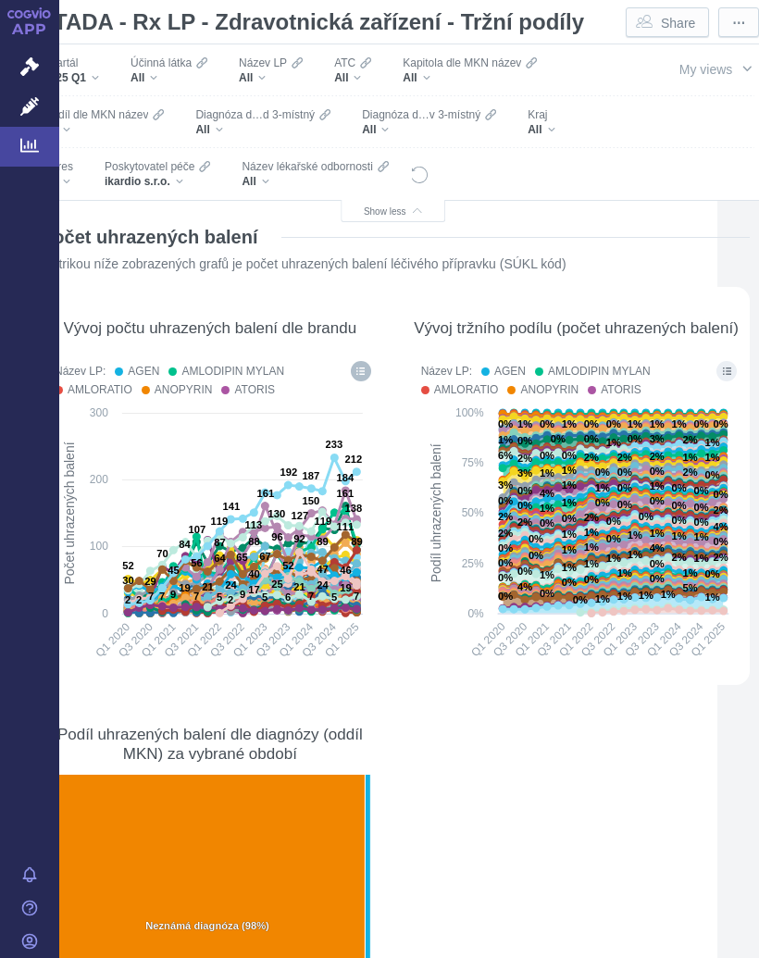
click at [357, 363] on button "Show all legend items in a dialog" at bounding box center [361, 371] width 20 height 20
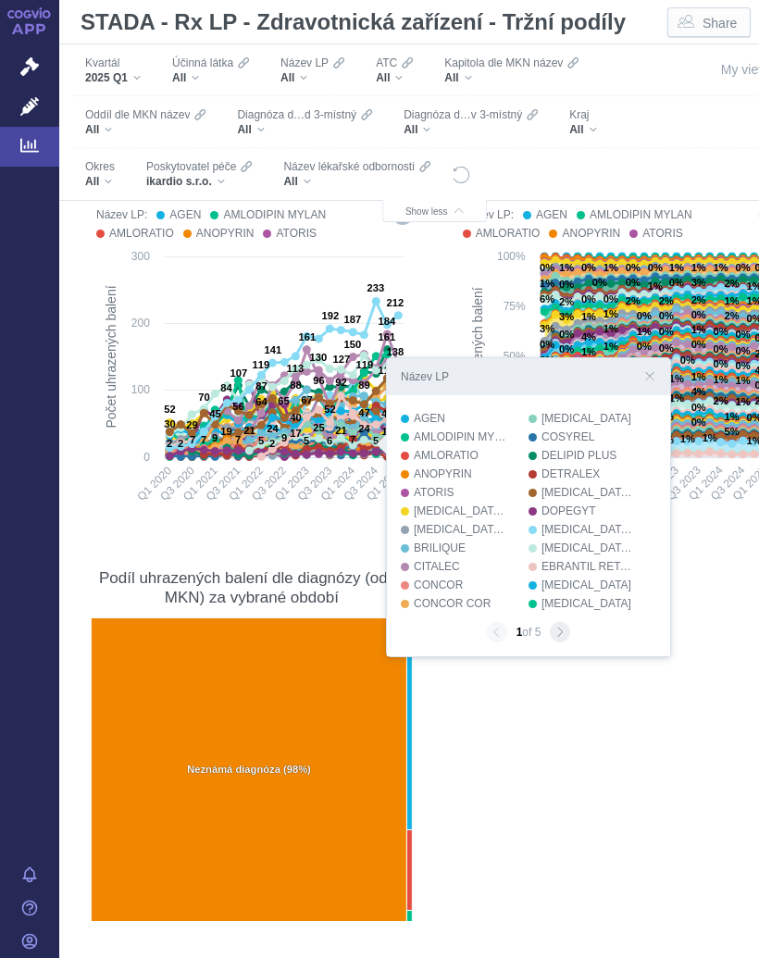
scroll to position [339, 0]
